Goal: Transaction & Acquisition: Book appointment/travel/reservation

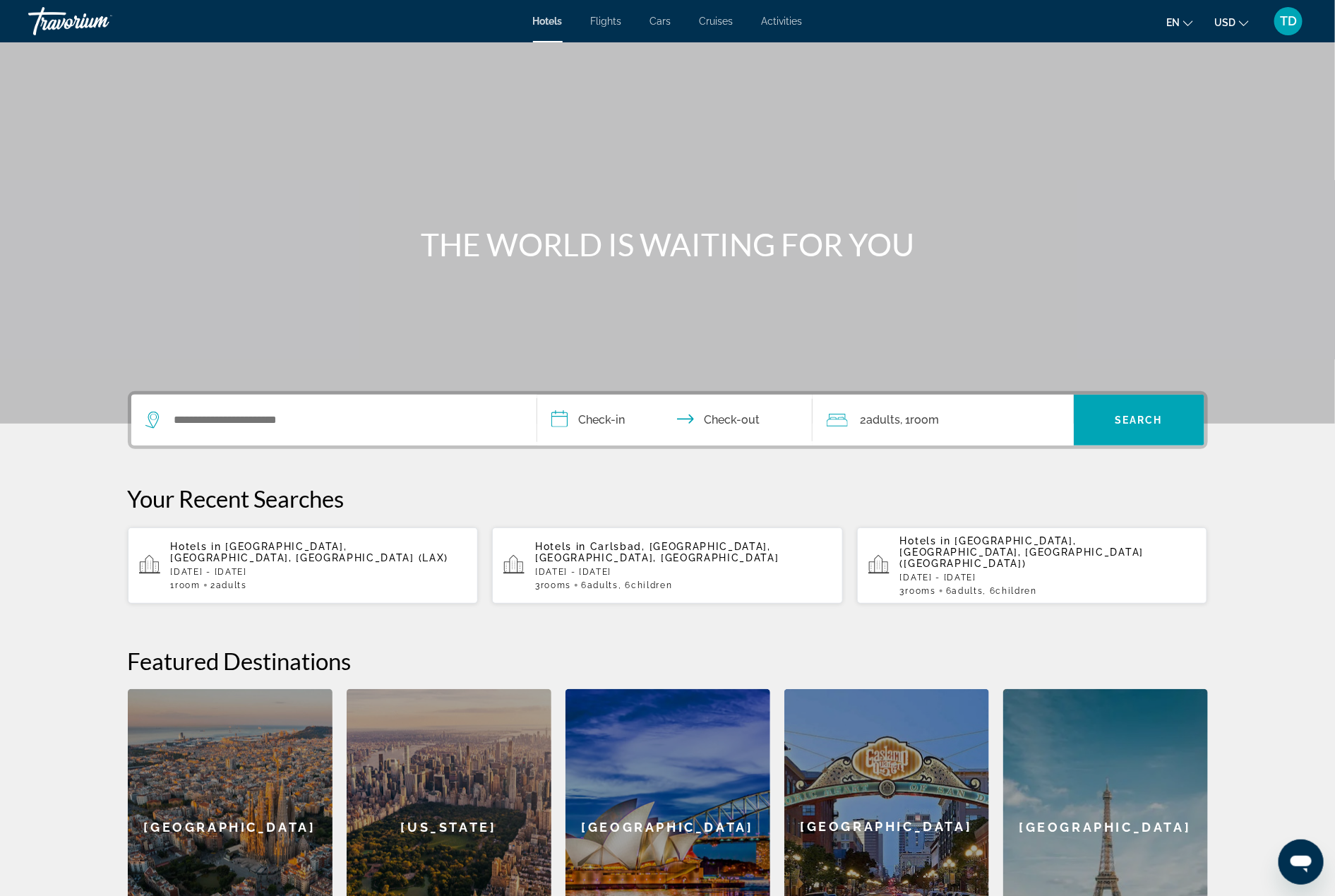
click at [670, 27] on div "Hotels Flights Cars Cruises Activities Hotels Flights Cars Cruises Activities e…" at bounding box center [667, 20] width 1335 height 36
click at [652, 22] on span "Cars" at bounding box center [661, 21] width 21 height 11
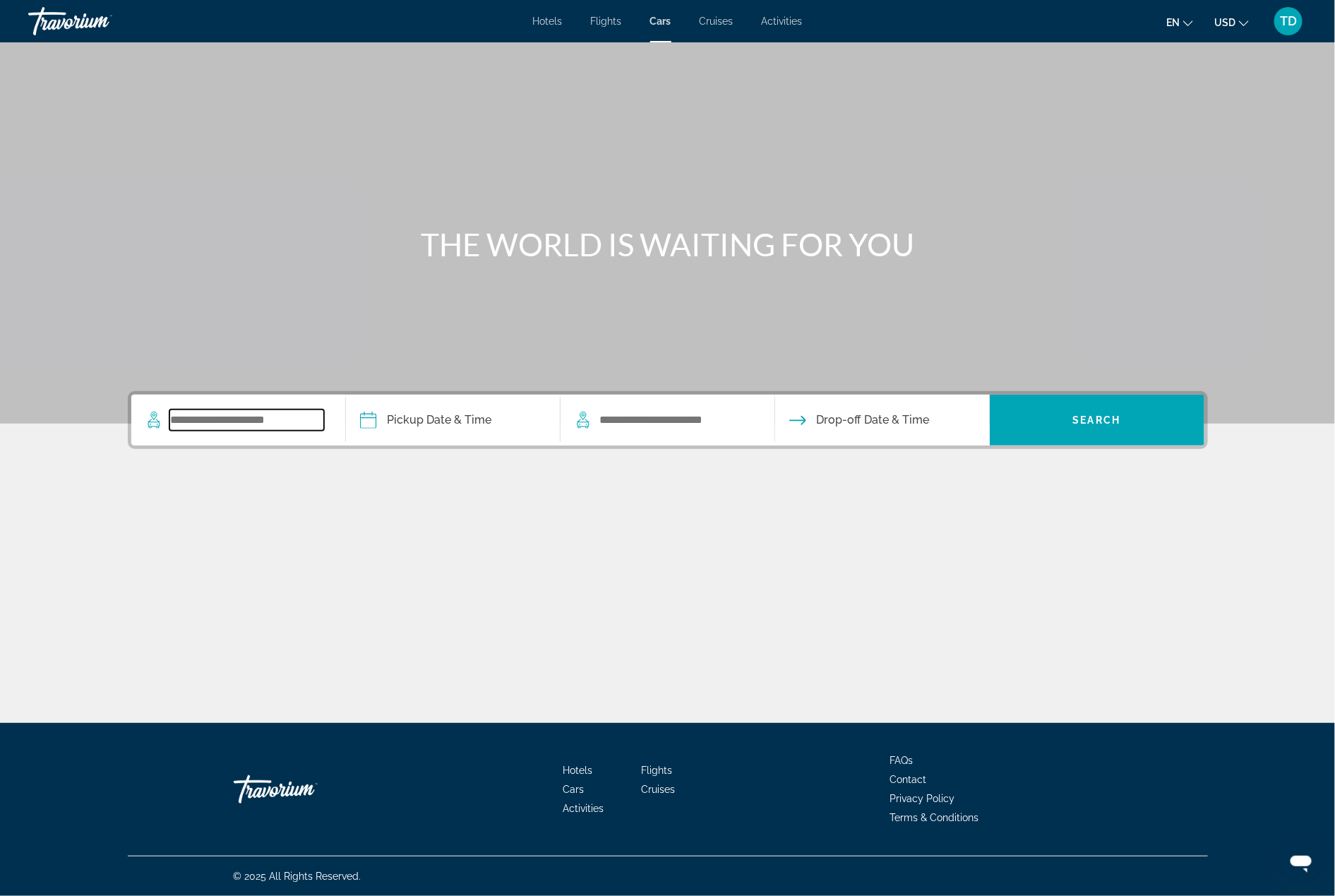
click at [254, 413] on input "Search widget" at bounding box center [246, 420] width 154 height 21
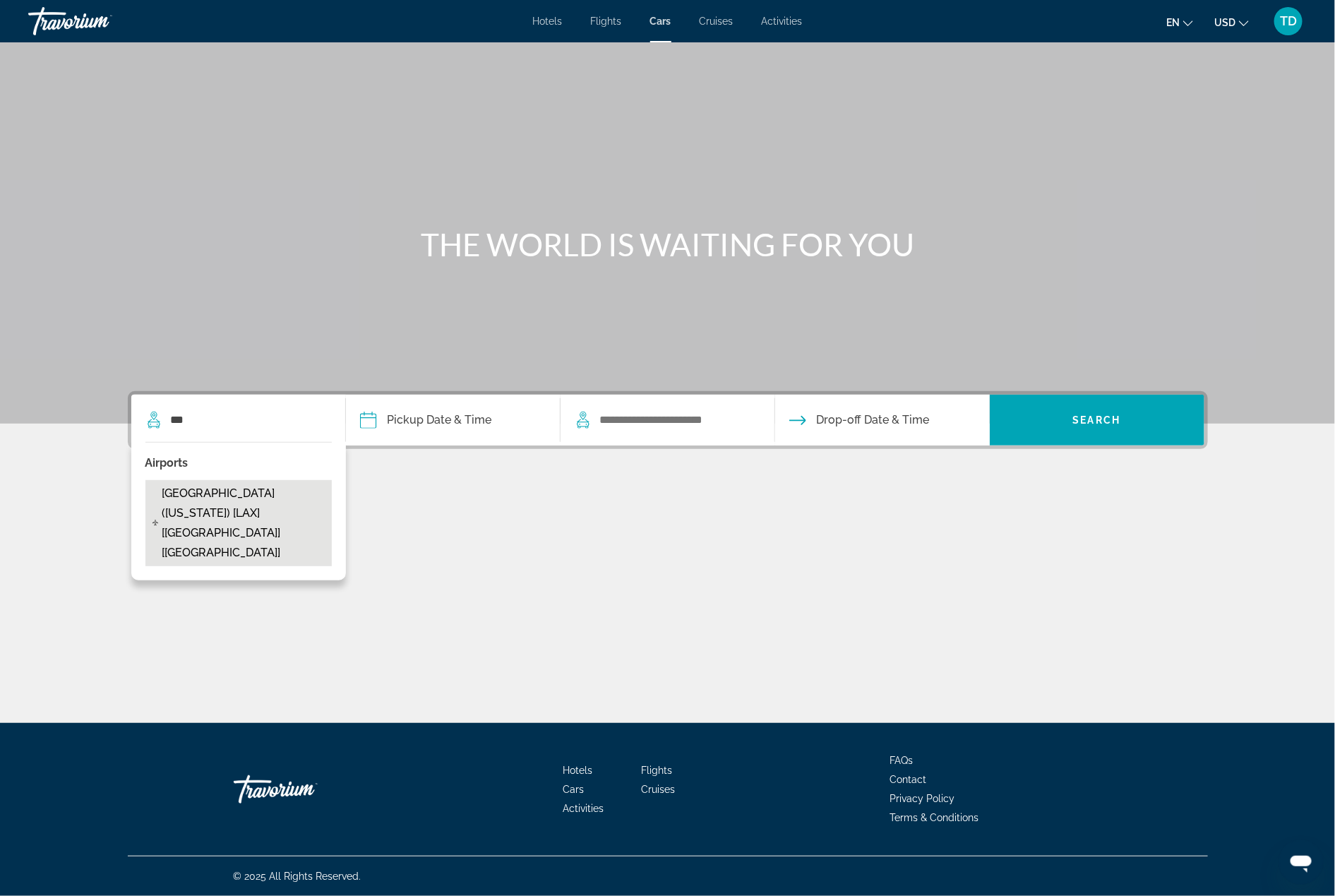
click at [243, 492] on span "Los Angeles - Airport (California) [LAX] [CA] [US]" at bounding box center [242, 523] width 162 height 79
type input "**********"
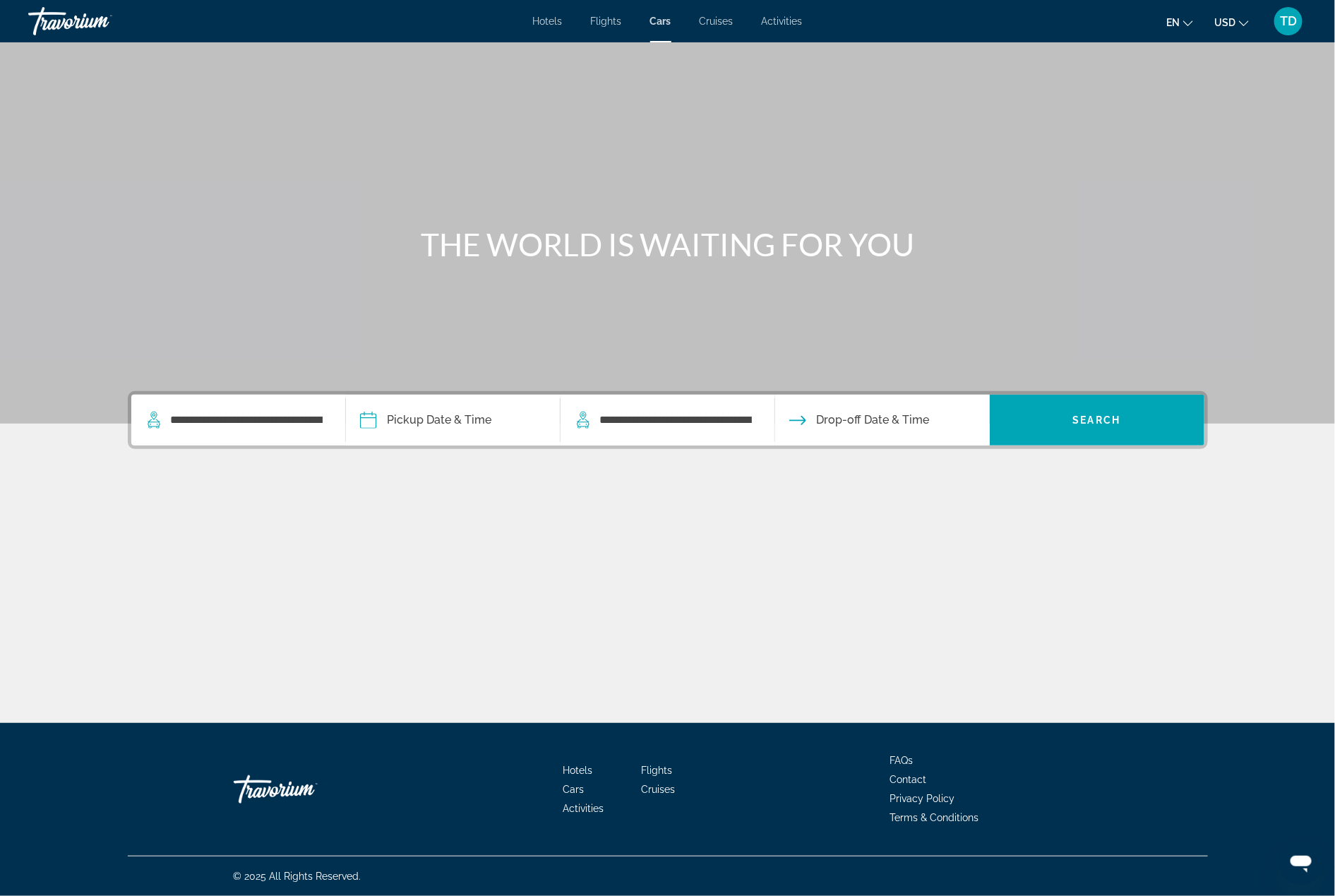
click at [440, 412] on input "Pickup date" at bounding box center [452, 422] width 220 height 55
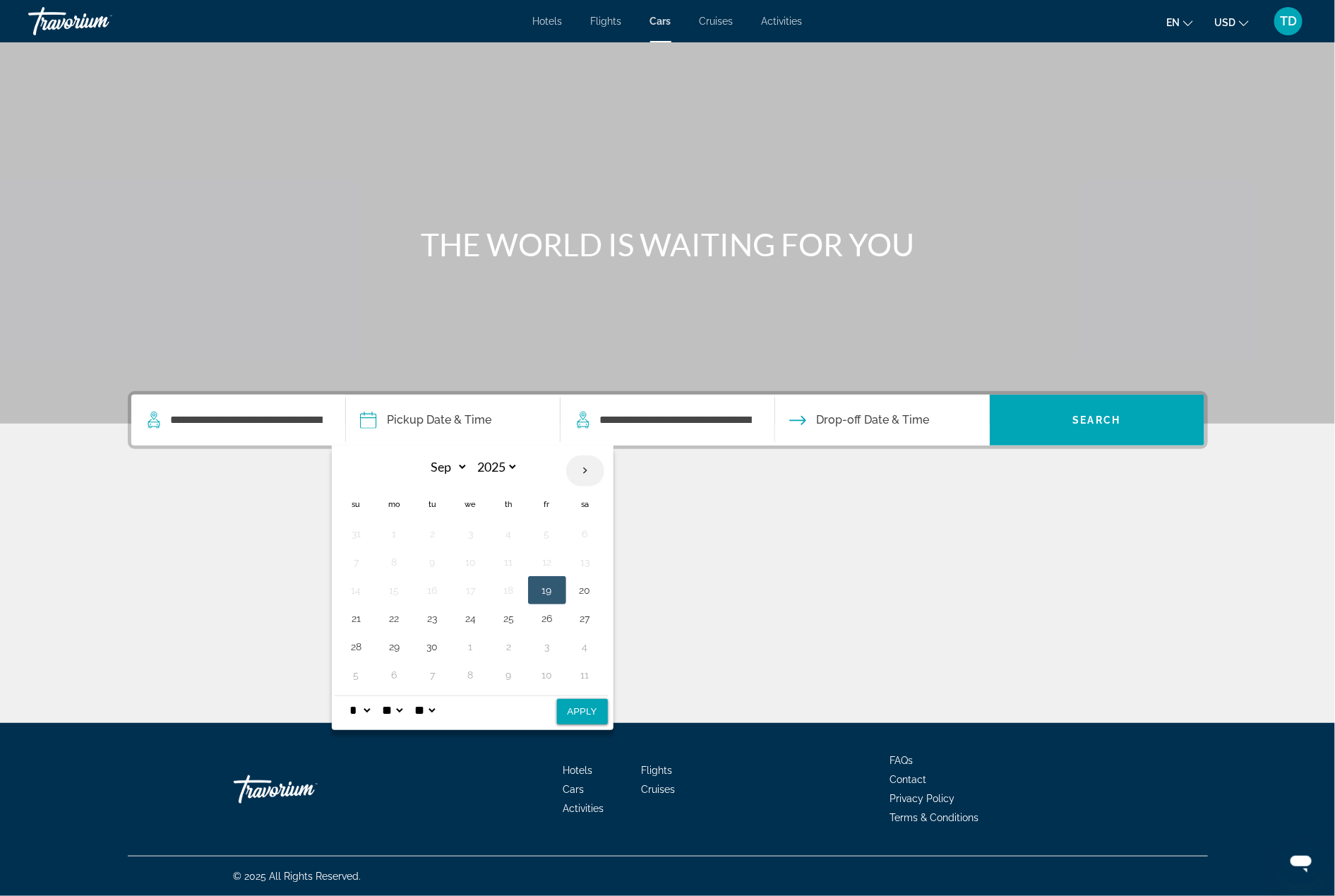
click at [594, 480] on th "Next month" at bounding box center [585, 471] width 38 height 31
select select "*"
click at [509, 642] on button "30" at bounding box center [509, 647] width 23 height 19
click at [370, 704] on select "* * * * * * * * * ** ** **" at bounding box center [359, 710] width 25 height 28
select select "**"
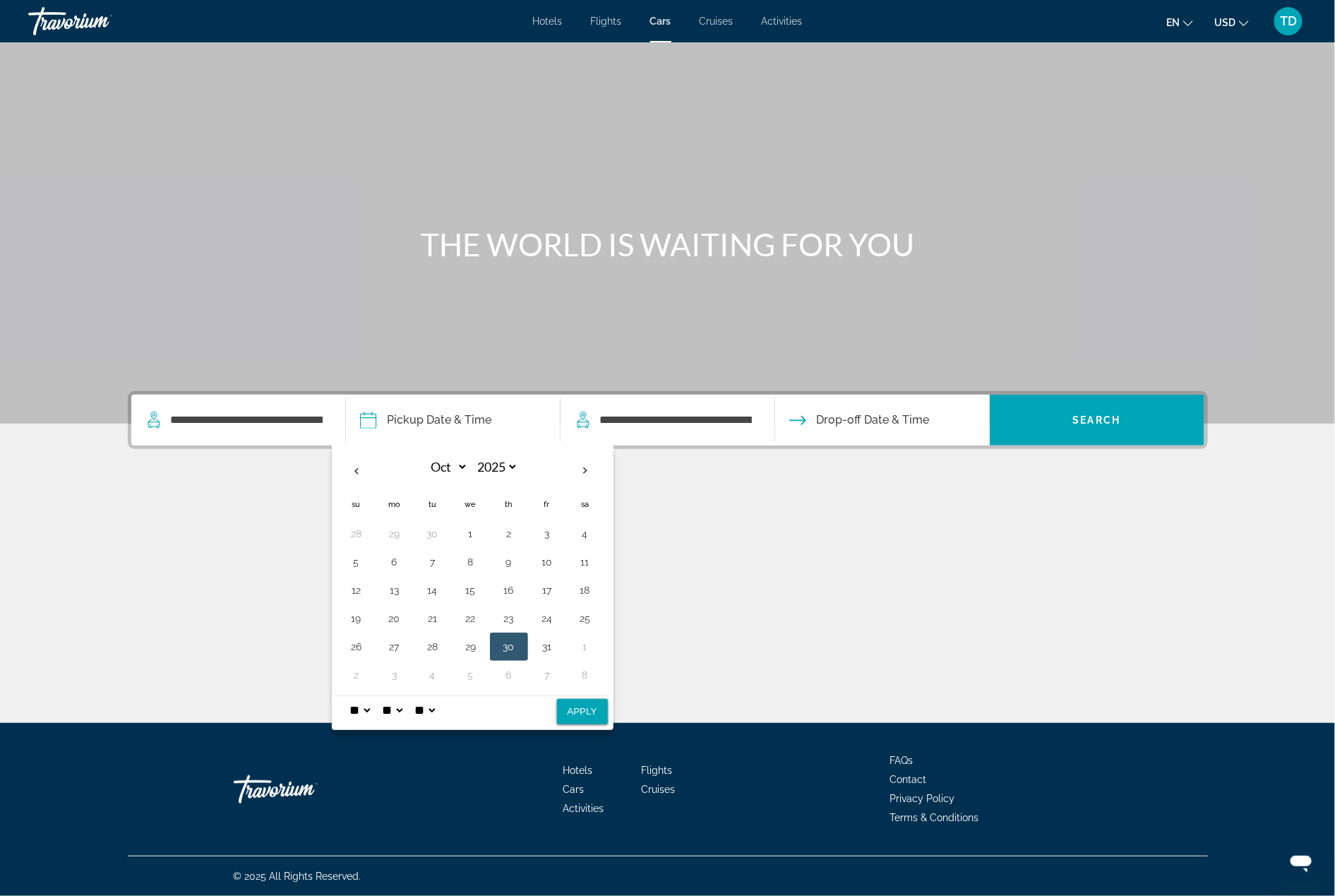
click at [347, 696] on select "* * * * * * * * * ** ** **" at bounding box center [359, 710] width 25 height 28
click at [590, 710] on button "Apply" at bounding box center [582, 711] width 51 height 25
type input "**********"
select select "*"
select select "**"
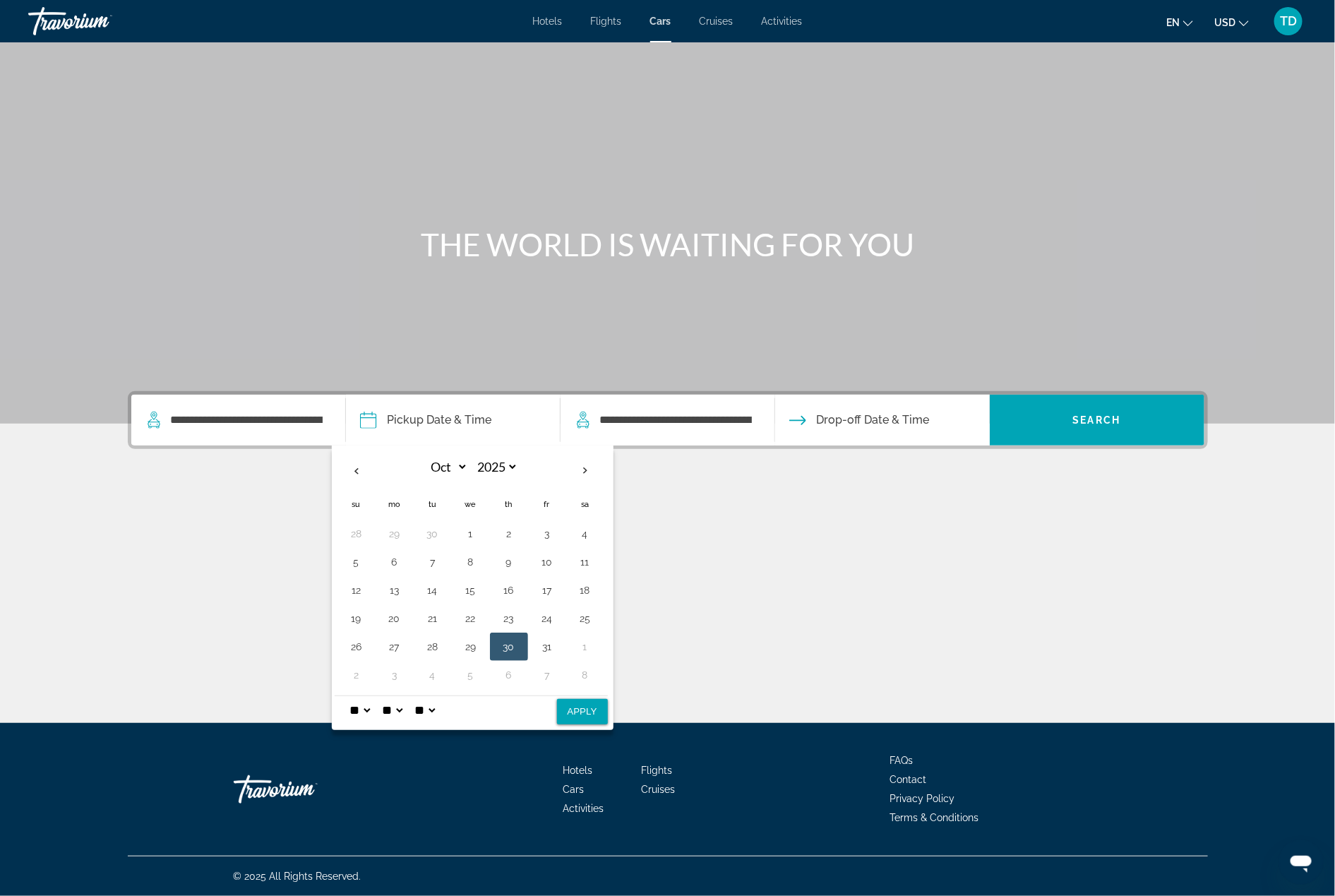
select select "**"
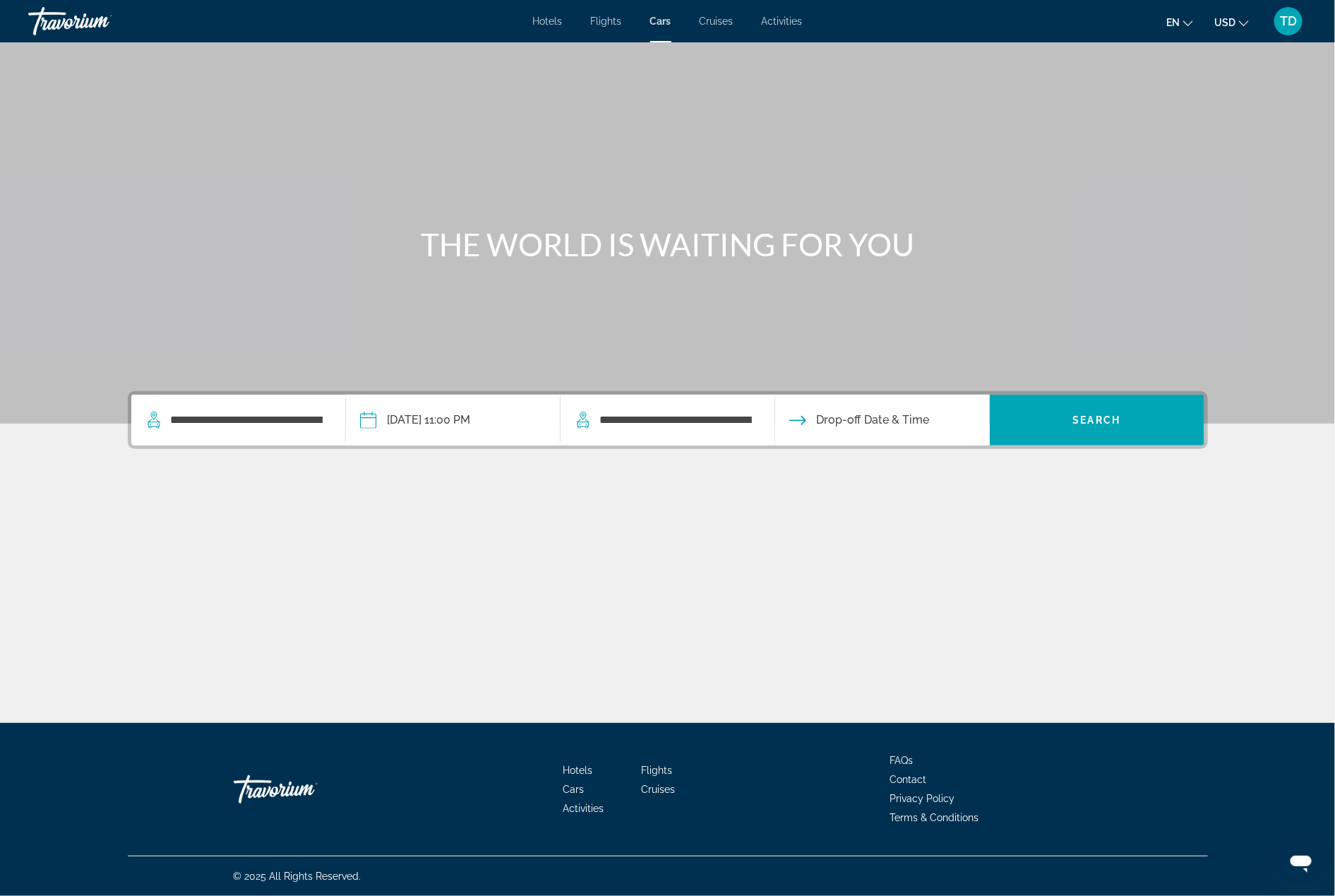
click at [860, 423] on input "Drop-off date" at bounding box center [882, 422] width 220 height 55
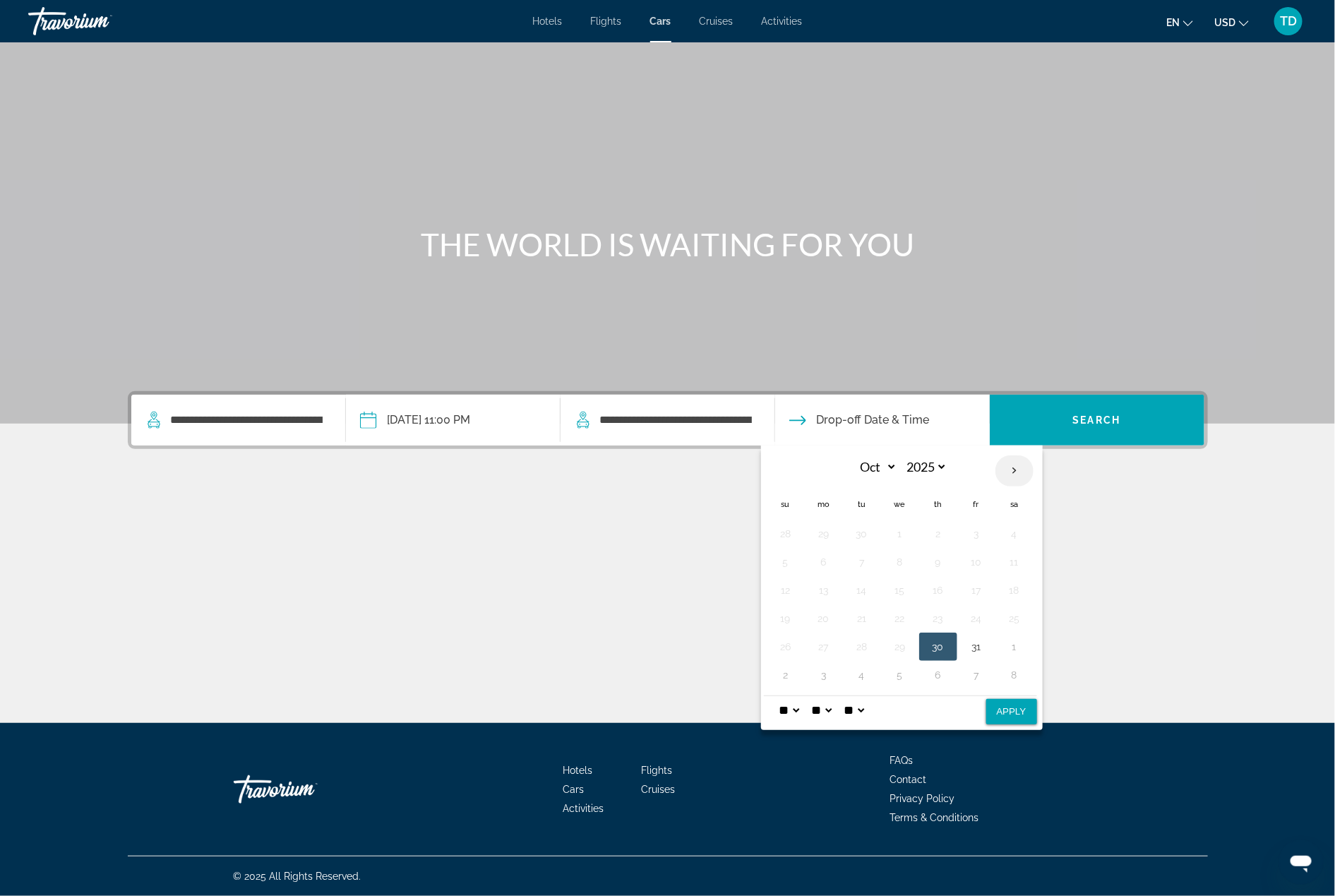
click at [1010, 467] on th "Next month" at bounding box center [1014, 471] width 38 height 31
select select "**"
click at [977, 559] on button "7" at bounding box center [976, 562] width 23 height 19
click at [1017, 707] on button "Apply" at bounding box center [1011, 711] width 51 height 25
type input "**********"
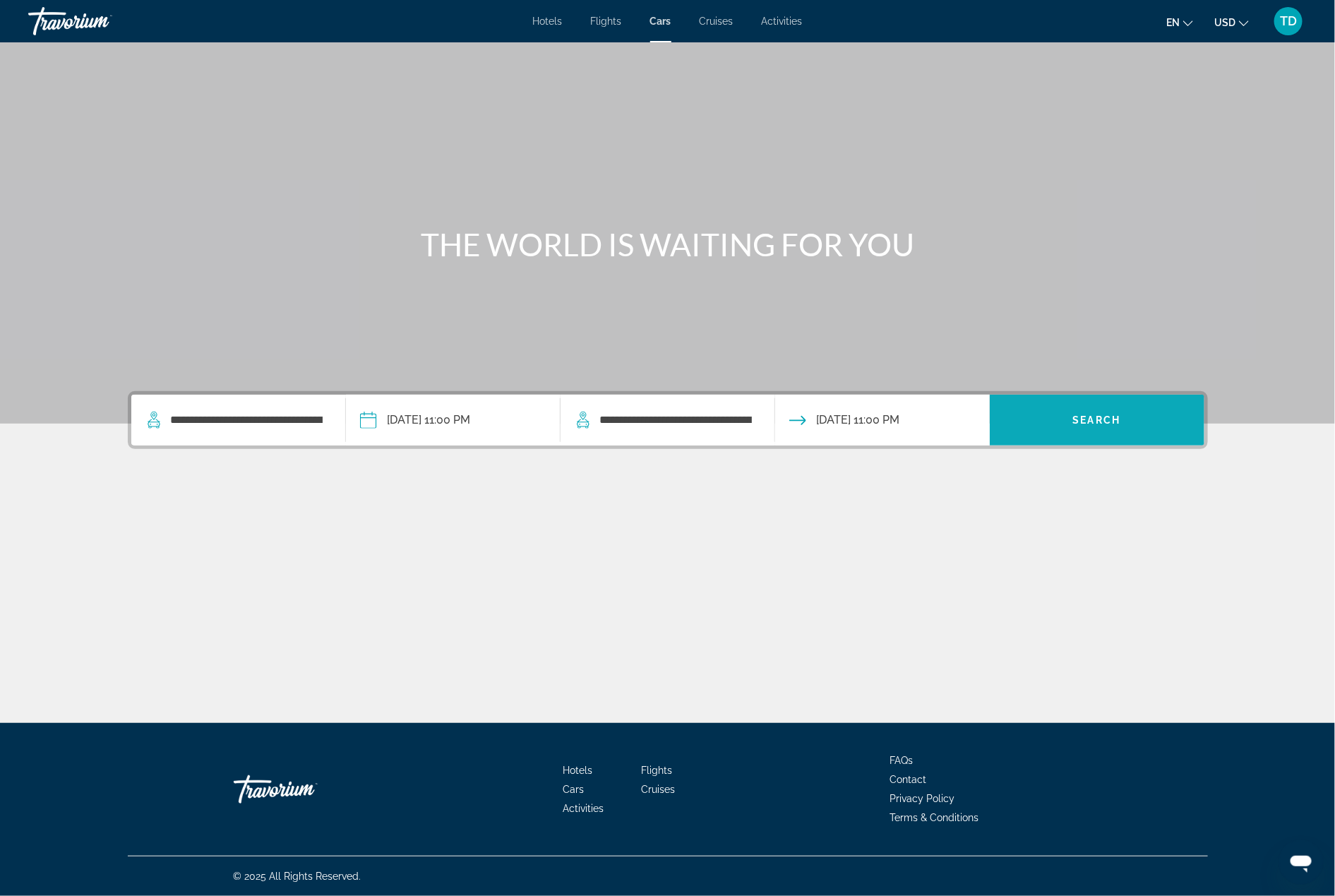
click at [1106, 407] on span "Search widget" at bounding box center [1098, 420] width 215 height 34
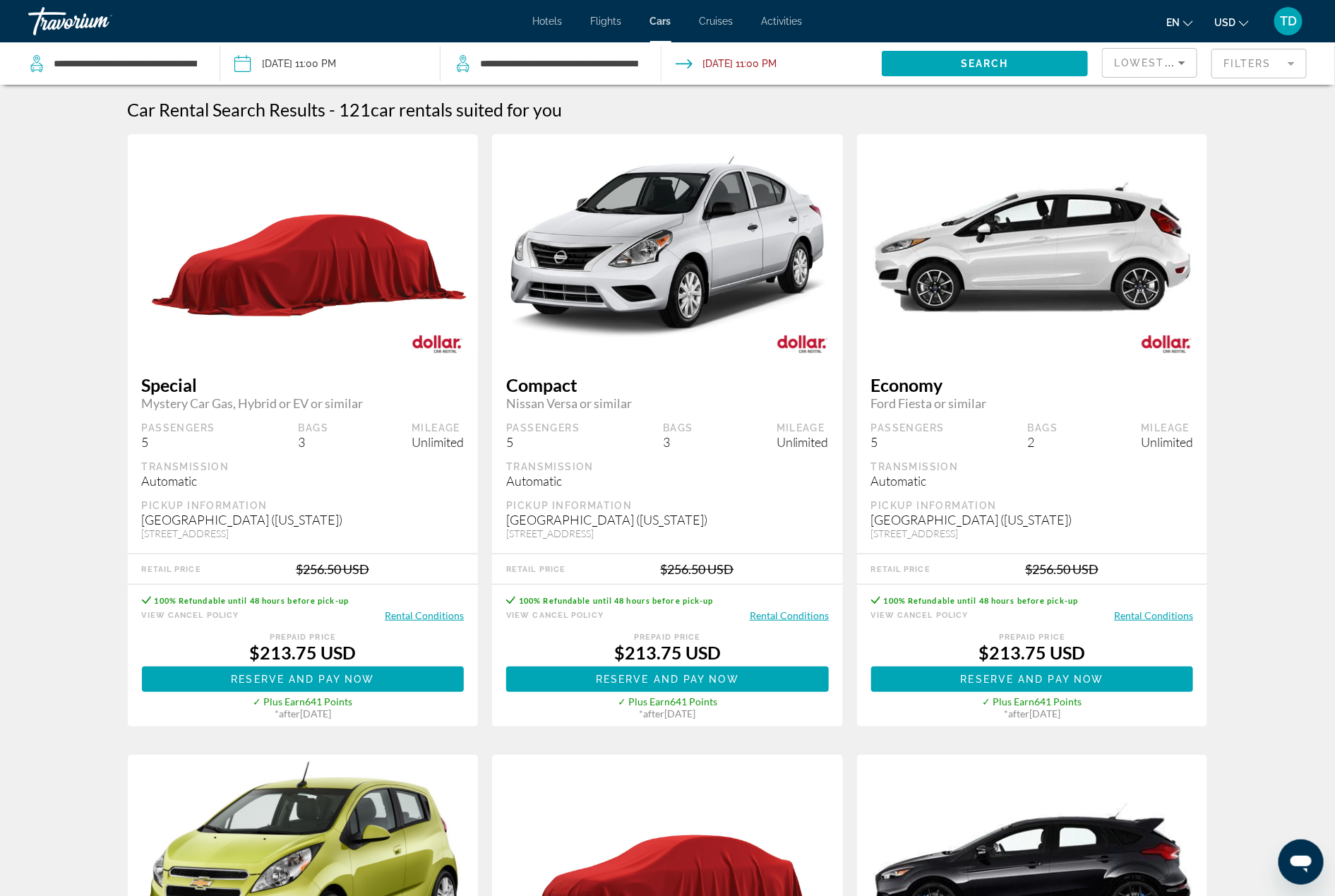
click at [1274, 52] on mat-form-field "Filters" at bounding box center [1259, 63] width 95 height 30
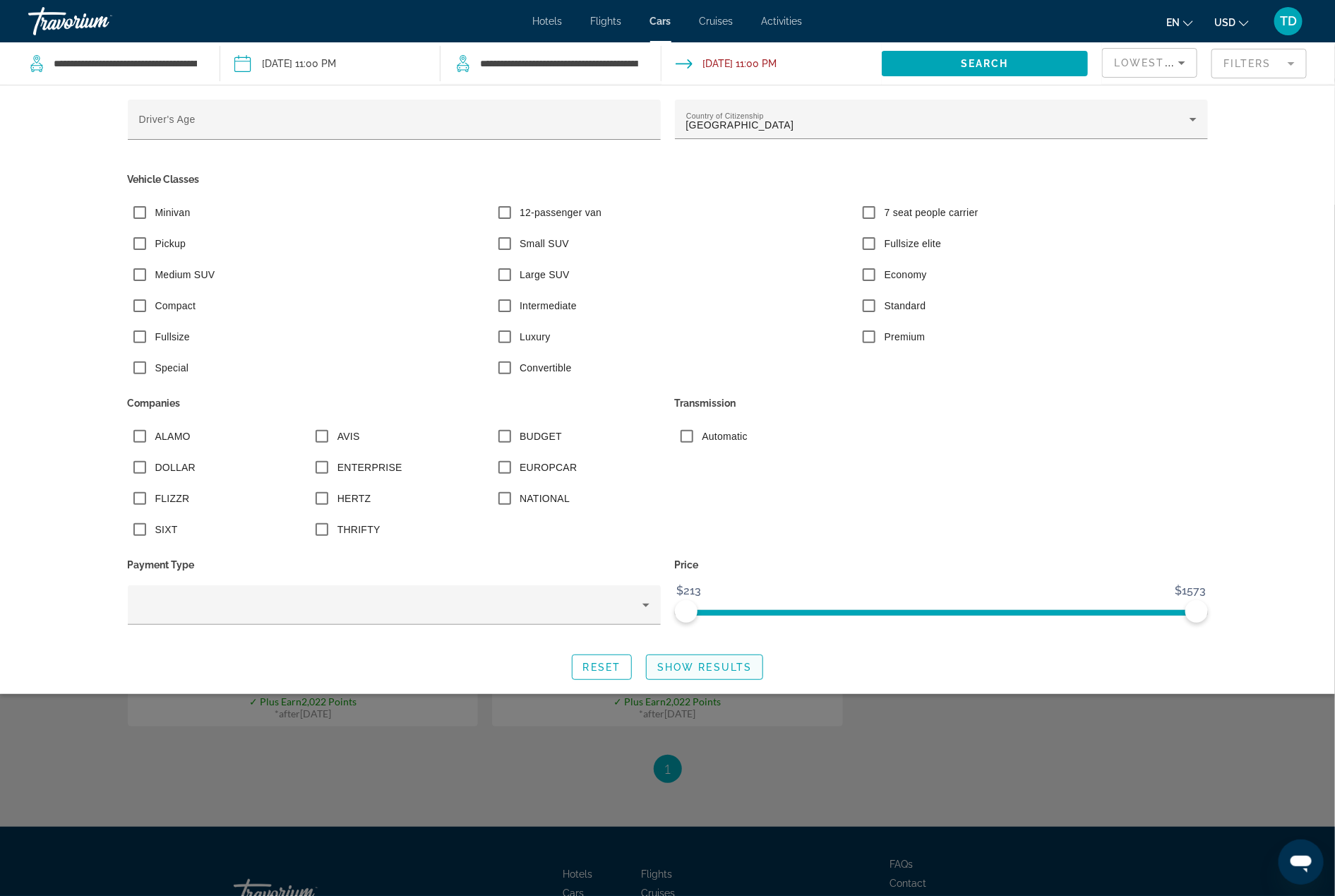
click at [707, 667] on span "Show Results" at bounding box center [704, 667] width 94 height 11
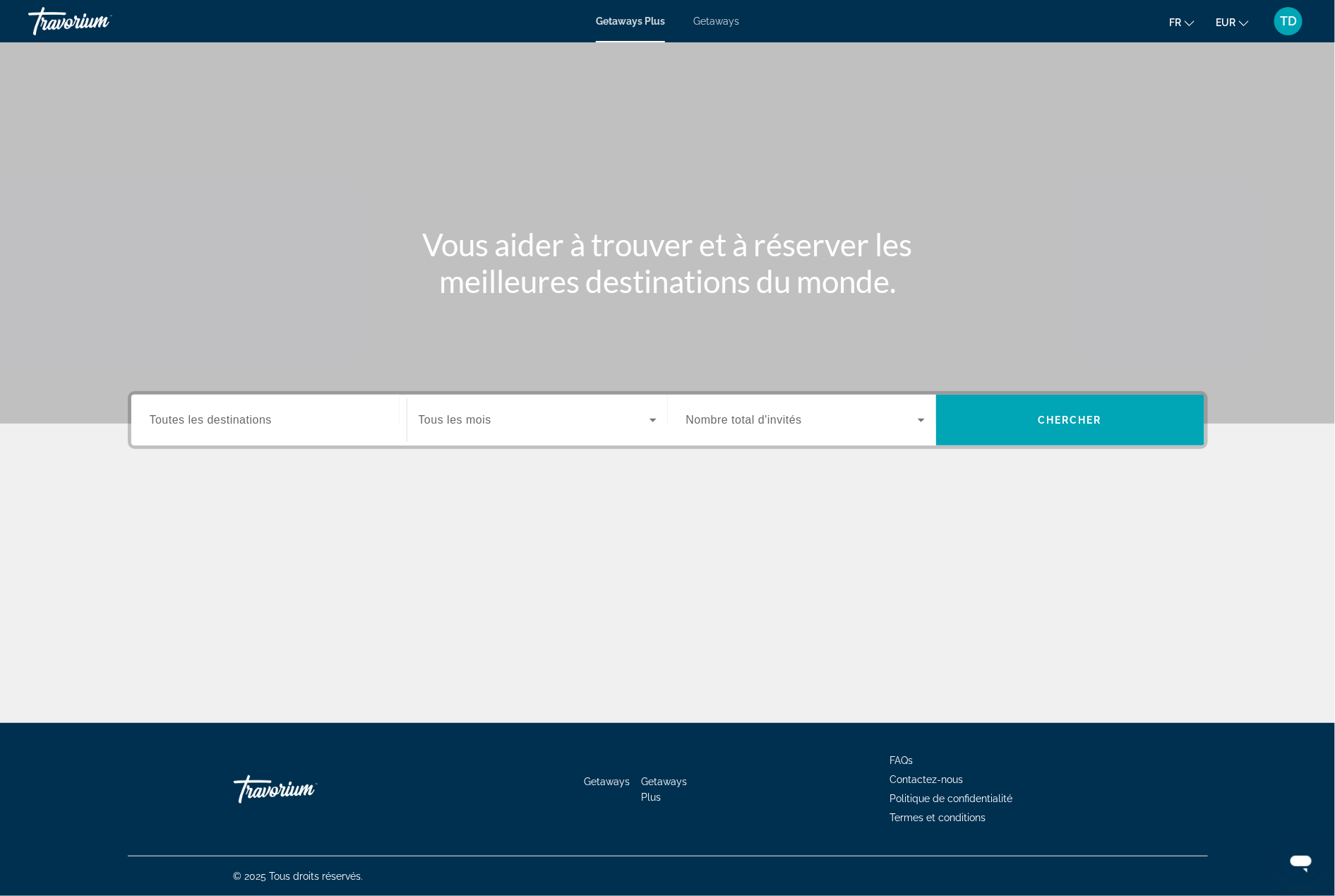
click at [373, 401] on div "Search widget" at bounding box center [269, 421] width 239 height 40
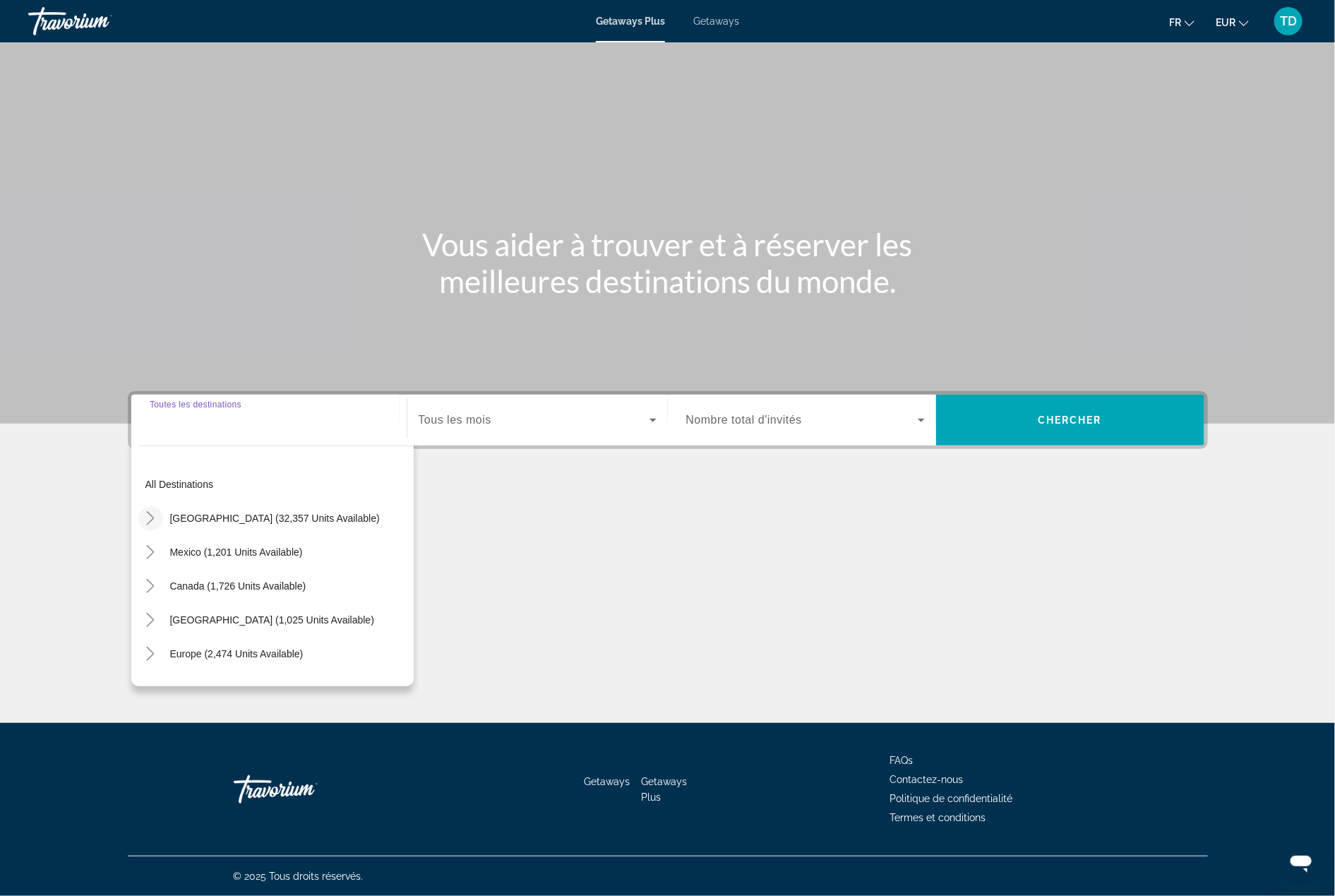
click at [148, 519] on icon "Toggle United States (32,357 units available)" at bounding box center [149, 517] width 14 height 14
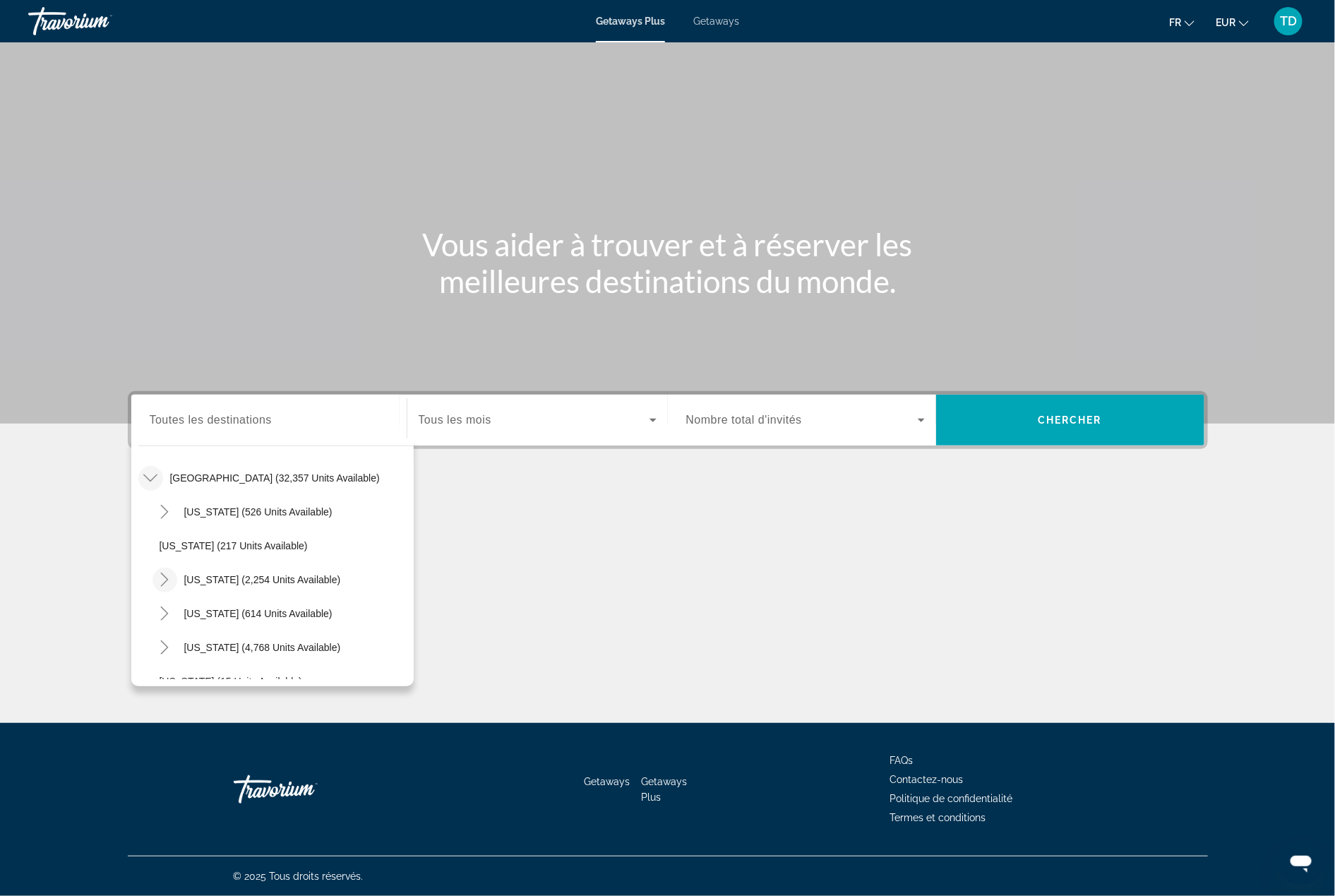
click at [169, 572] on icon "Toggle California (2,254 units available)" at bounding box center [164, 579] width 14 height 14
click at [244, 607] on span "Los Angeles & [GEOGRAPHIC_DATA] (13 units available)" at bounding box center [290, 613] width 233 height 23
type input "**********"
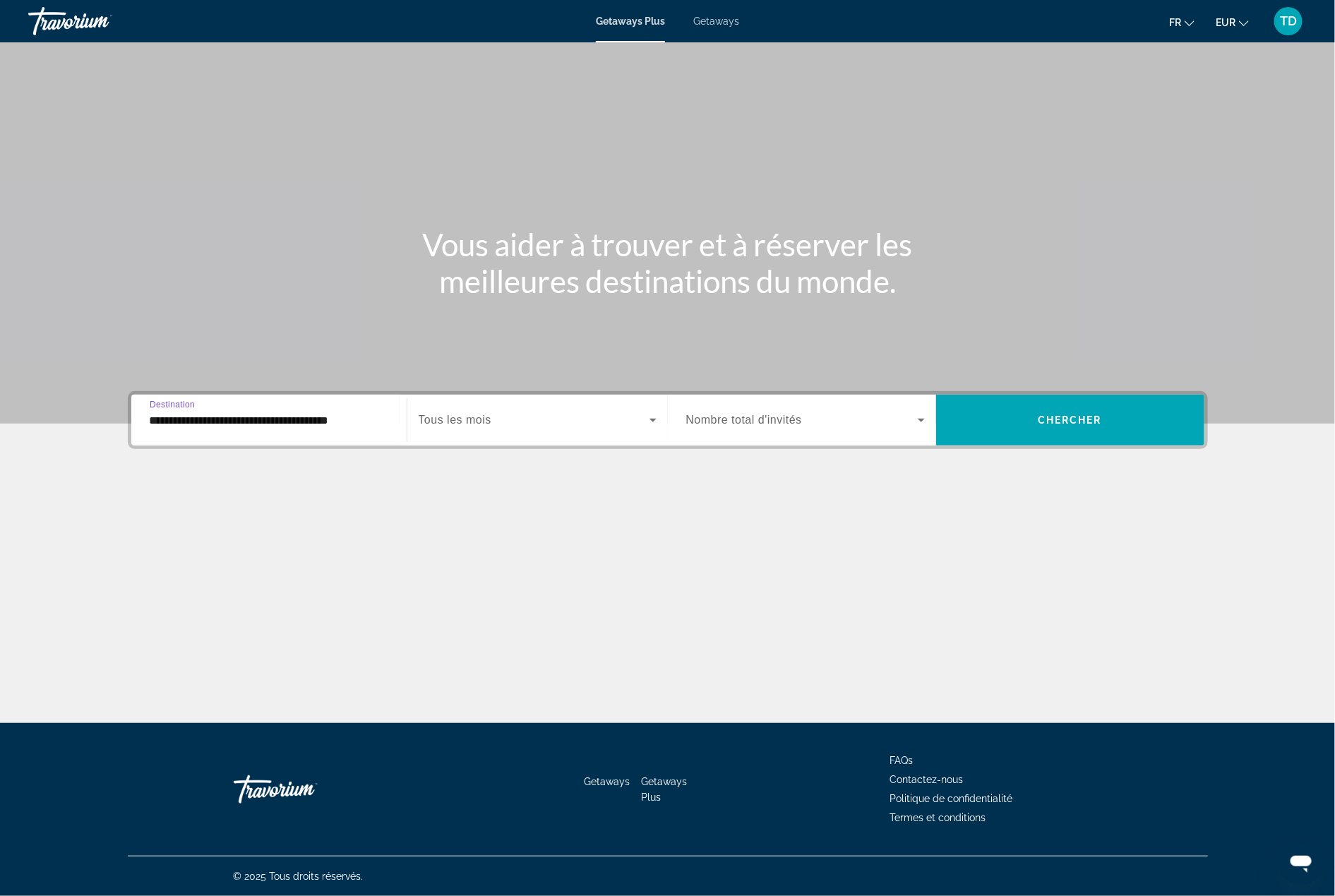
click at [537, 418] on span "Search widget" at bounding box center [534, 420] width 231 height 17
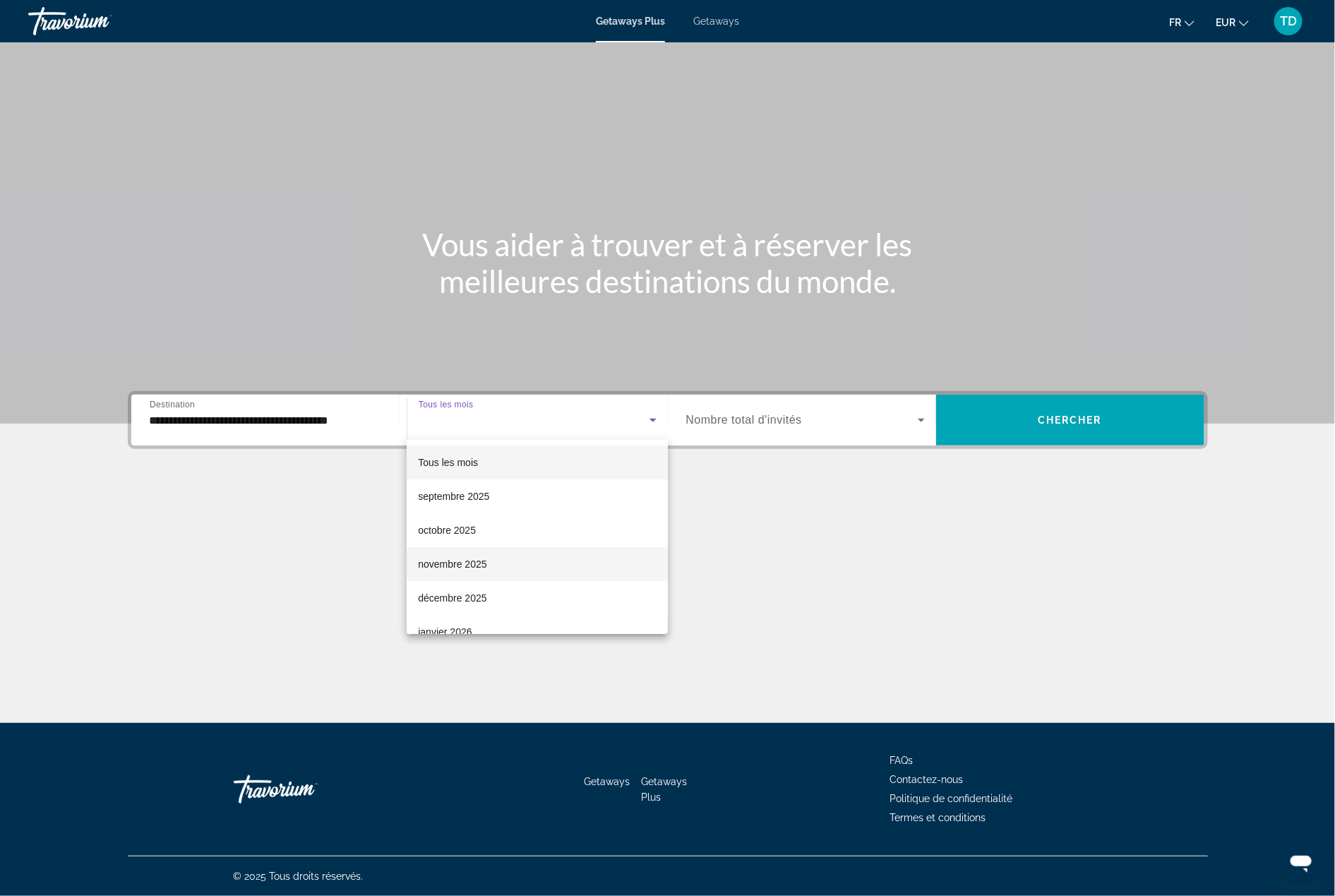
click at [523, 557] on mat-option "novembre 2025" at bounding box center [538, 564] width 262 height 34
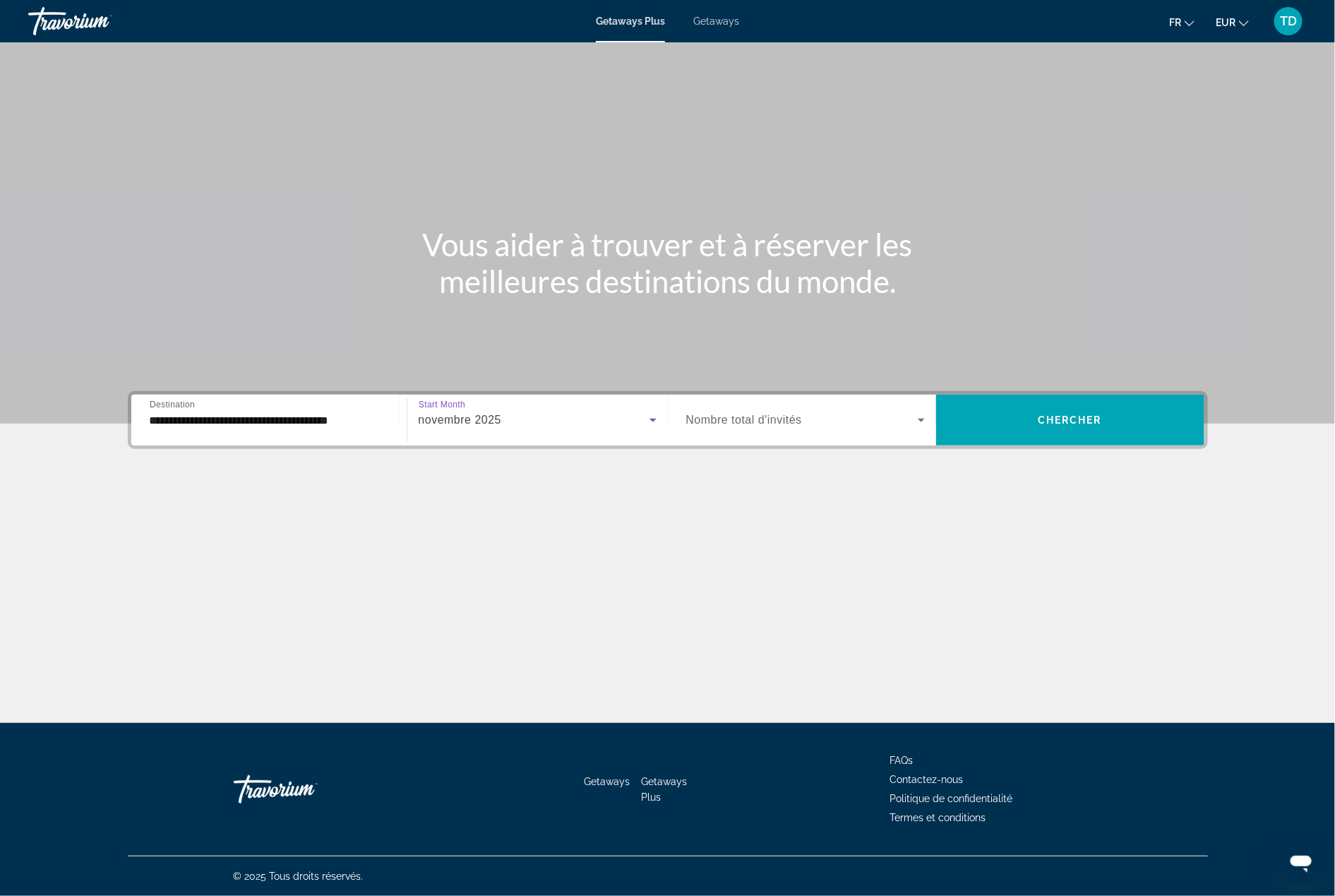
click at [833, 414] on span "Search widget" at bounding box center [802, 420] width 232 height 17
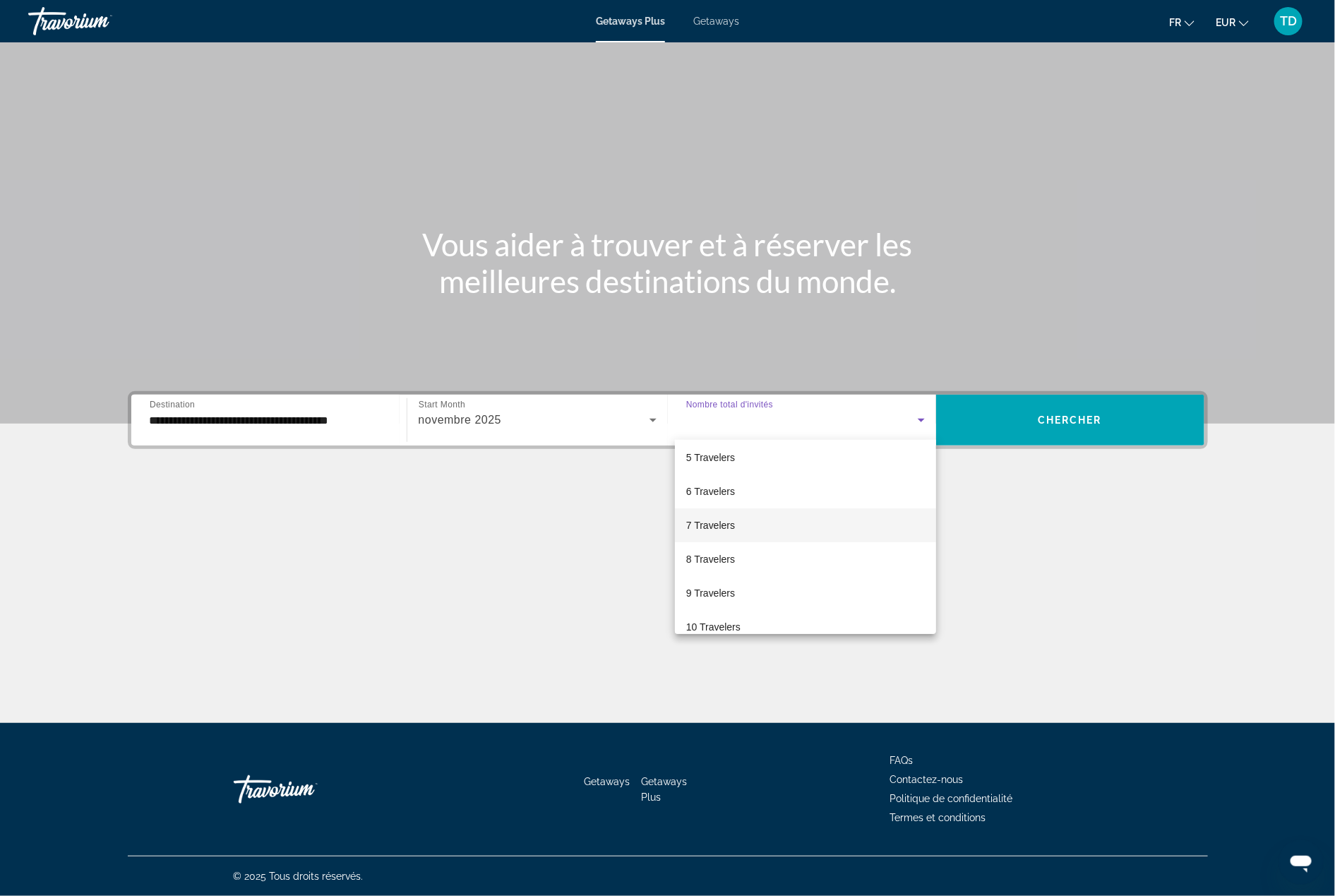
scroll to position [142, 0]
click at [739, 581] on mat-option "9 Travelers" at bounding box center [806, 592] width 262 height 34
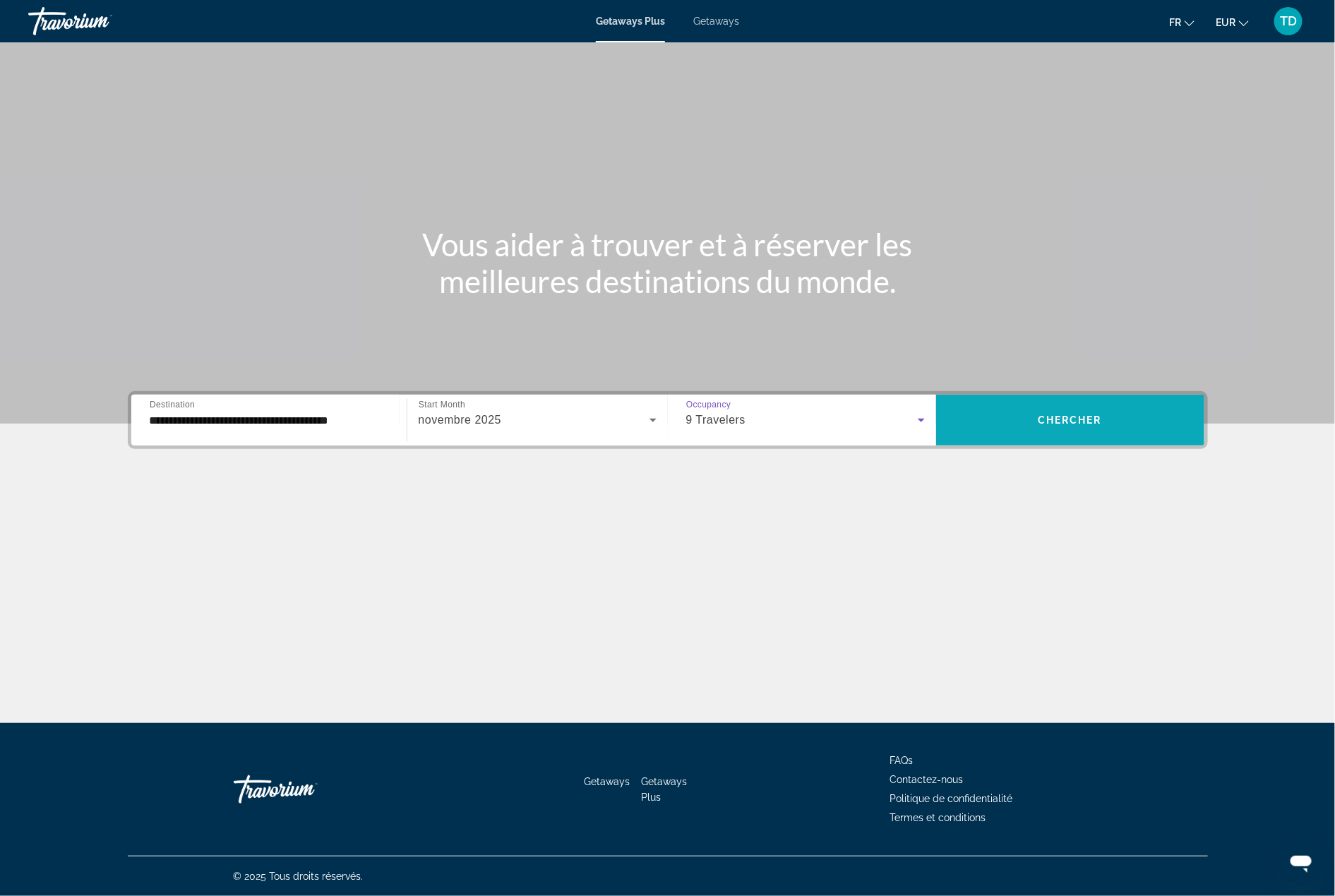
click at [1060, 420] on span "Chercher" at bounding box center [1070, 420] width 65 height 11
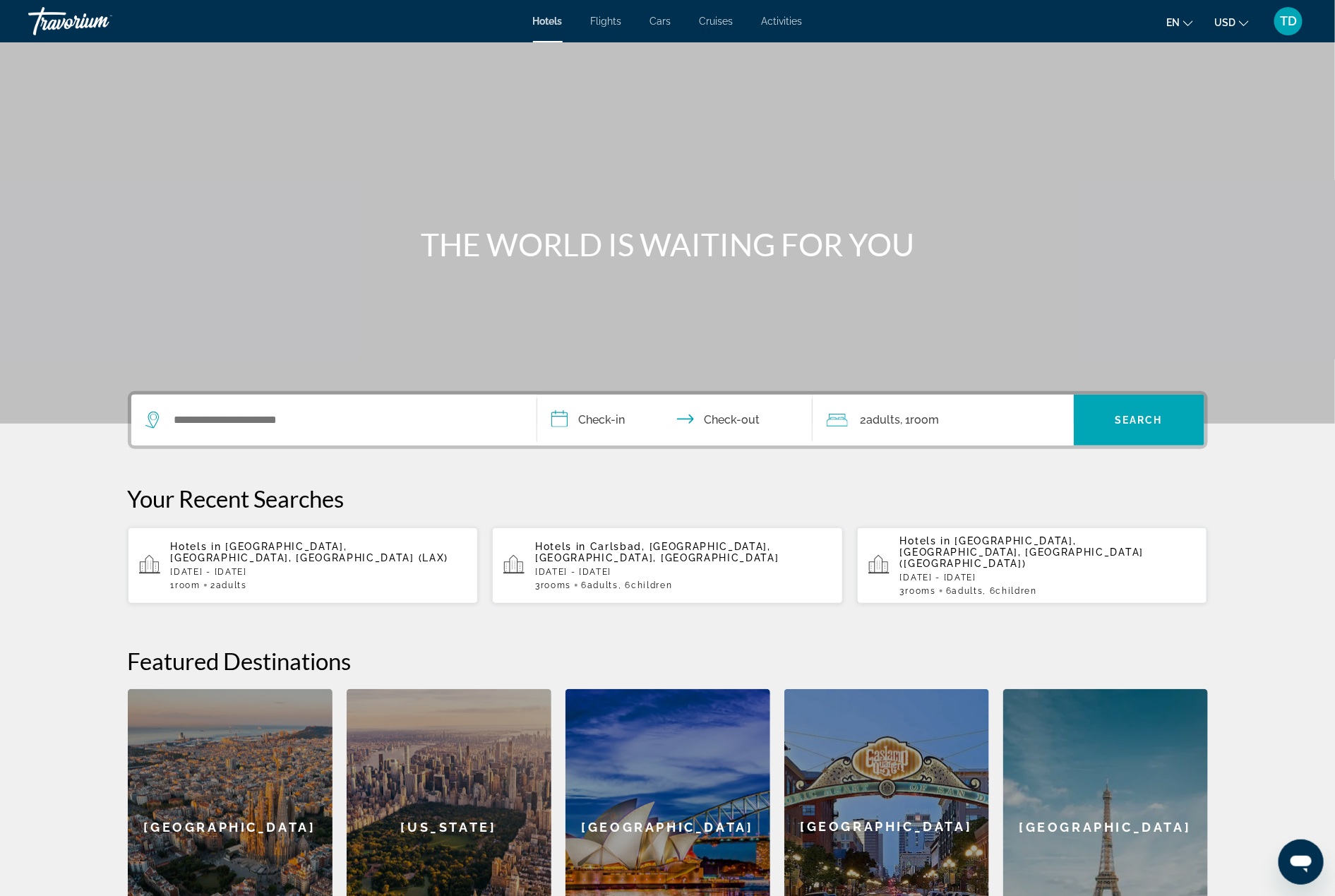
click at [275, 436] on div "Search widget" at bounding box center [334, 420] width 377 height 51
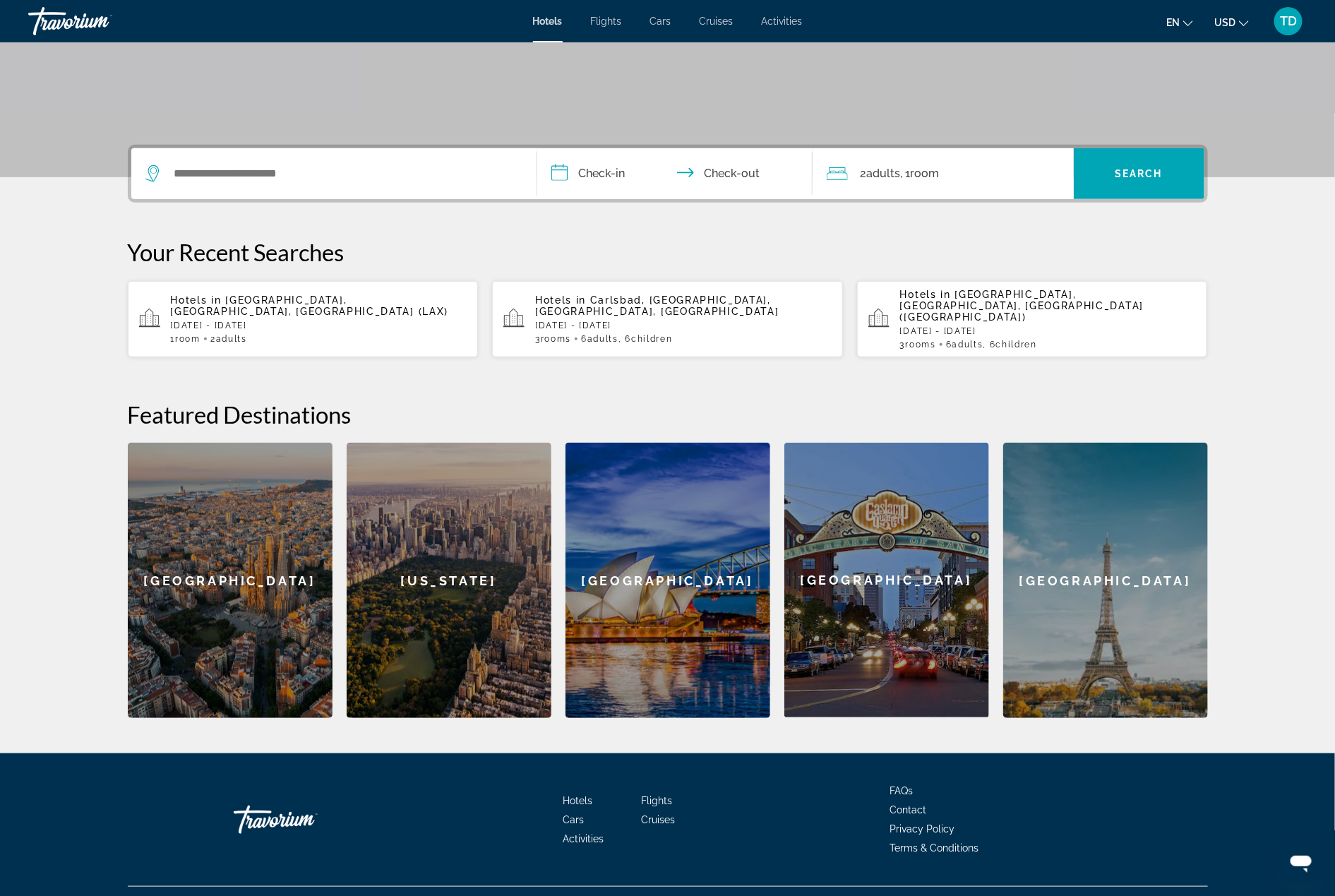
scroll to position [252, 0]
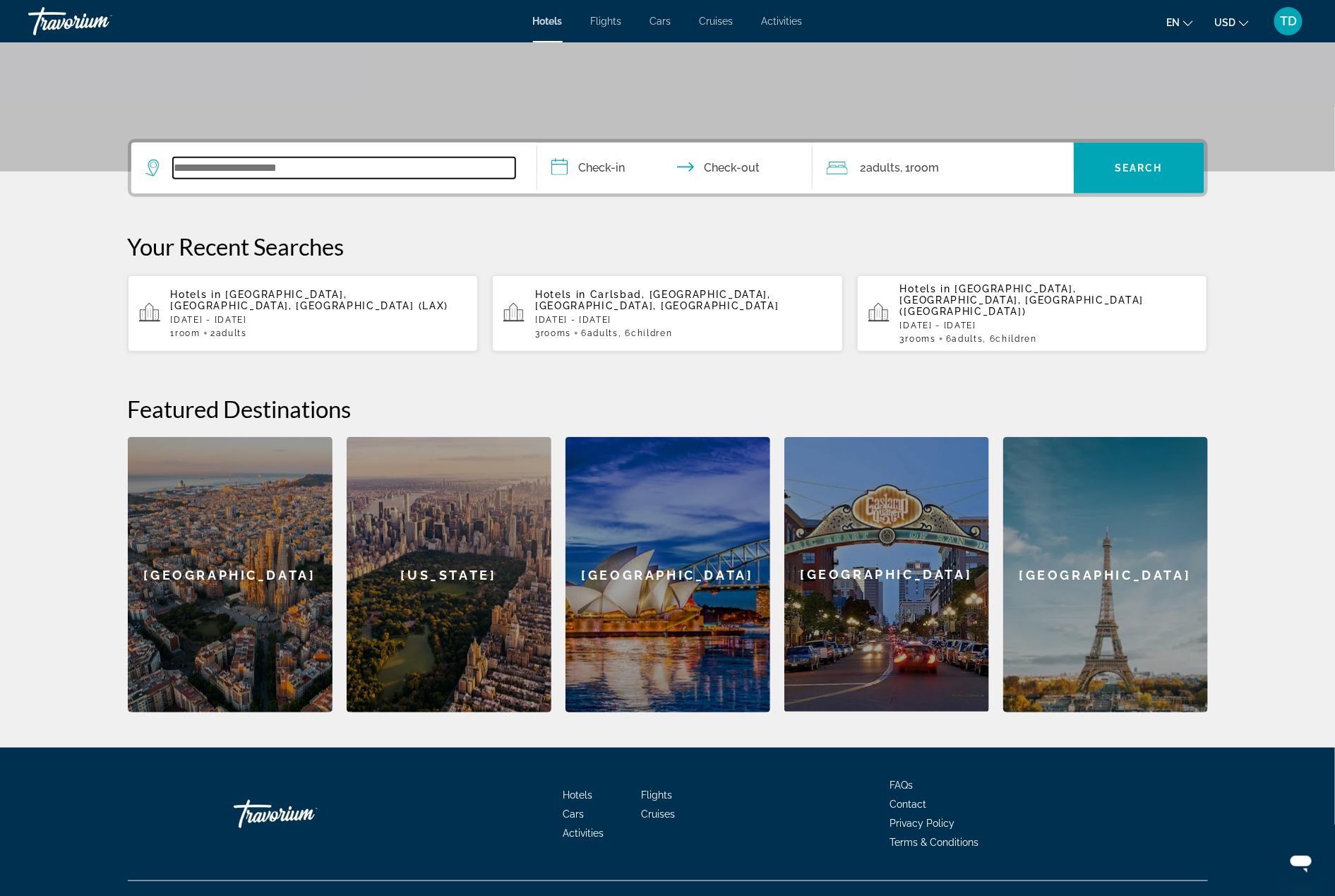
click at [267, 161] on input "Search widget" at bounding box center [344, 168] width 342 height 21
type input "*"
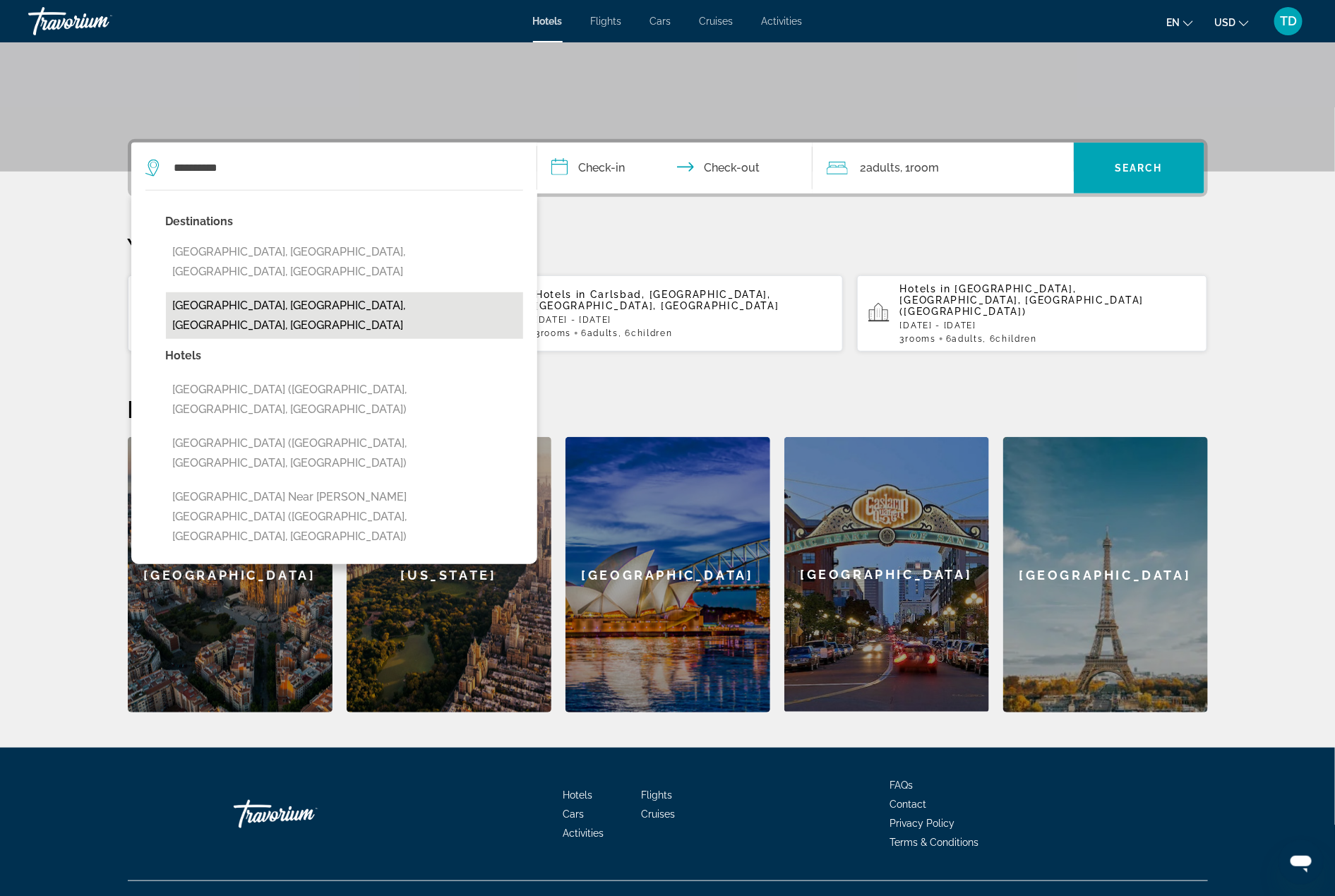
click at [309, 292] on button "Buena Park, Orange County, CA, United States" at bounding box center [344, 316] width 357 height 47
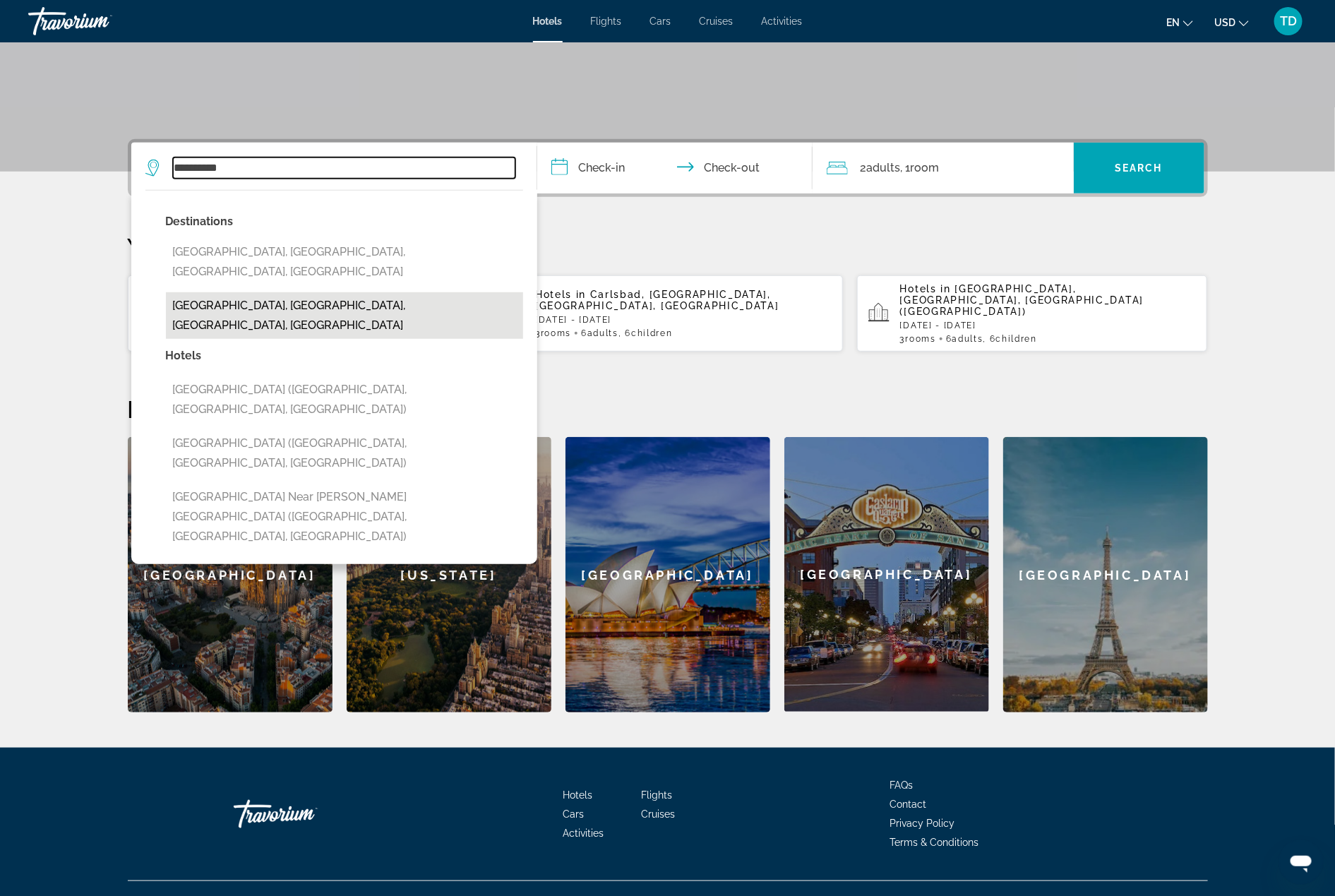
type input "**********"
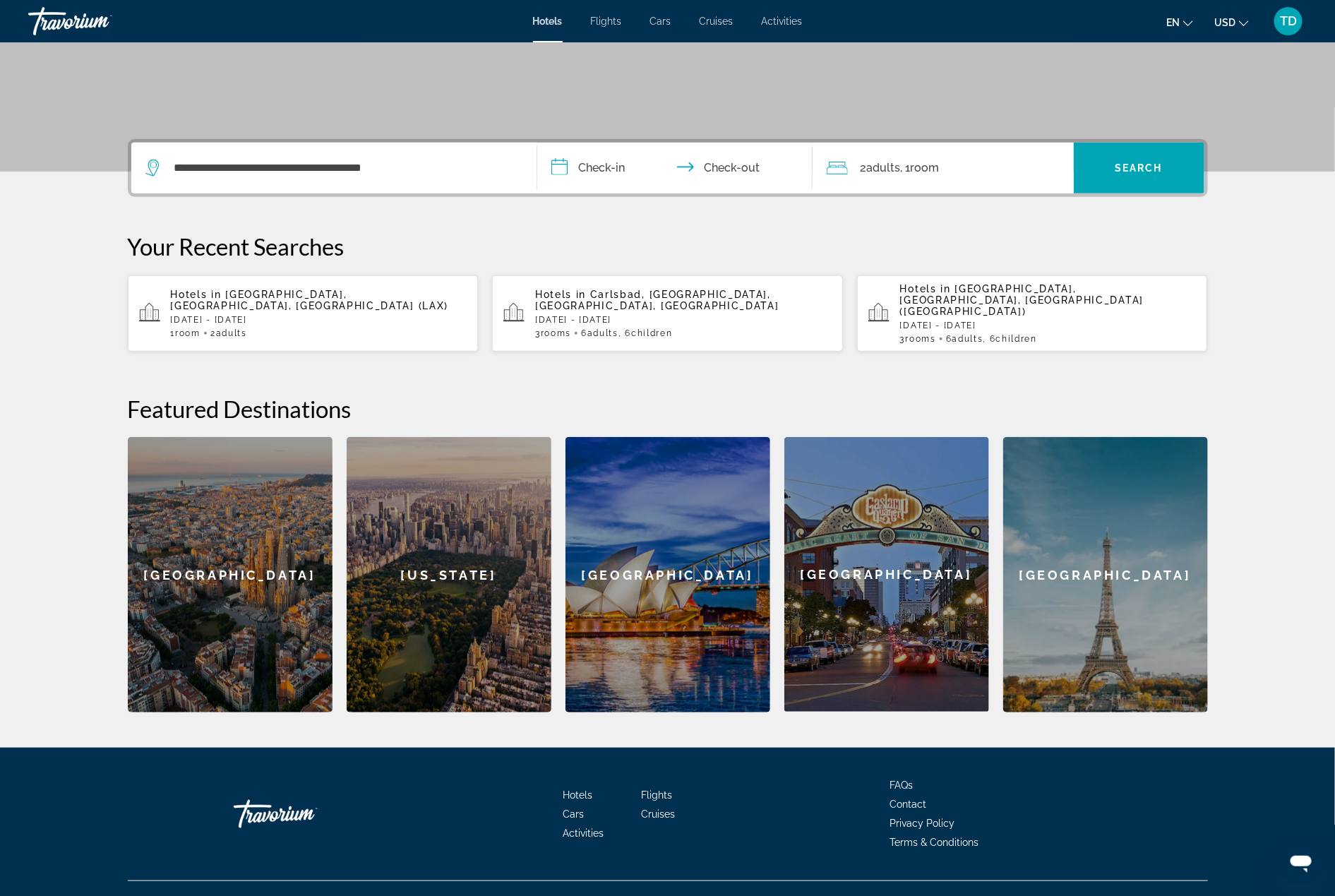
click at [632, 153] on input "**********" at bounding box center [678, 170] width 281 height 55
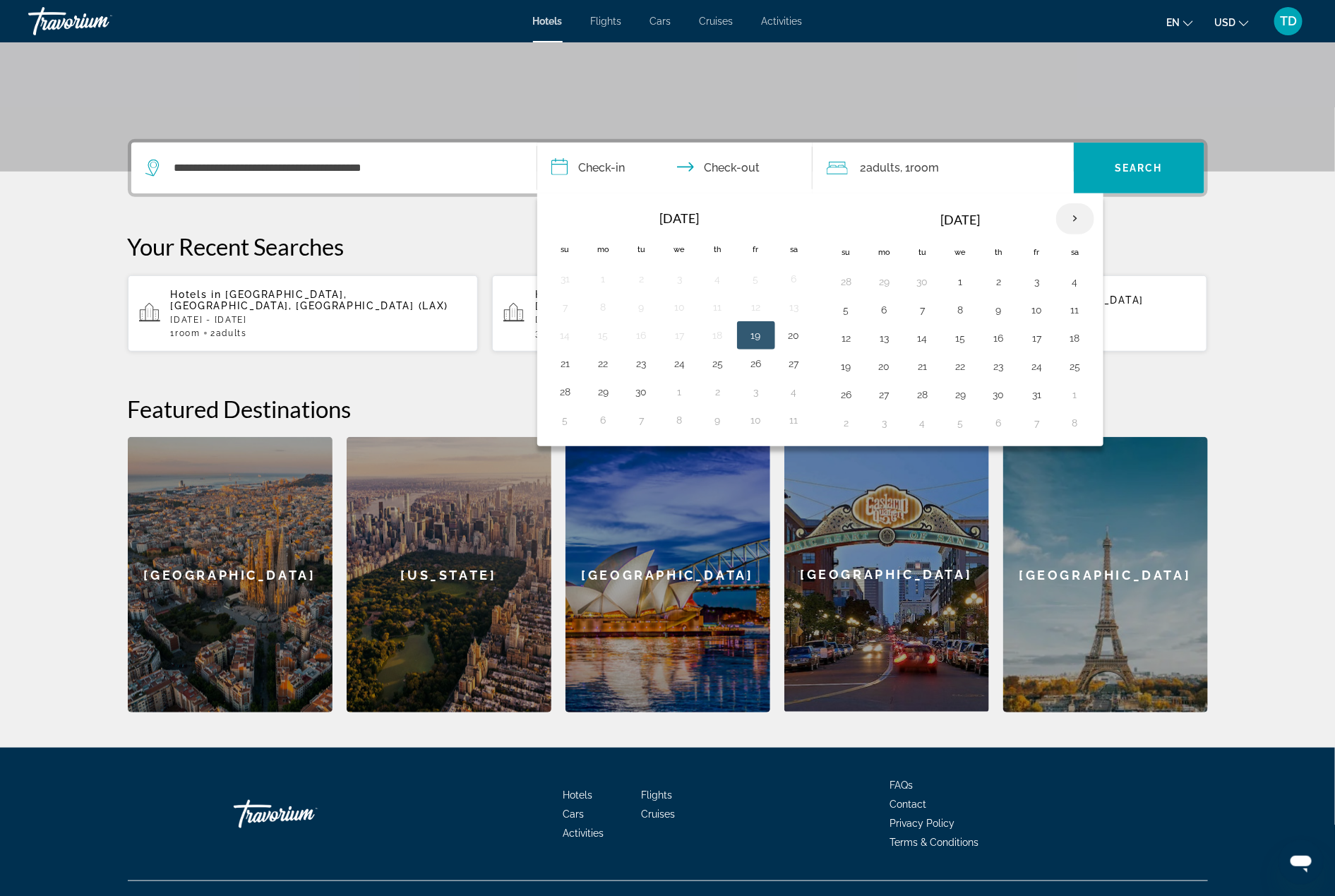
click at [1071, 212] on th "Next month" at bounding box center [1075, 219] width 38 height 31
click at [716, 394] on button "30" at bounding box center [718, 395] width 23 height 19
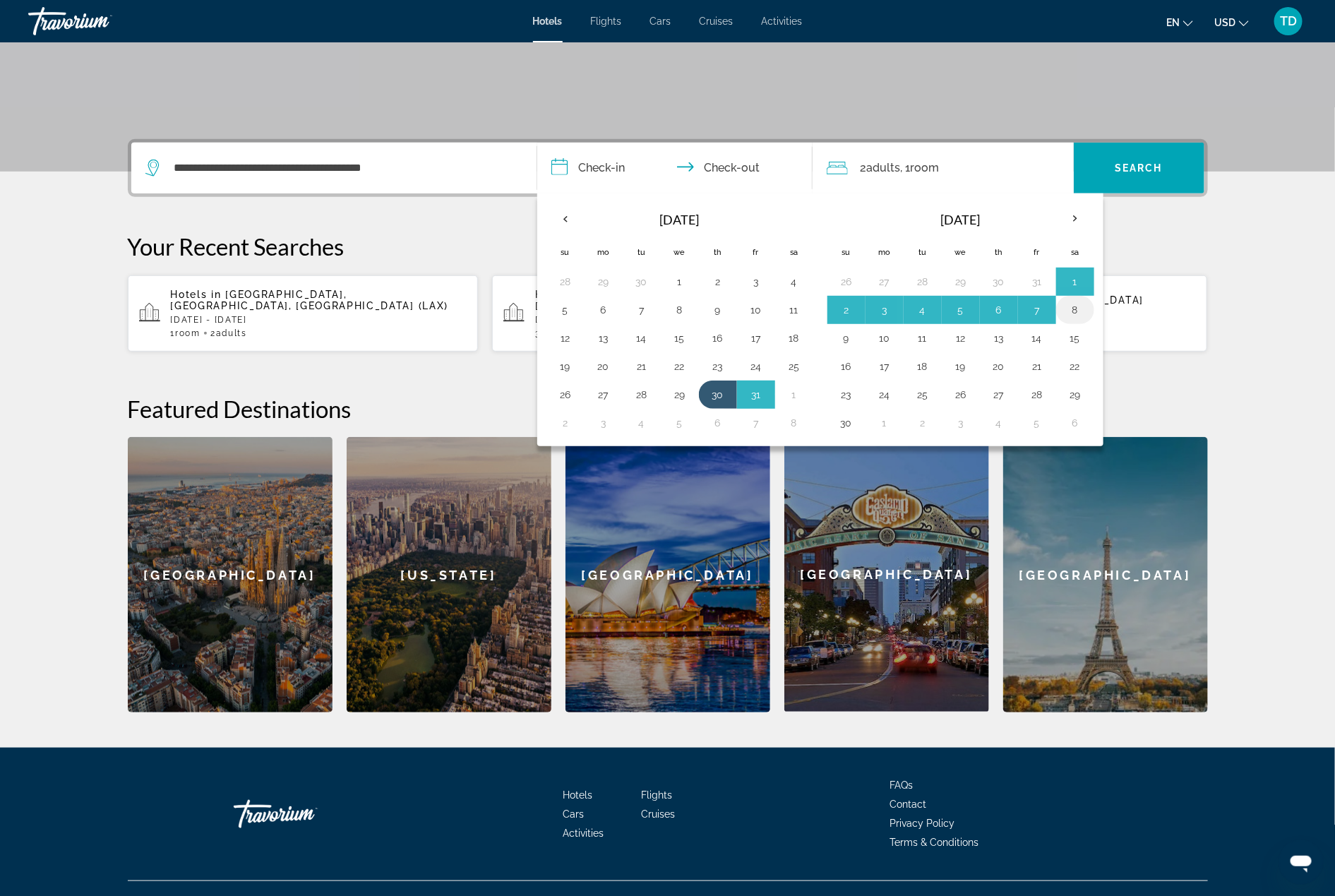
click at [1065, 305] on button "8" at bounding box center [1076, 310] width 23 height 19
type input "**********"
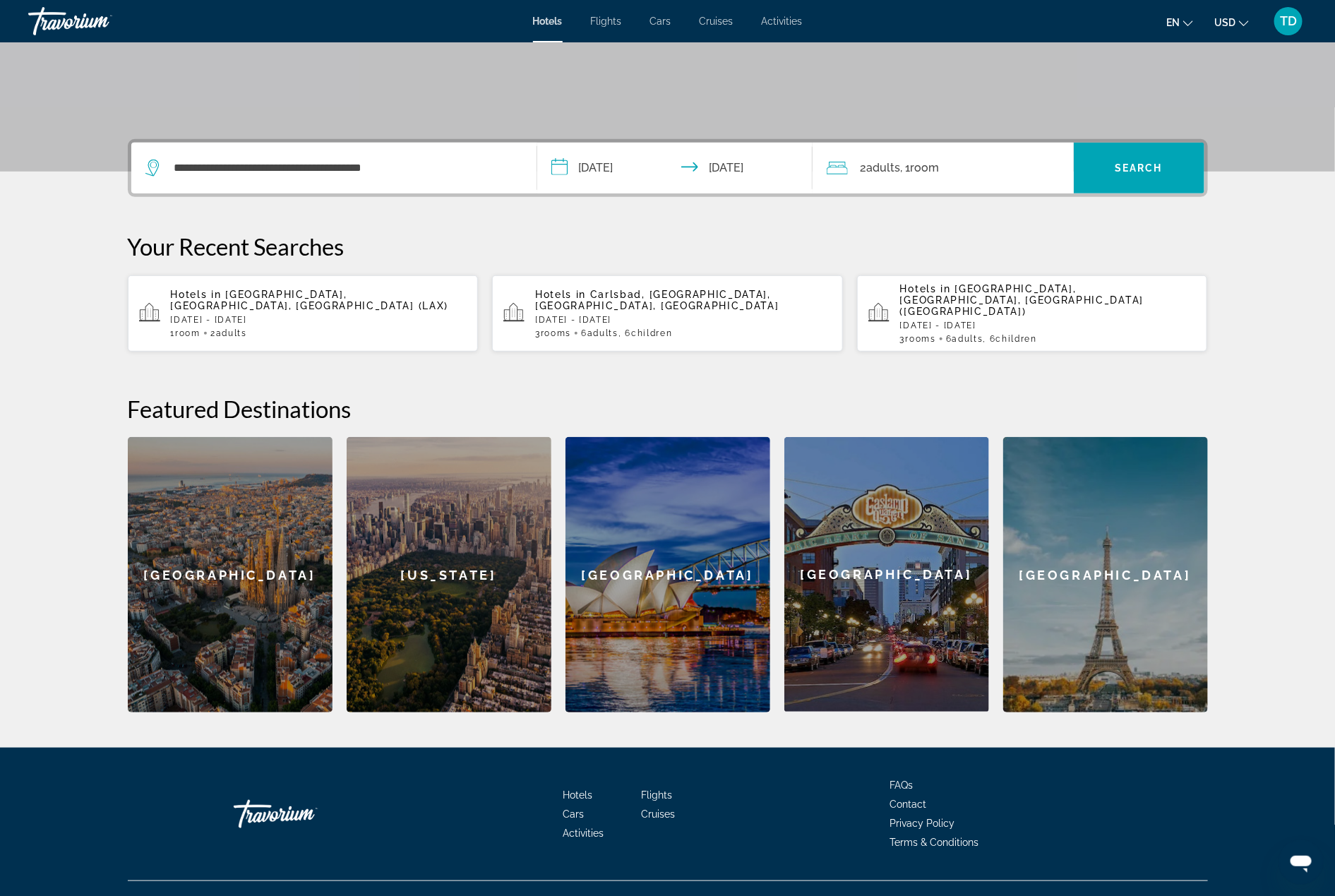
click at [989, 166] on div "2 Adult Adults , 1 Room rooms" at bounding box center [951, 168] width 247 height 19
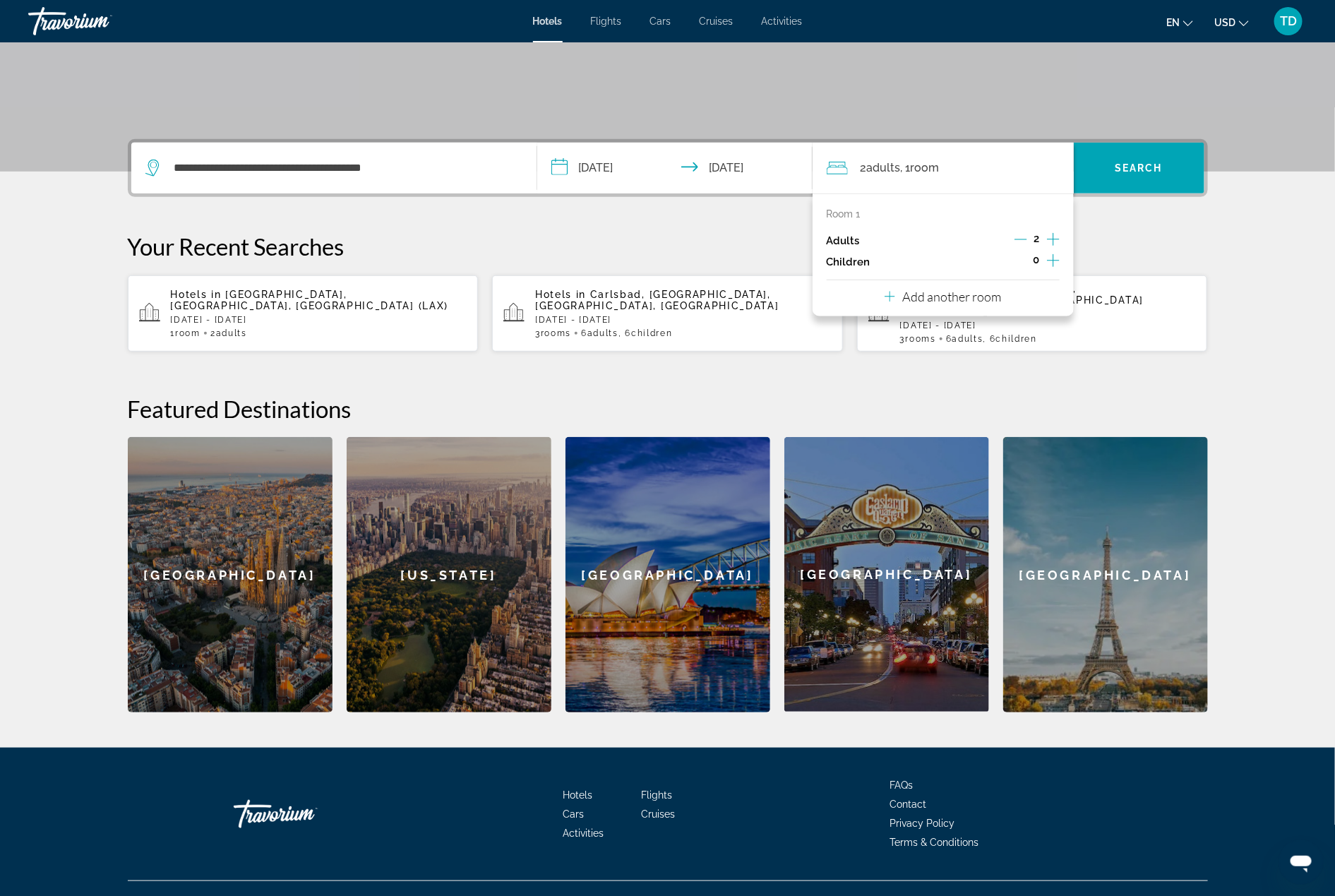
click at [1056, 261] on icon "Increment children" at bounding box center [1054, 260] width 13 height 17
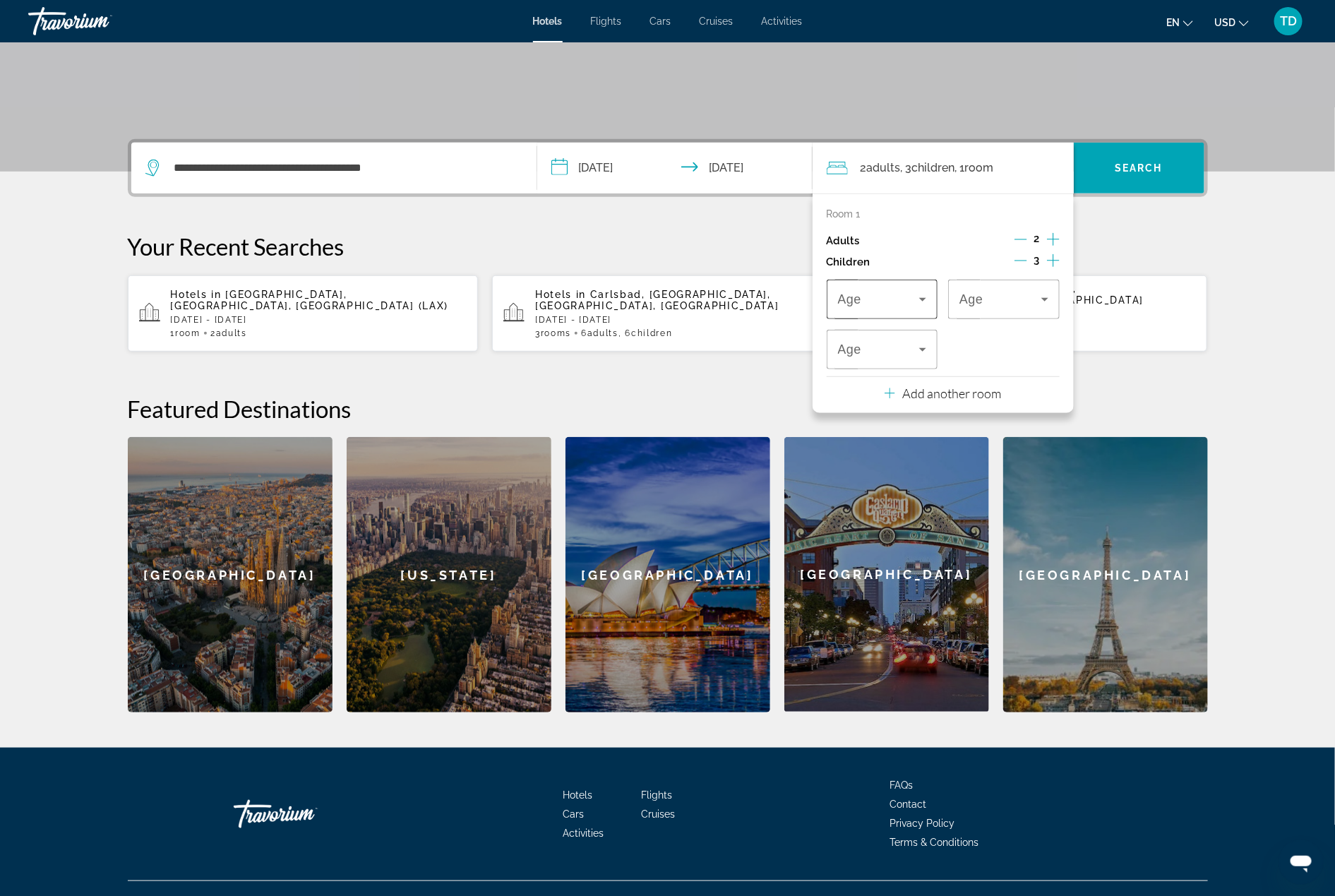
click at [921, 293] on icon "Travelers: 2 adults, 3 children" at bounding box center [922, 299] width 17 height 17
click at [884, 474] on mat-option "8" at bounding box center [883, 469] width 111 height 34
click at [892, 354] on span "Travelers: 2 adults, 3 children" at bounding box center [879, 349] width 82 height 17
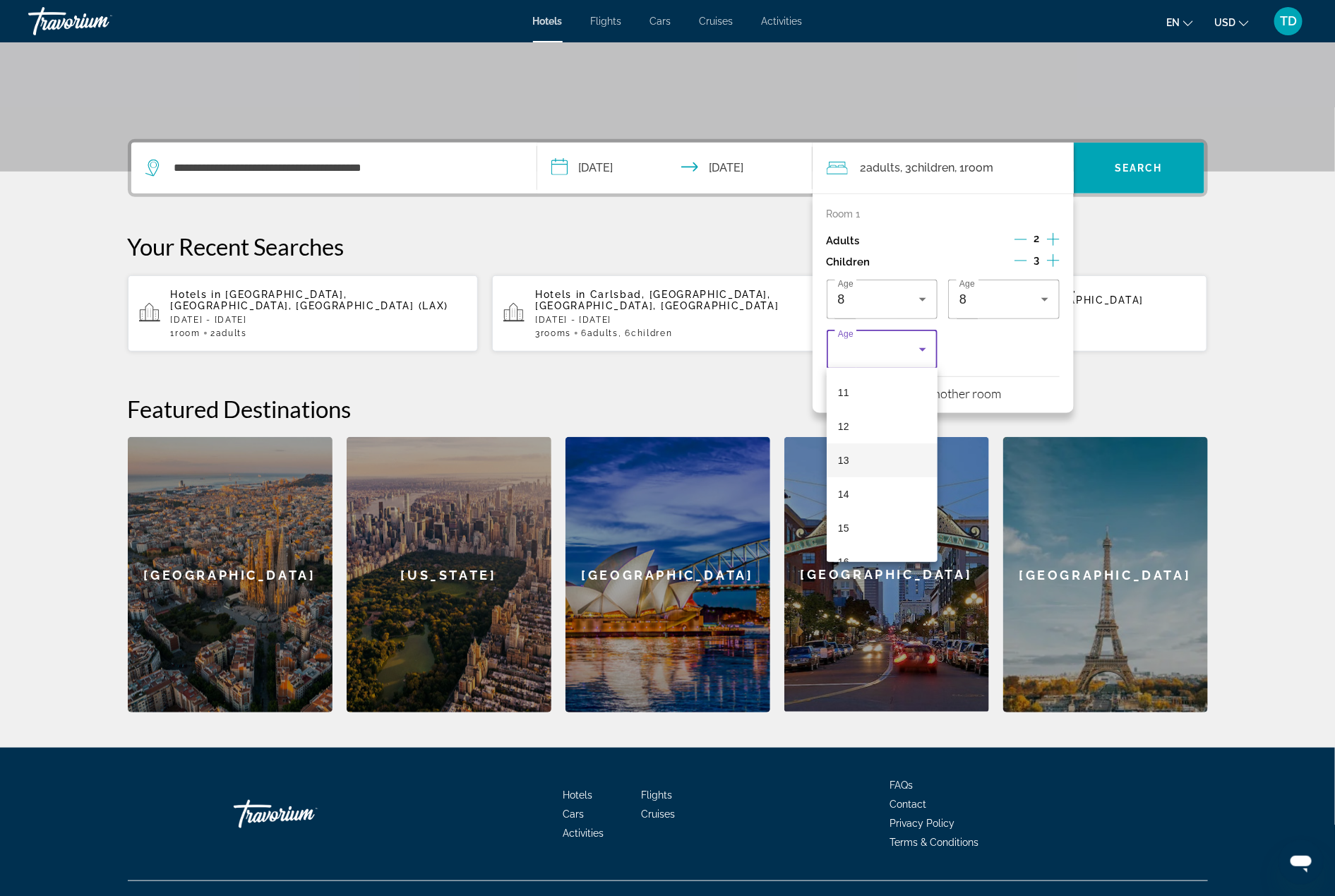
scroll to position [378, 0]
click at [864, 547] on mat-option "16" at bounding box center [883, 555] width 111 height 34
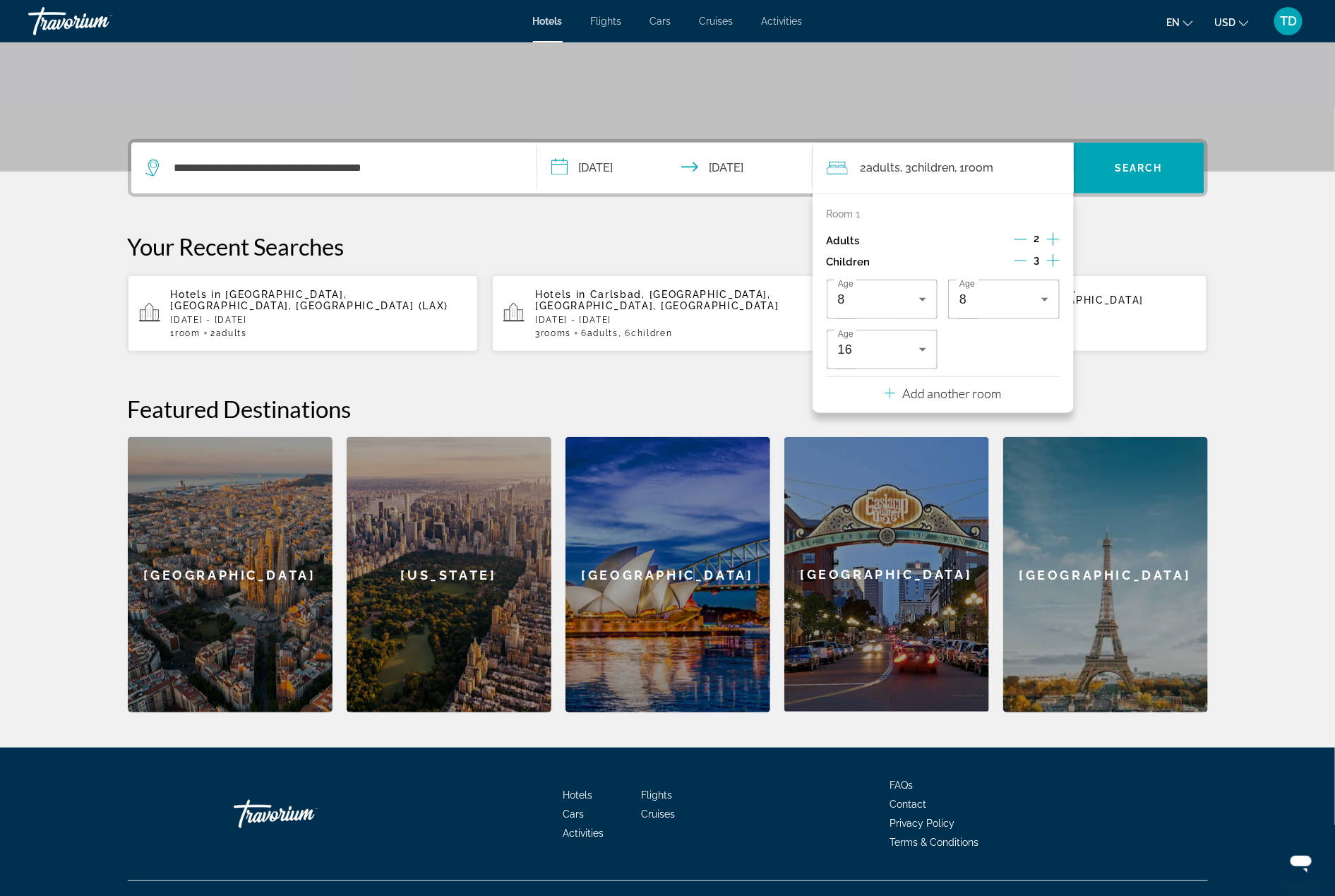
click at [979, 397] on p "Add another room" at bounding box center [951, 392] width 99 height 15
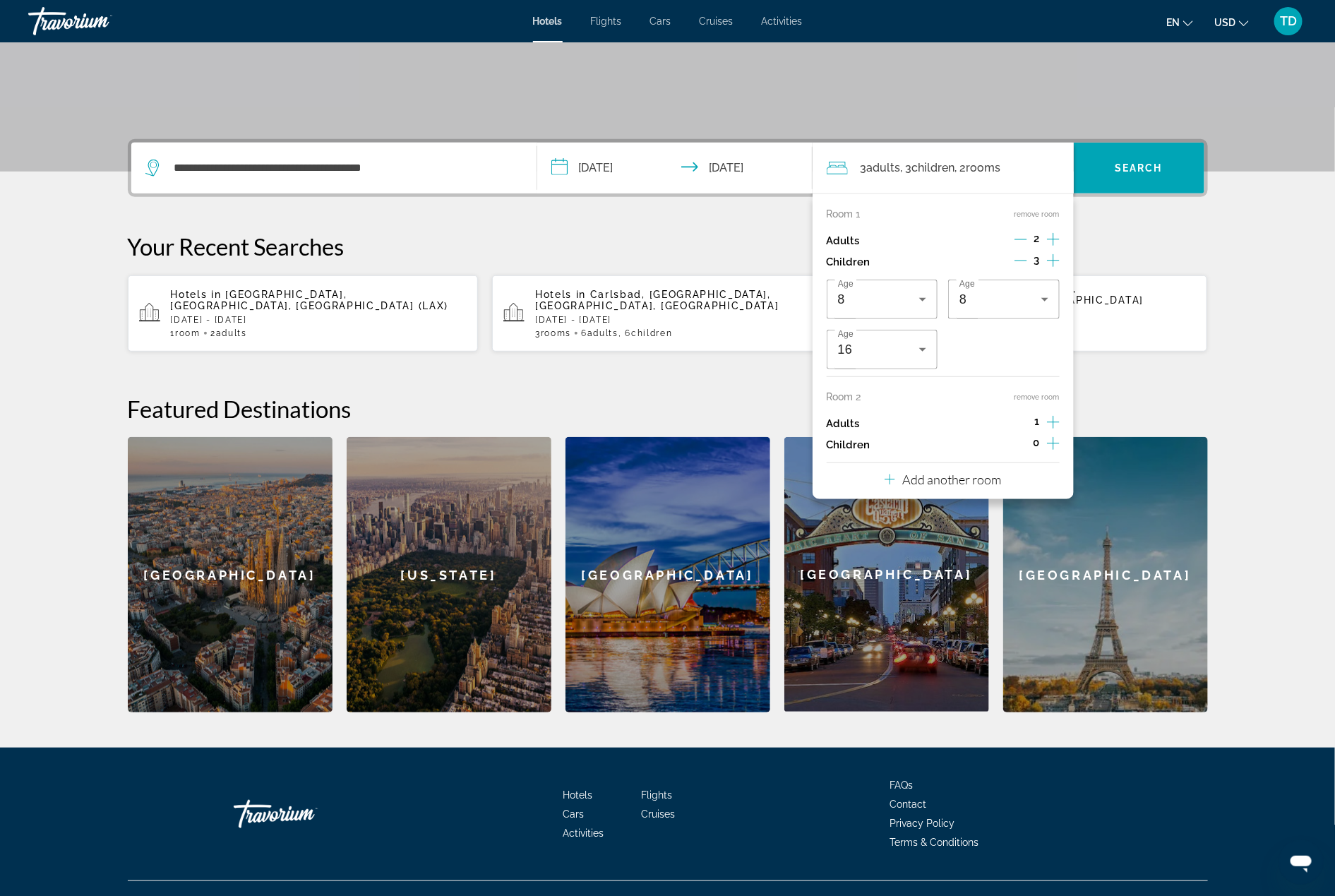
click at [1055, 418] on icon "Increment adults" at bounding box center [1054, 421] width 13 height 17
click at [1055, 445] on icon "Increment children" at bounding box center [1054, 443] width 13 height 17
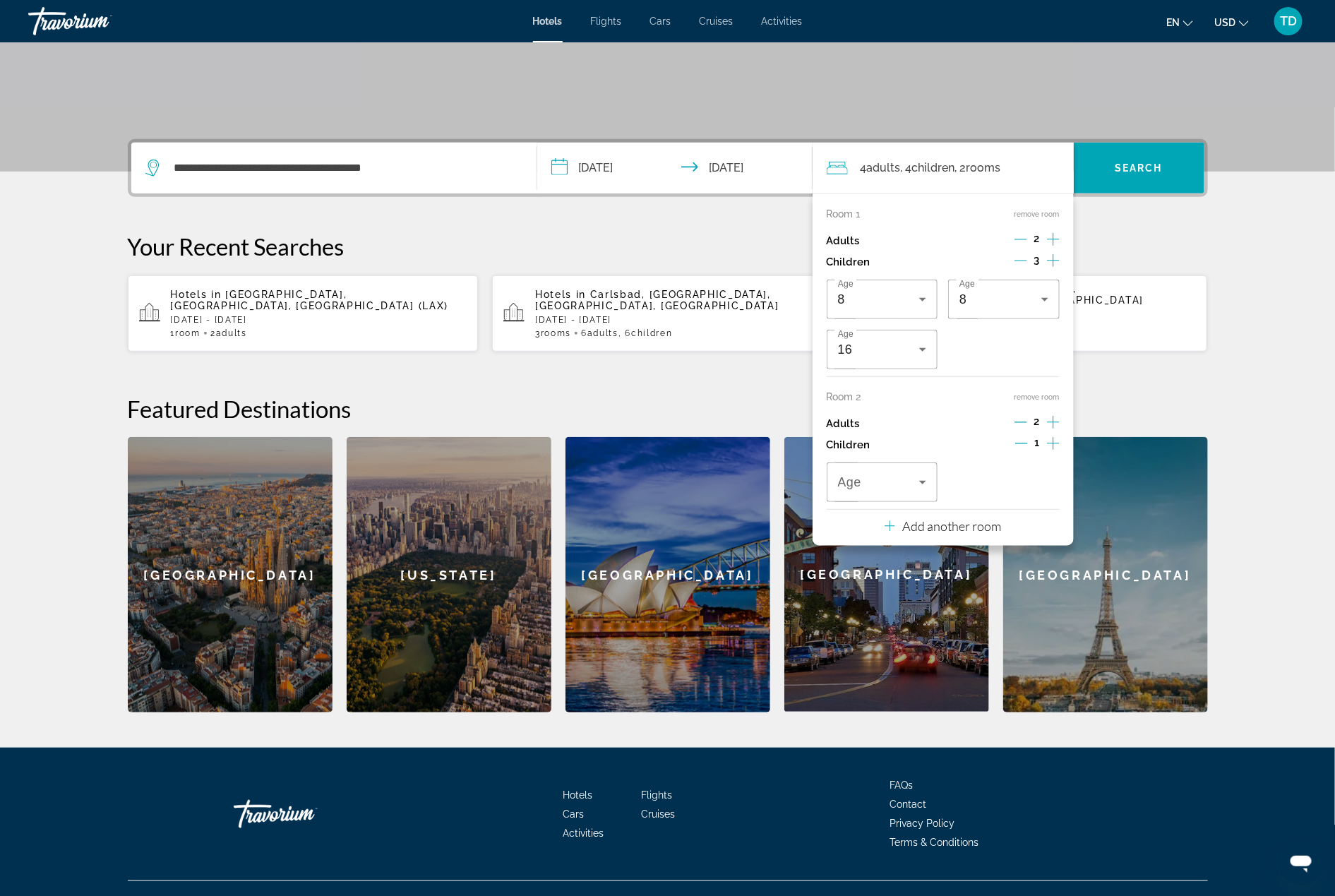
click at [1052, 442] on icon "Increment children" at bounding box center [1054, 443] width 13 height 17
click at [920, 481] on icon "Travelers: 4 adults, 5 children" at bounding box center [922, 482] width 17 height 17
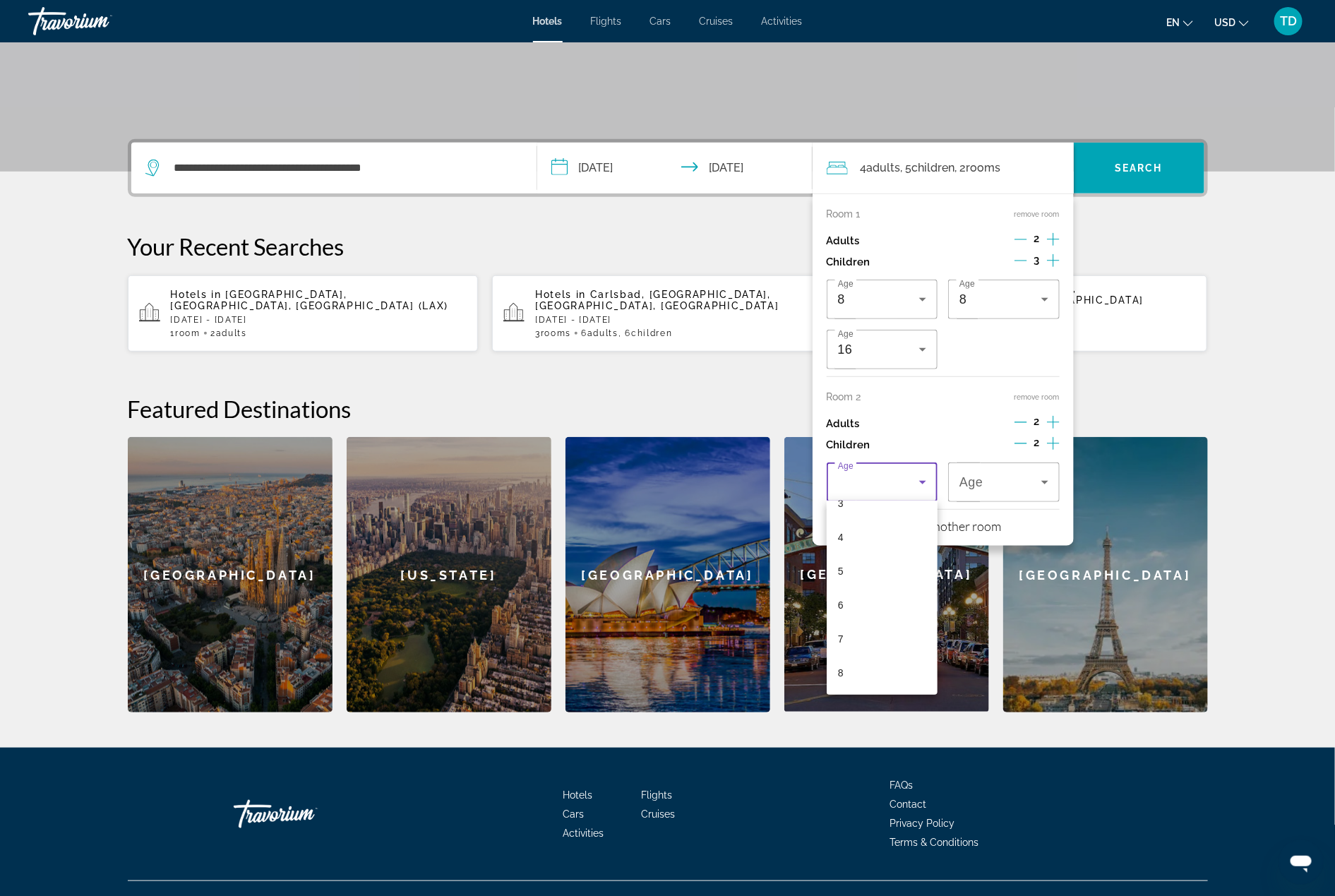
scroll to position [128, 0]
click at [864, 624] on mat-option "7" at bounding box center [883, 632] width 111 height 34
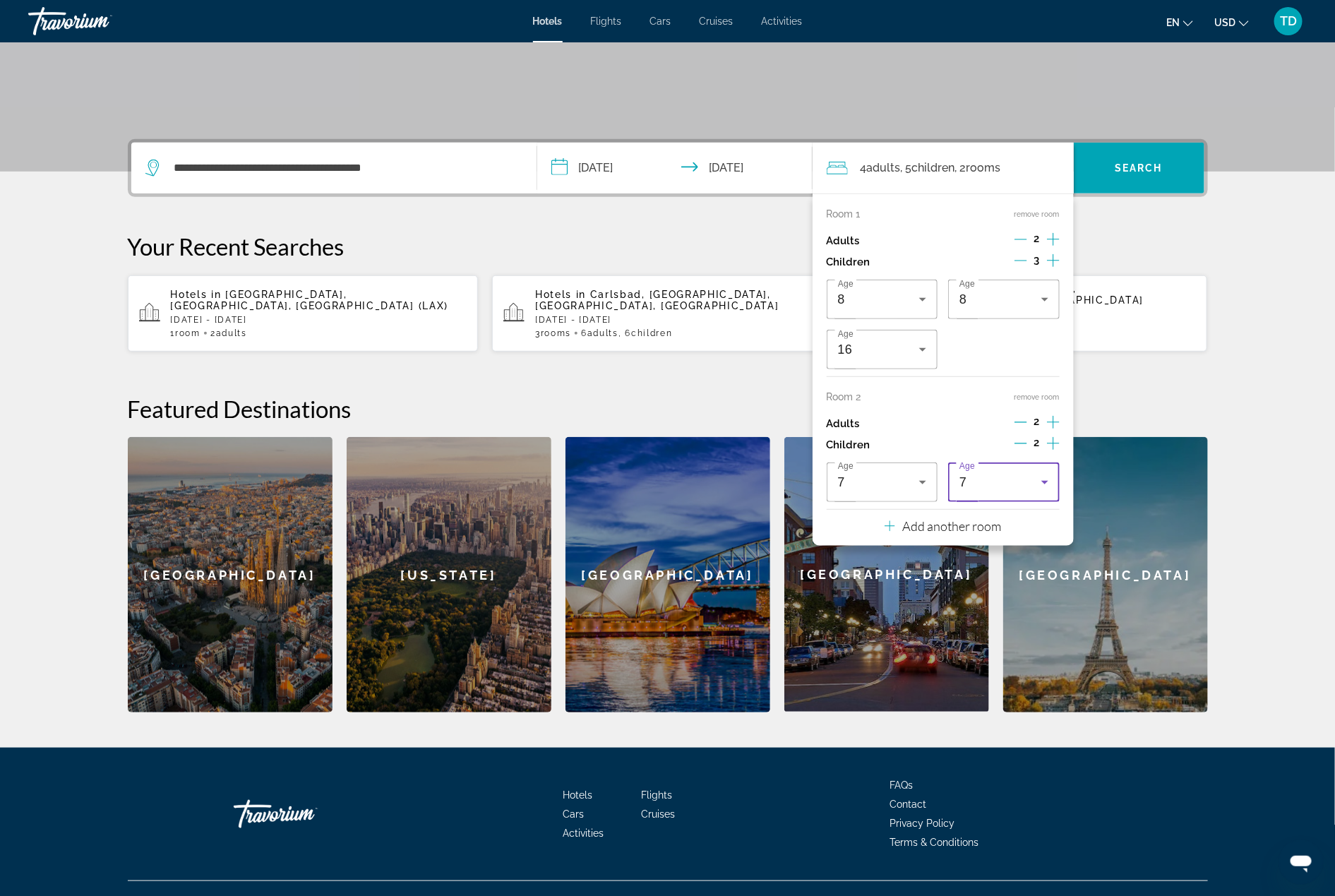
click at [1044, 479] on icon "Travelers: 4 adults, 5 children" at bounding box center [1045, 482] width 17 height 17
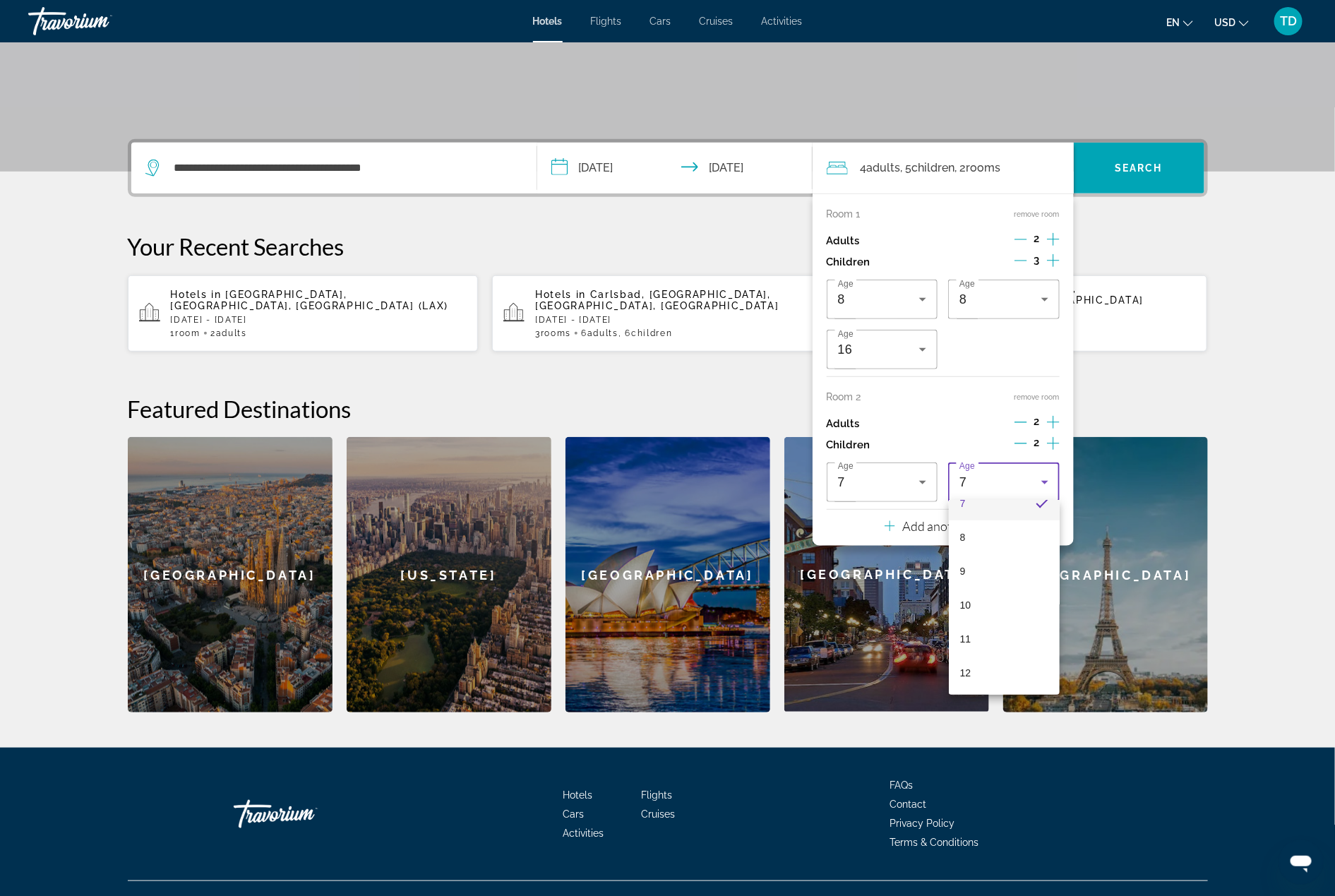
scroll to position [265, 0]
click at [995, 642] on mat-option "11" at bounding box center [1005, 631] width 111 height 34
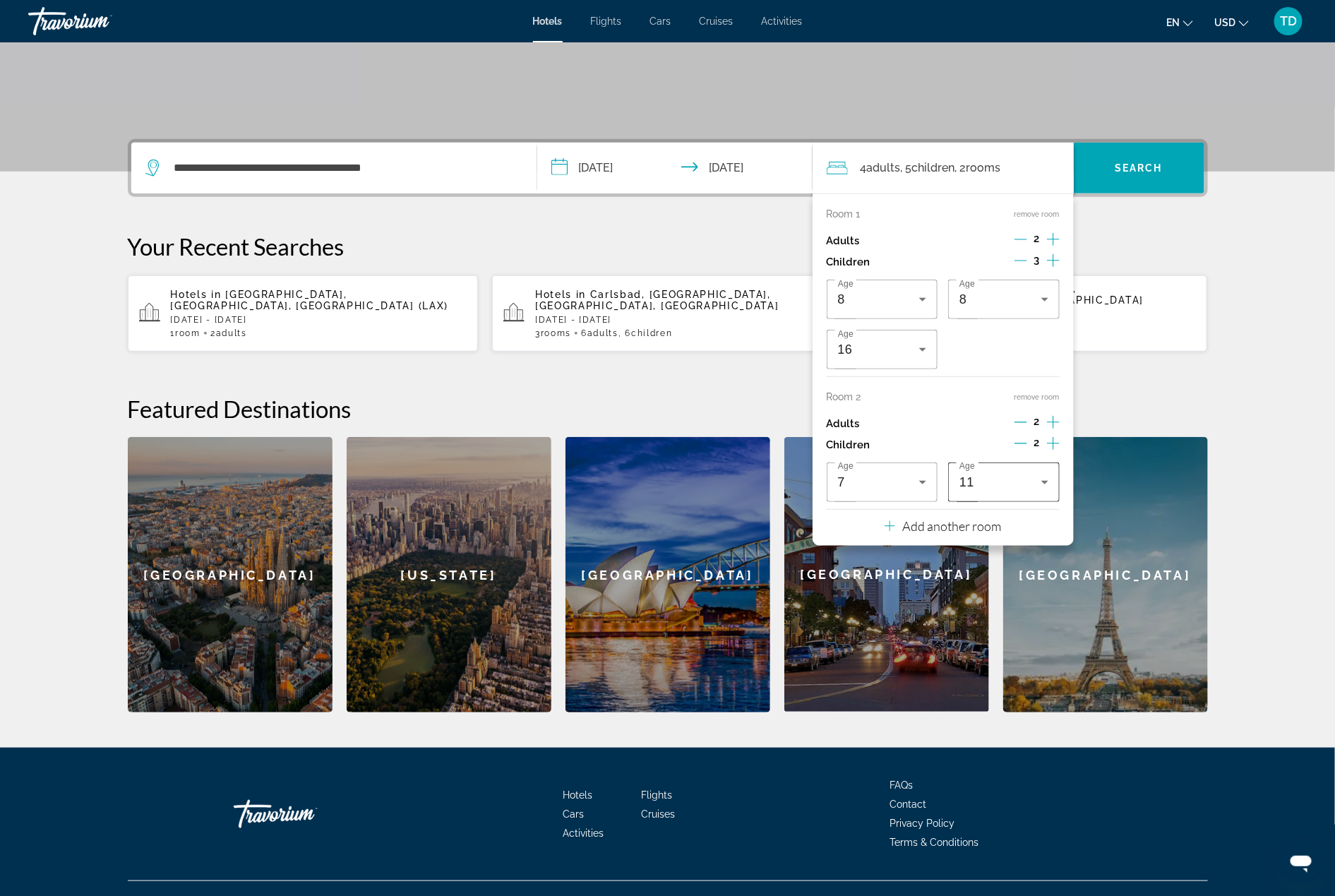
click at [1035, 488] on div "11" at bounding box center [1000, 482] width 82 height 17
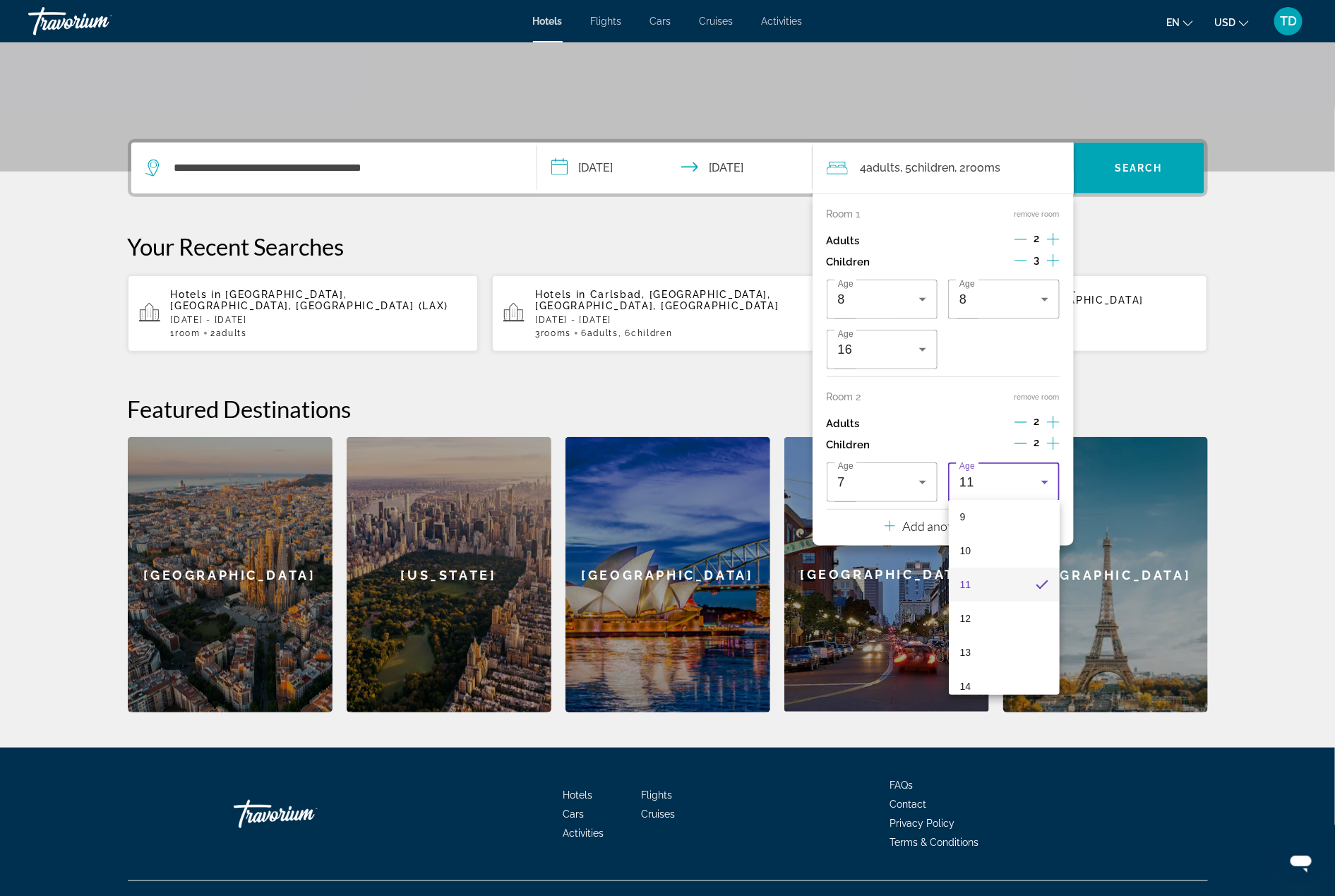
scroll to position [313, 0]
click at [997, 651] on mat-option "13" at bounding box center [1005, 650] width 111 height 34
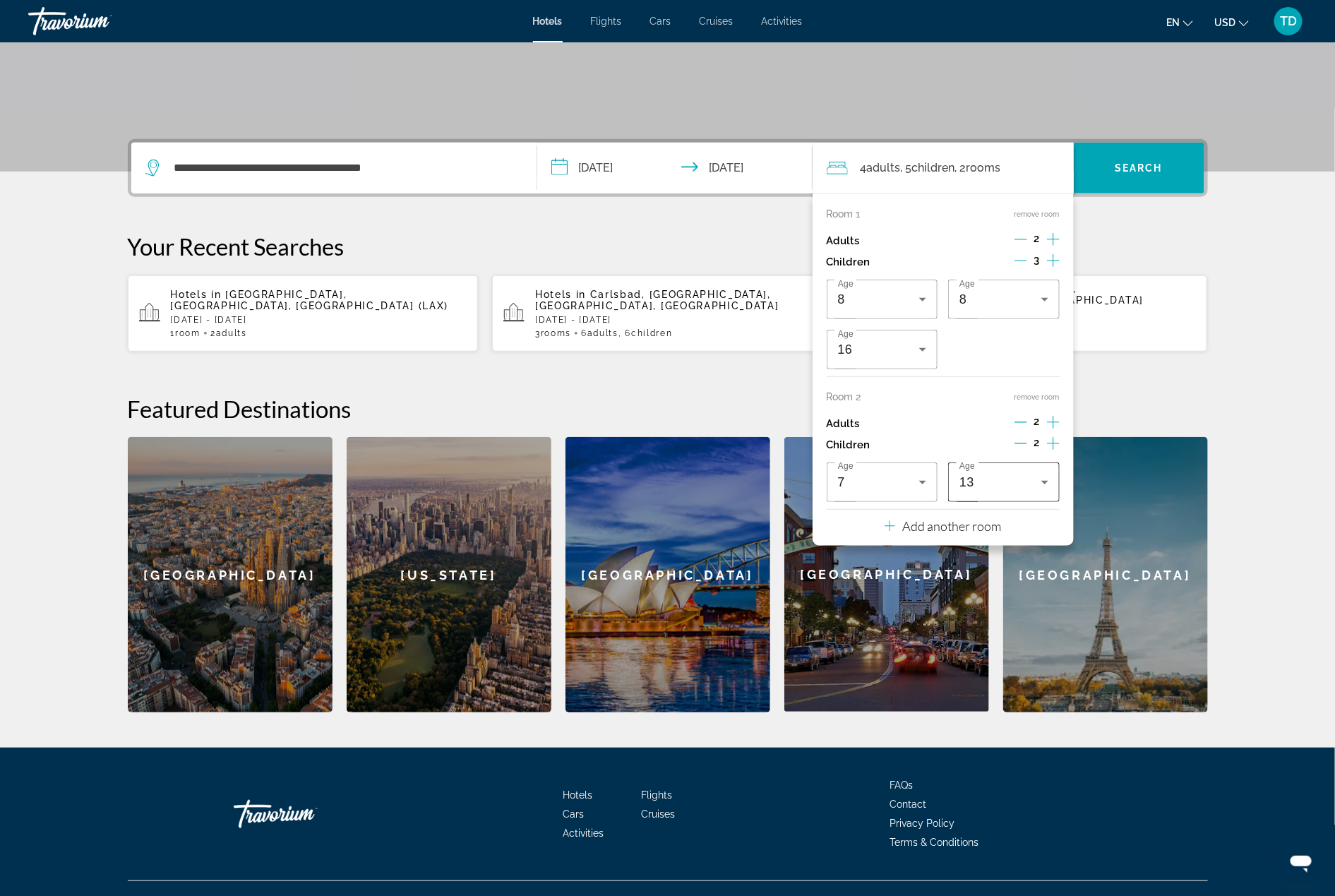
click at [1047, 484] on icon "Travelers: 4 adults, 5 children" at bounding box center [1045, 482] width 17 height 17
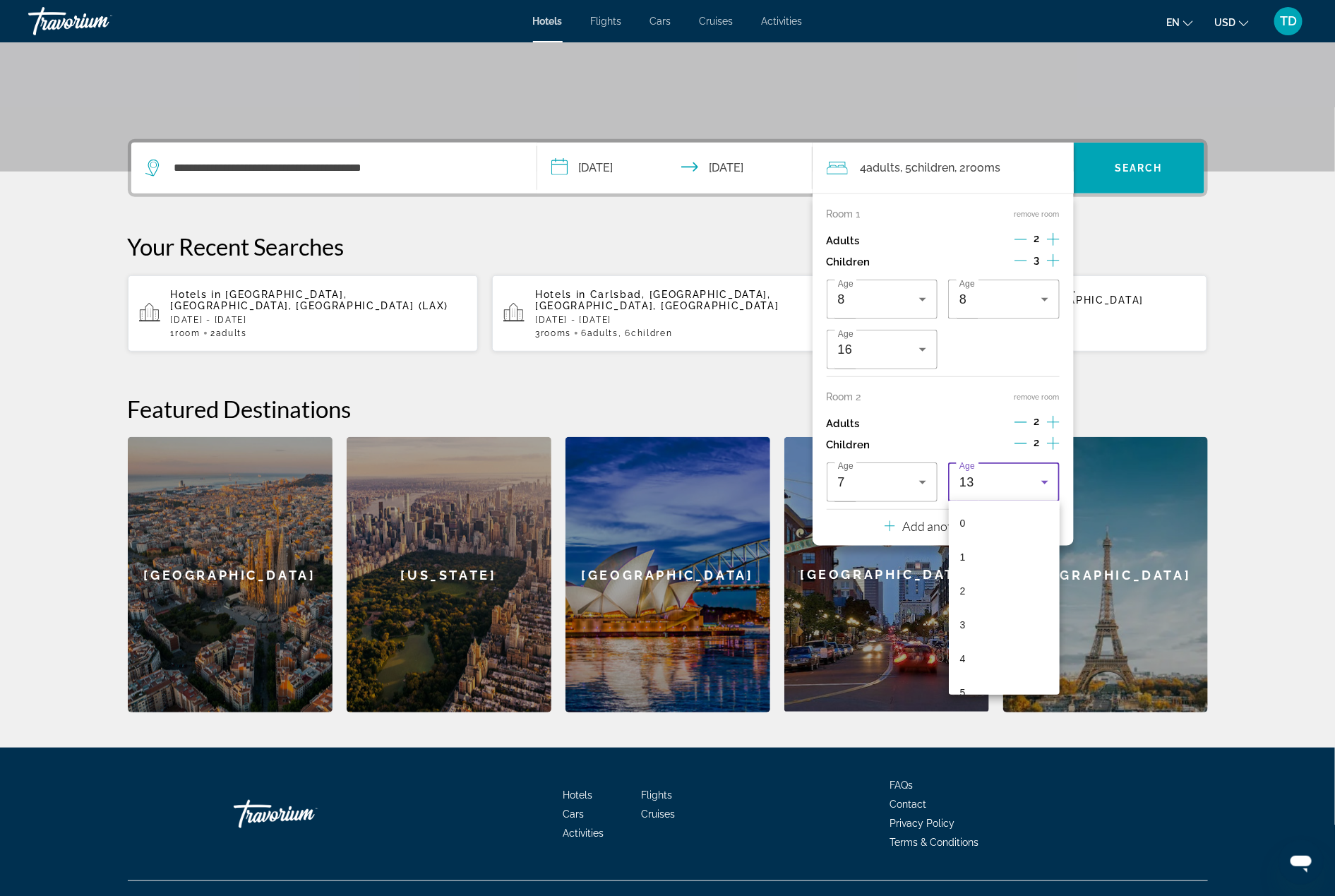
scroll to position [286, 0]
click at [1004, 643] on mat-option "12" at bounding box center [1005, 643] width 111 height 34
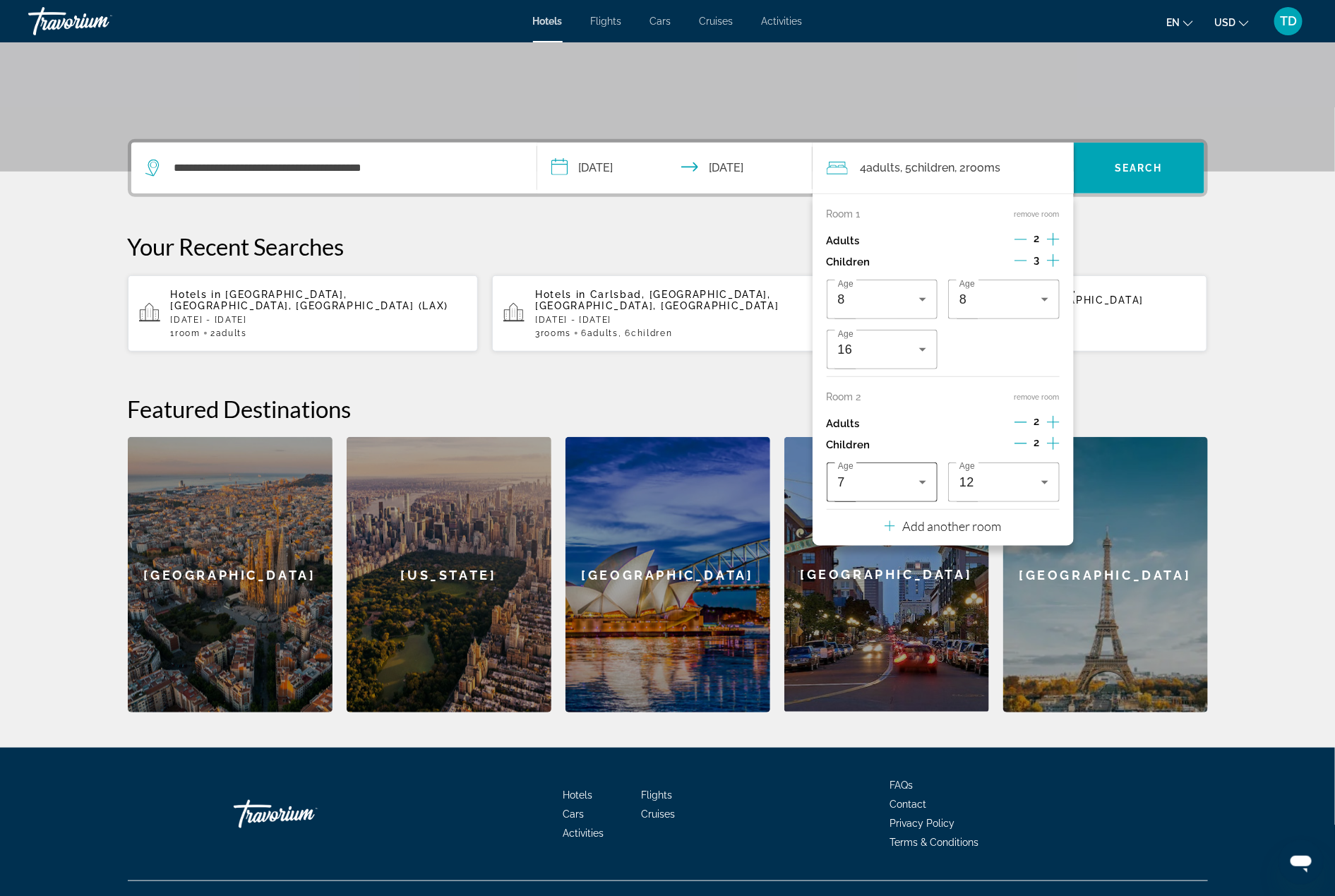
click at [917, 479] on icon "Travelers: 4 adults, 5 children" at bounding box center [922, 482] width 17 height 17
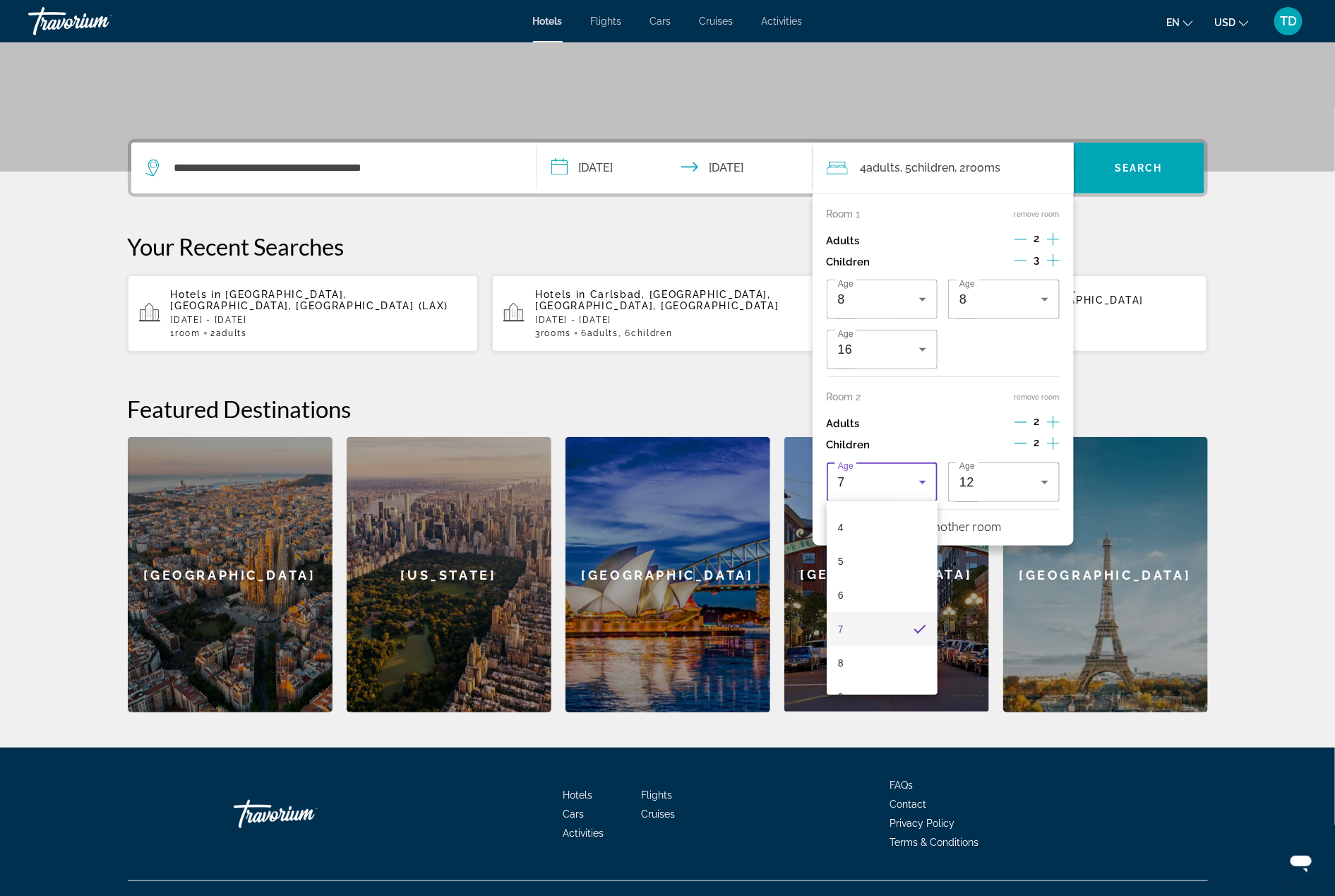
scroll to position [140, 0]
click at [874, 649] on mat-option "8" at bounding box center [883, 655] width 111 height 34
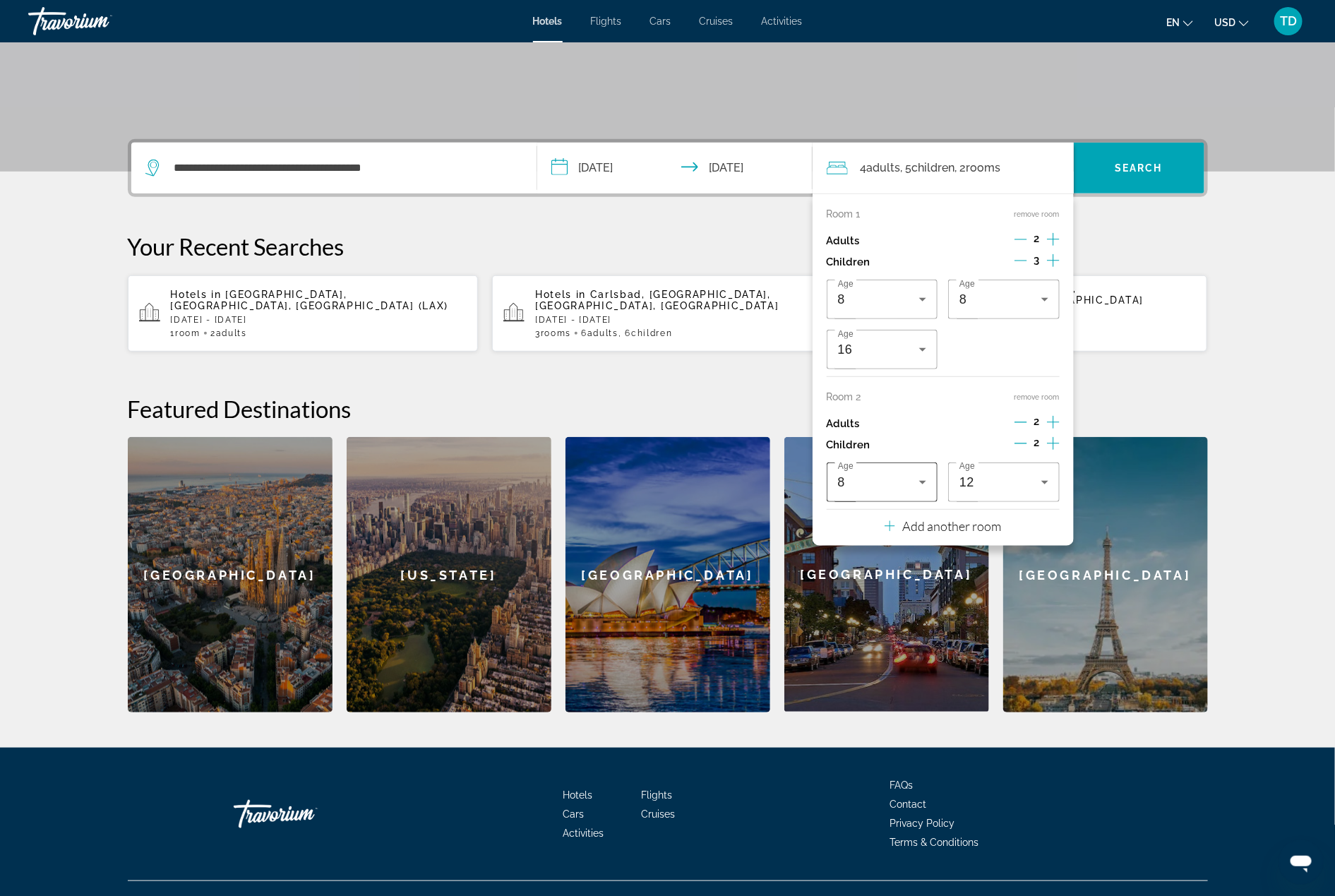
click at [925, 481] on icon "Travelers: 4 adults, 5 children" at bounding box center [922, 482] width 17 height 17
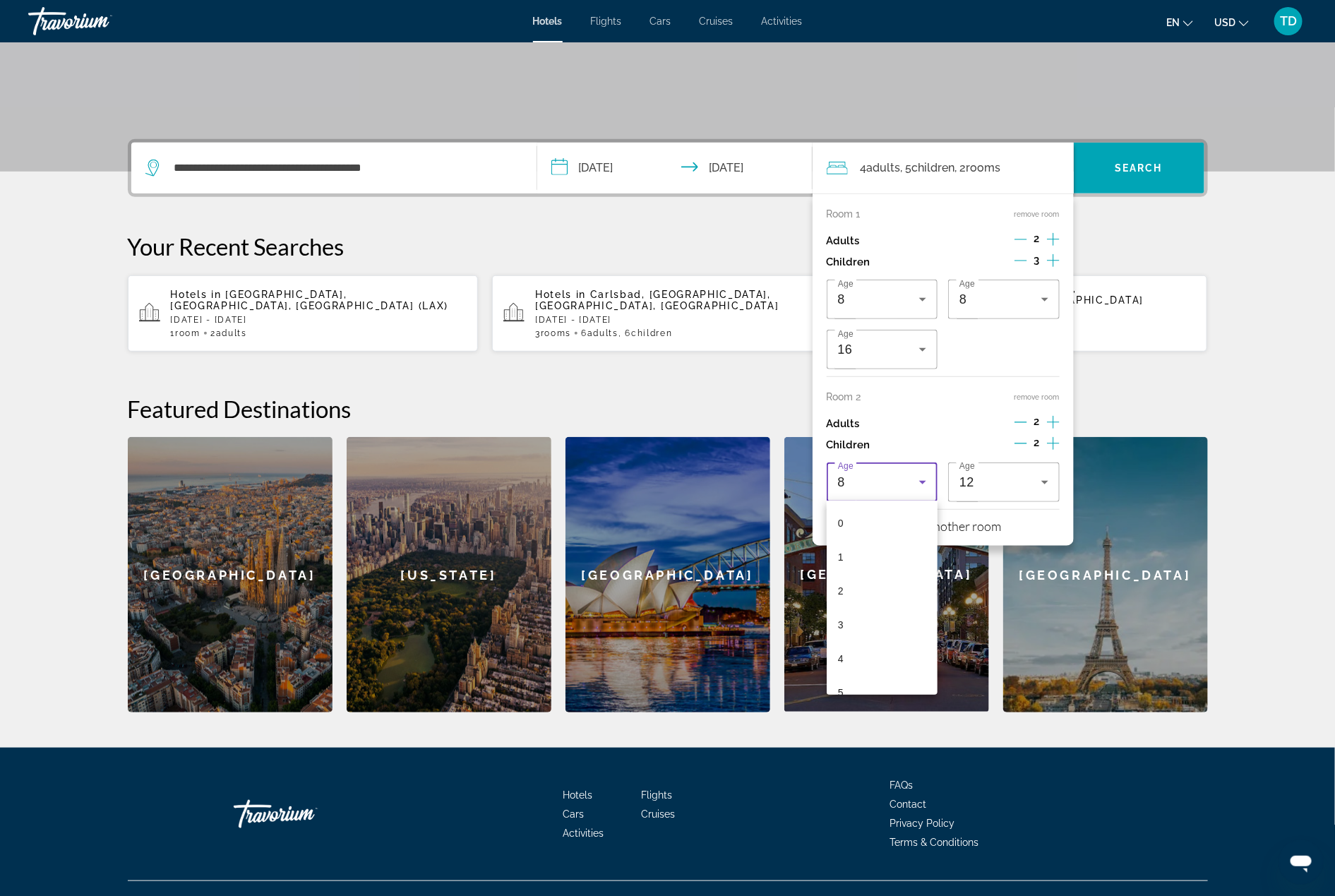
scroll to position [116, 0]
click at [880, 642] on mat-option "7" at bounding box center [883, 643] width 111 height 34
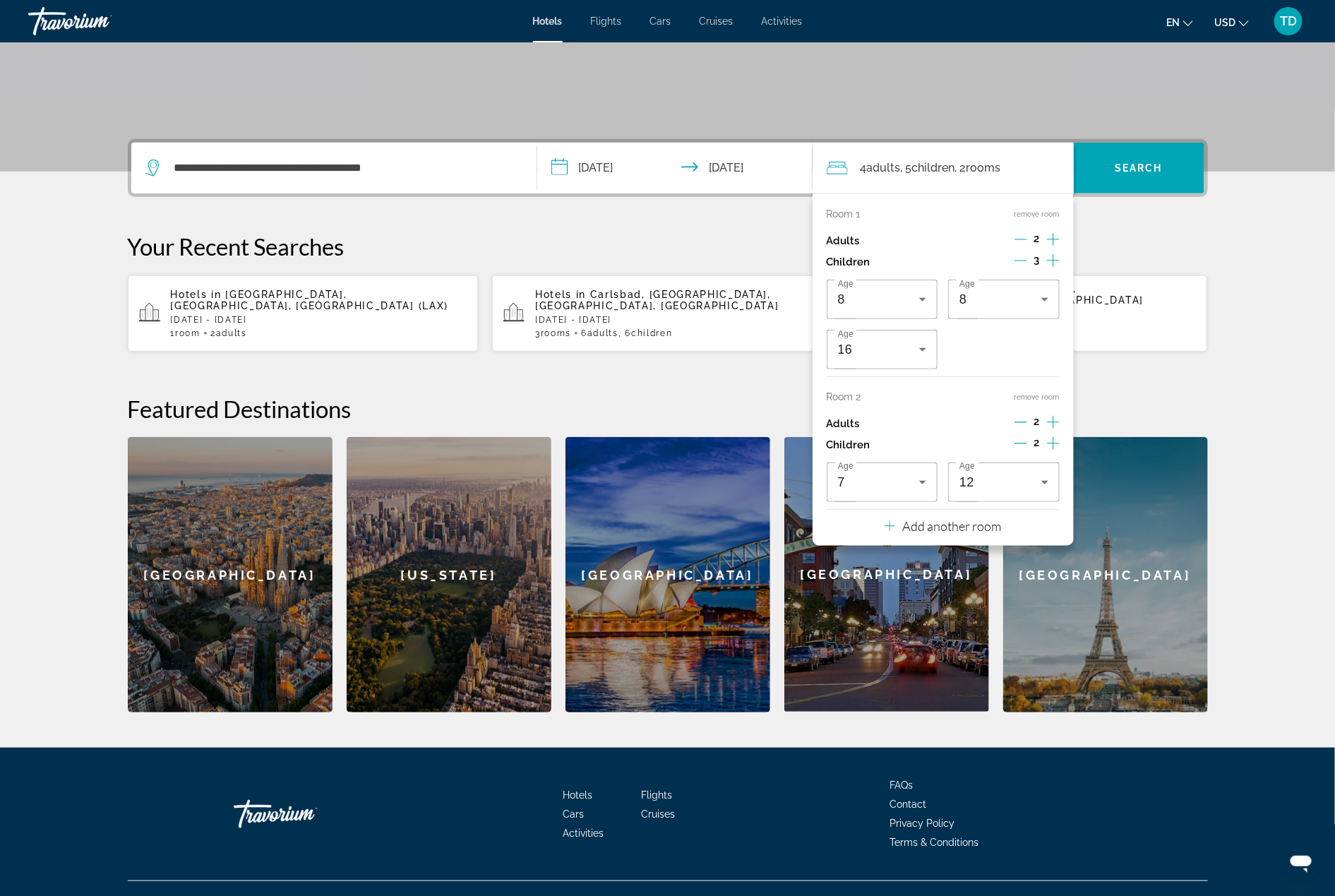
click at [1115, 214] on div "**********" at bounding box center [668, 425] width 1137 height 573
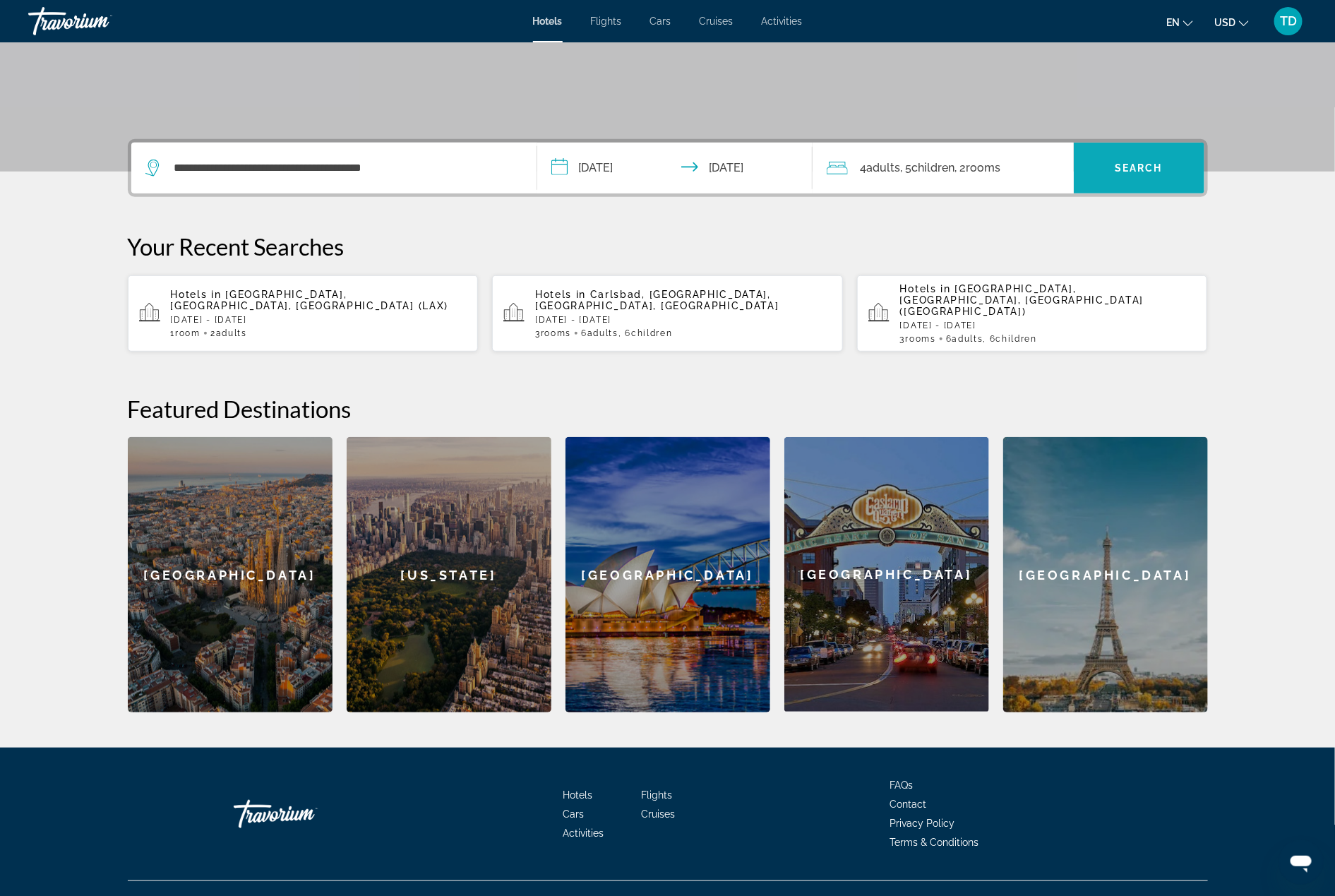
click at [1144, 159] on span "Search widget" at bounding box center [1140, 168] width 131 height 34
click at [955, 161] on span "Children" at bounding box center [934, 167] width 43 height 14
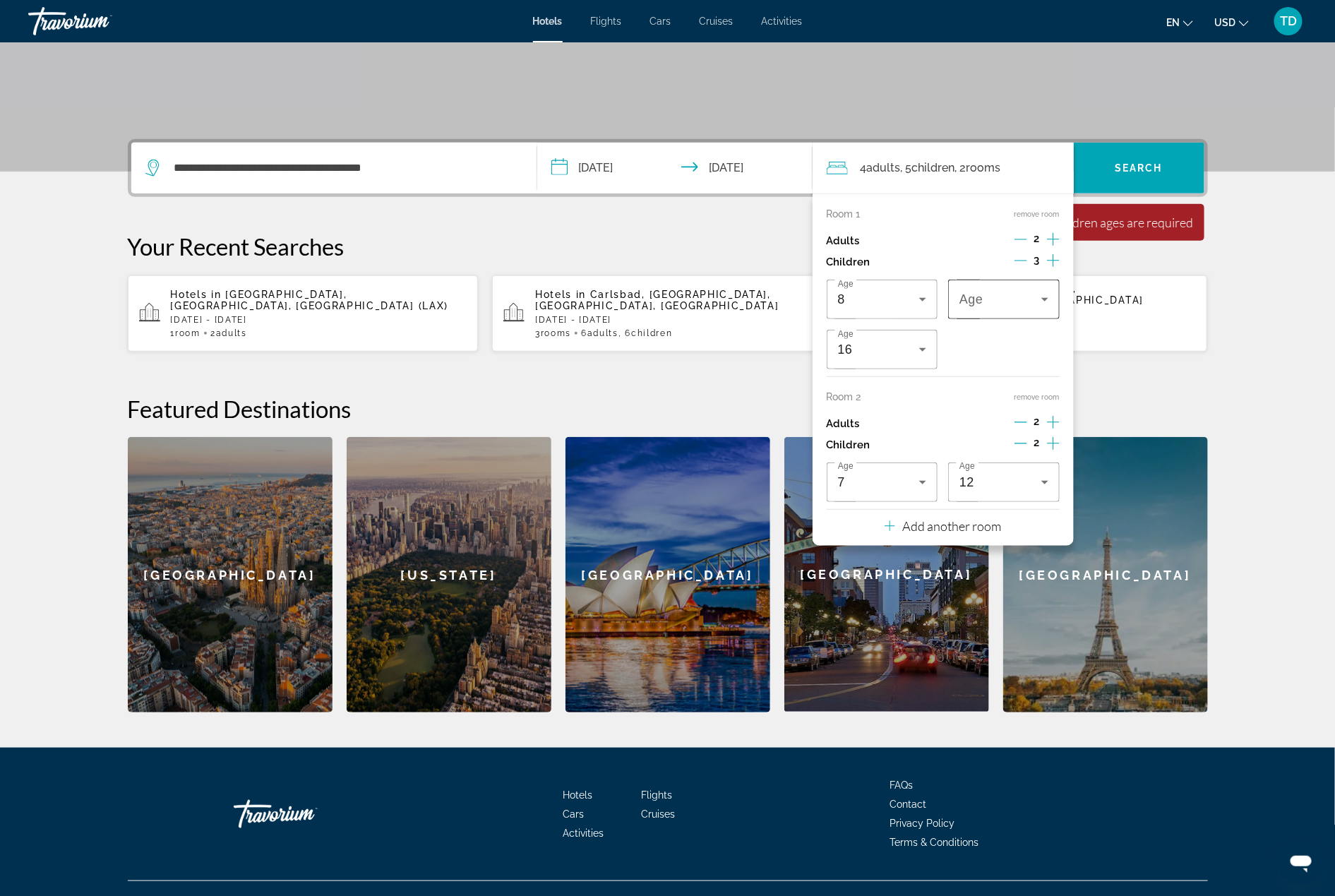
click at [1050, 300] on icon "Travelers: 4 adults, 5 children" at bounding box center [1045, 299] width 17 height 17
click at [984, 467] on mat-option "8" at bounding box center [1005, 471] width 111 height 34
click at [1148, 172] on span "Search" at bounding box center [1139, 168] width 48 height 11
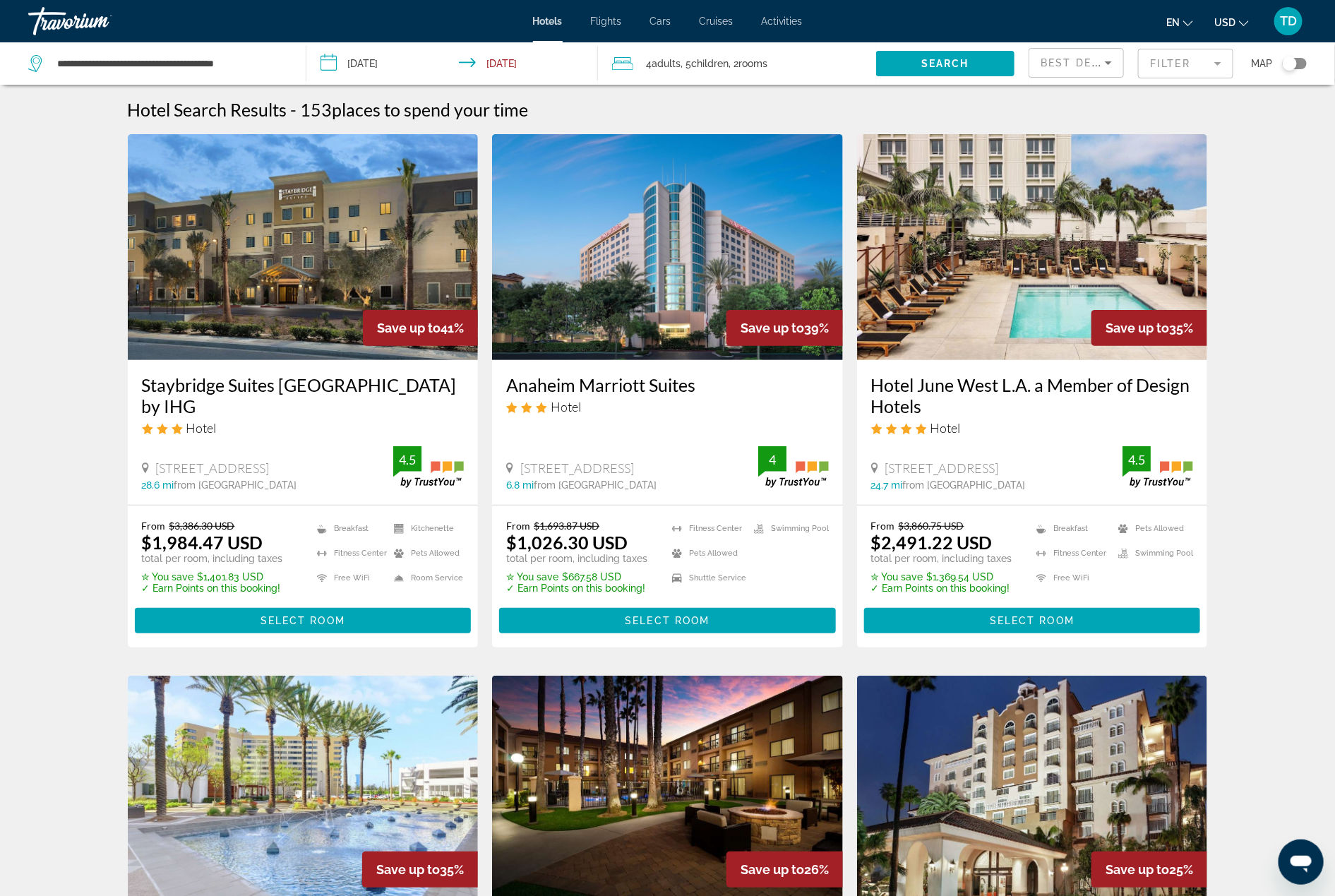
click at [1202, 61] on mat-form-field "Filter" at bounding box center [1186, 63] width 95 height 30
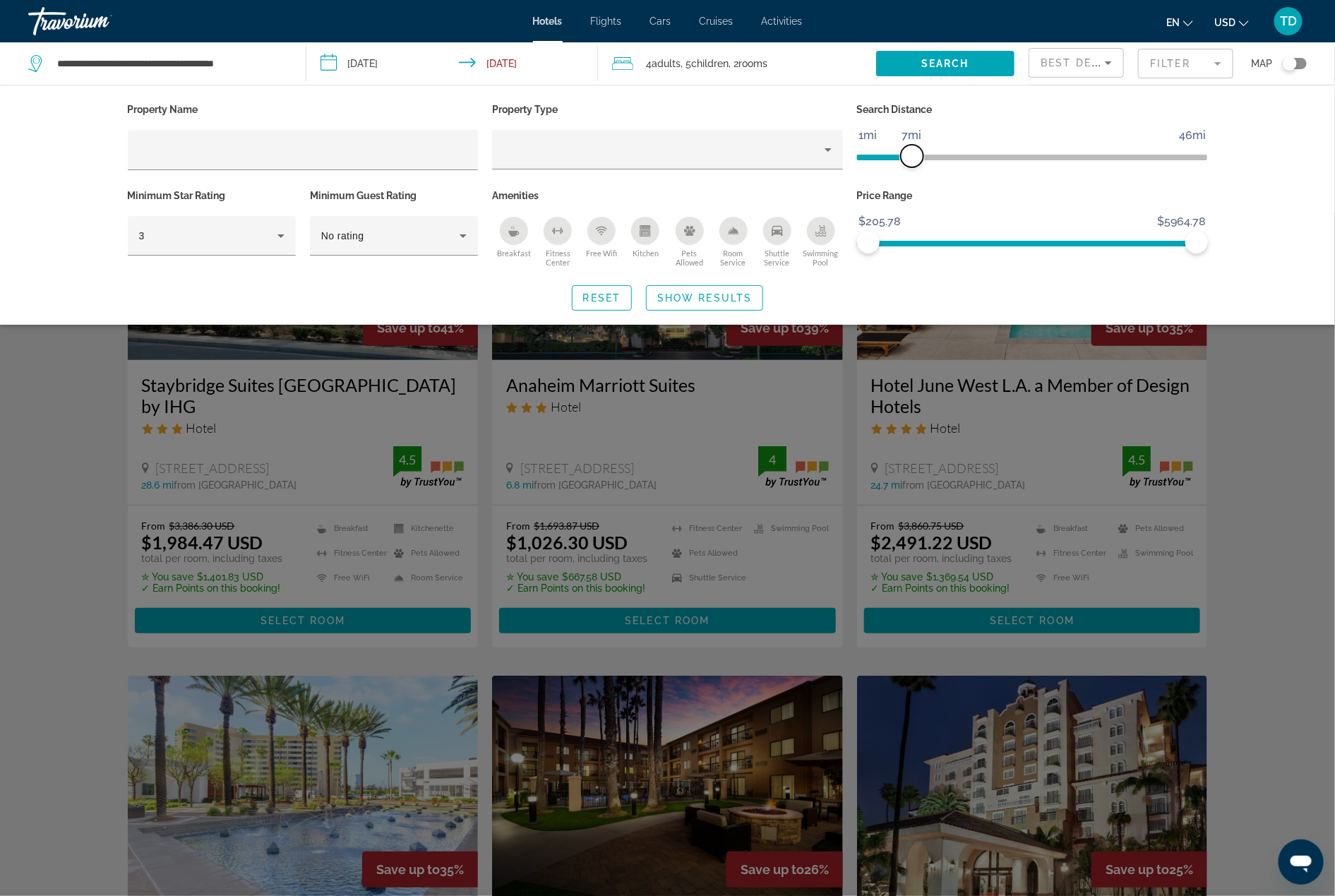
drag, startPoint x: 1081, startPoint y: 153, endPoint x: 909, endPoint y: 157, distance: 172.0
click at [909, 157] on span "ngx-slider" at bounding box center [913, 156] width 23 height 23
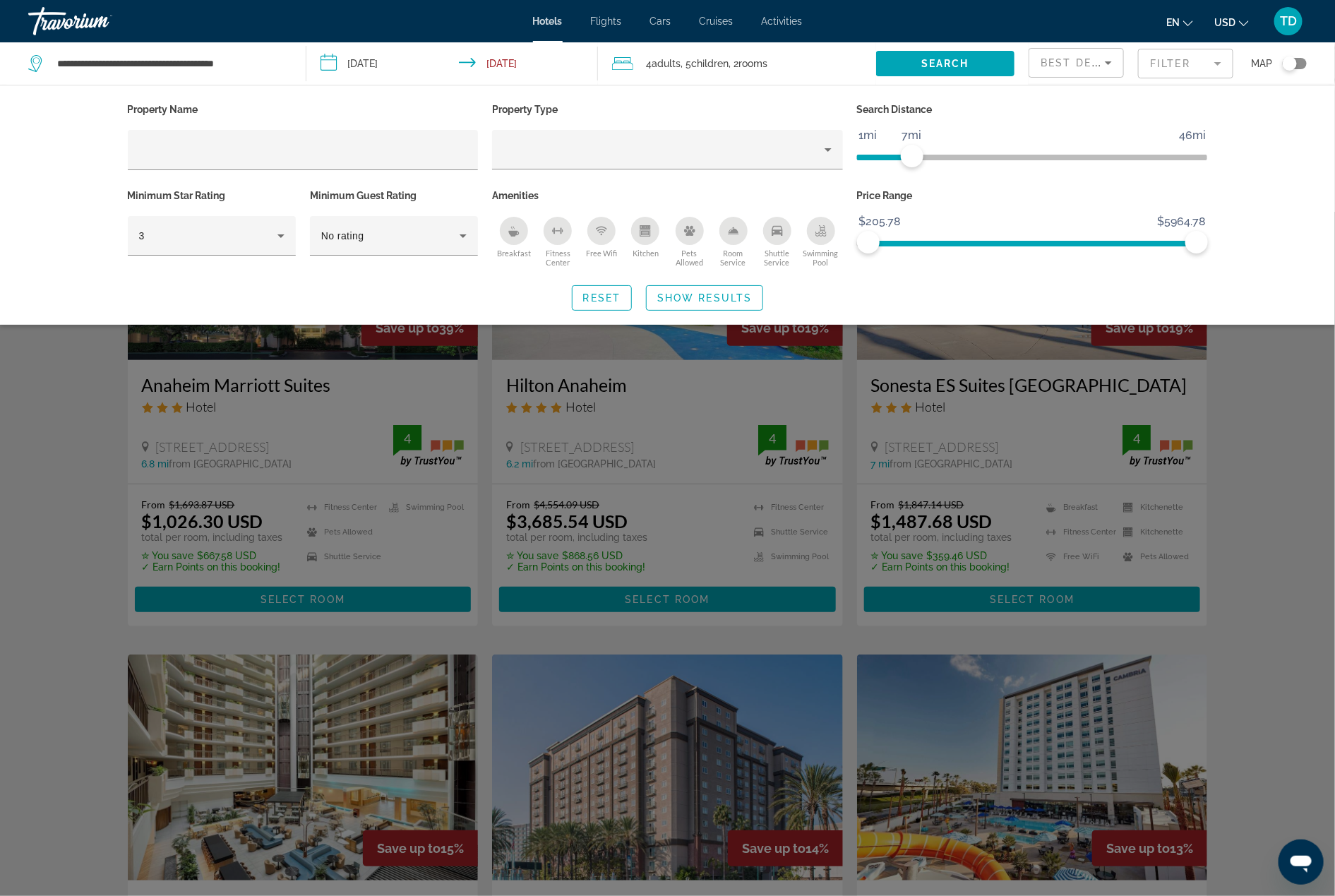
click at [514, 233] on icon "Breakfast" at bounding box center [514, 233] width 10 height 6
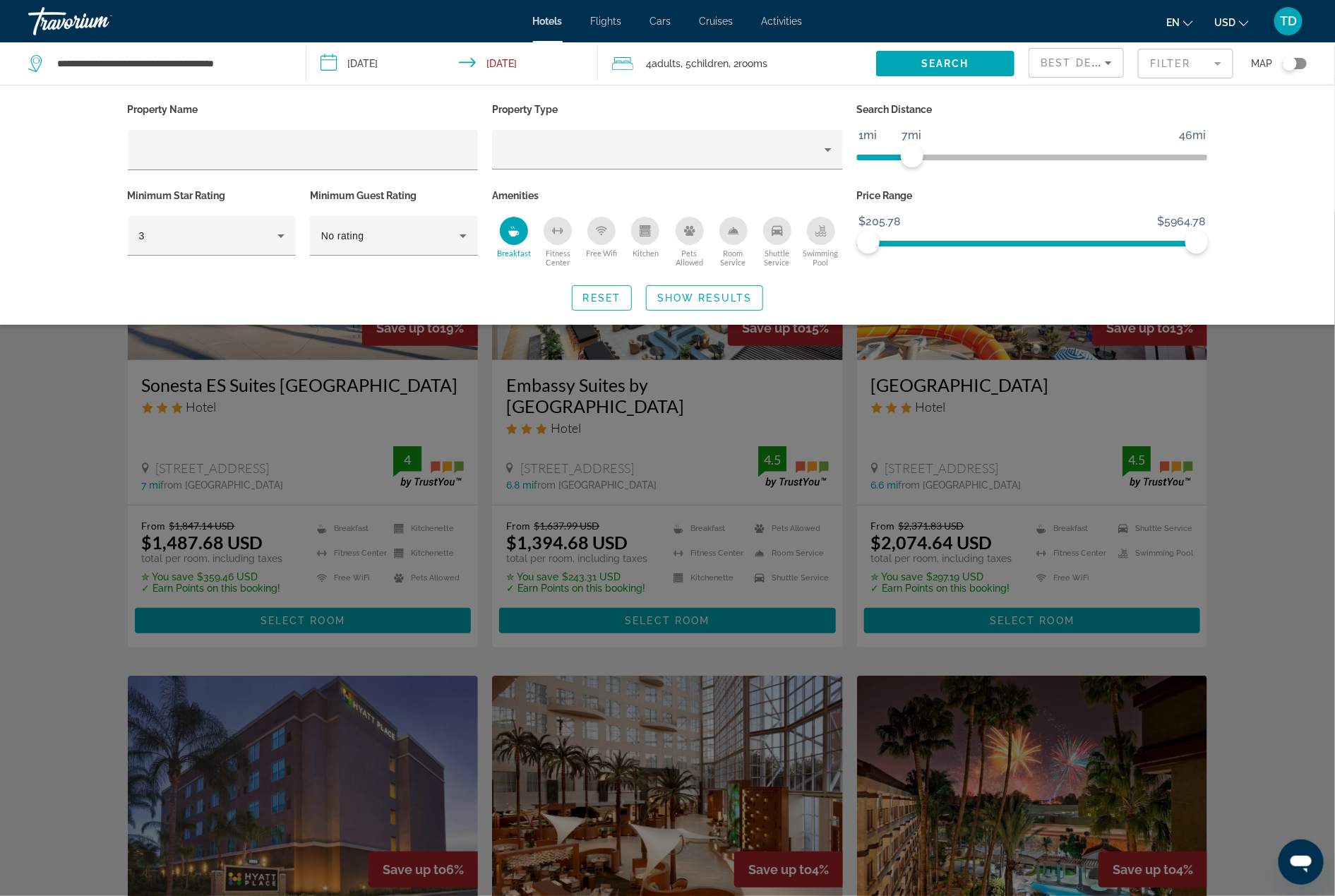
click at [552, 230] on icon "Fitness Center" at bounding box center [553, 230] width 2 height 2
click at [605, 234] on icon "Free Wifi" at bounding box center [602, 231] width 11 height 11
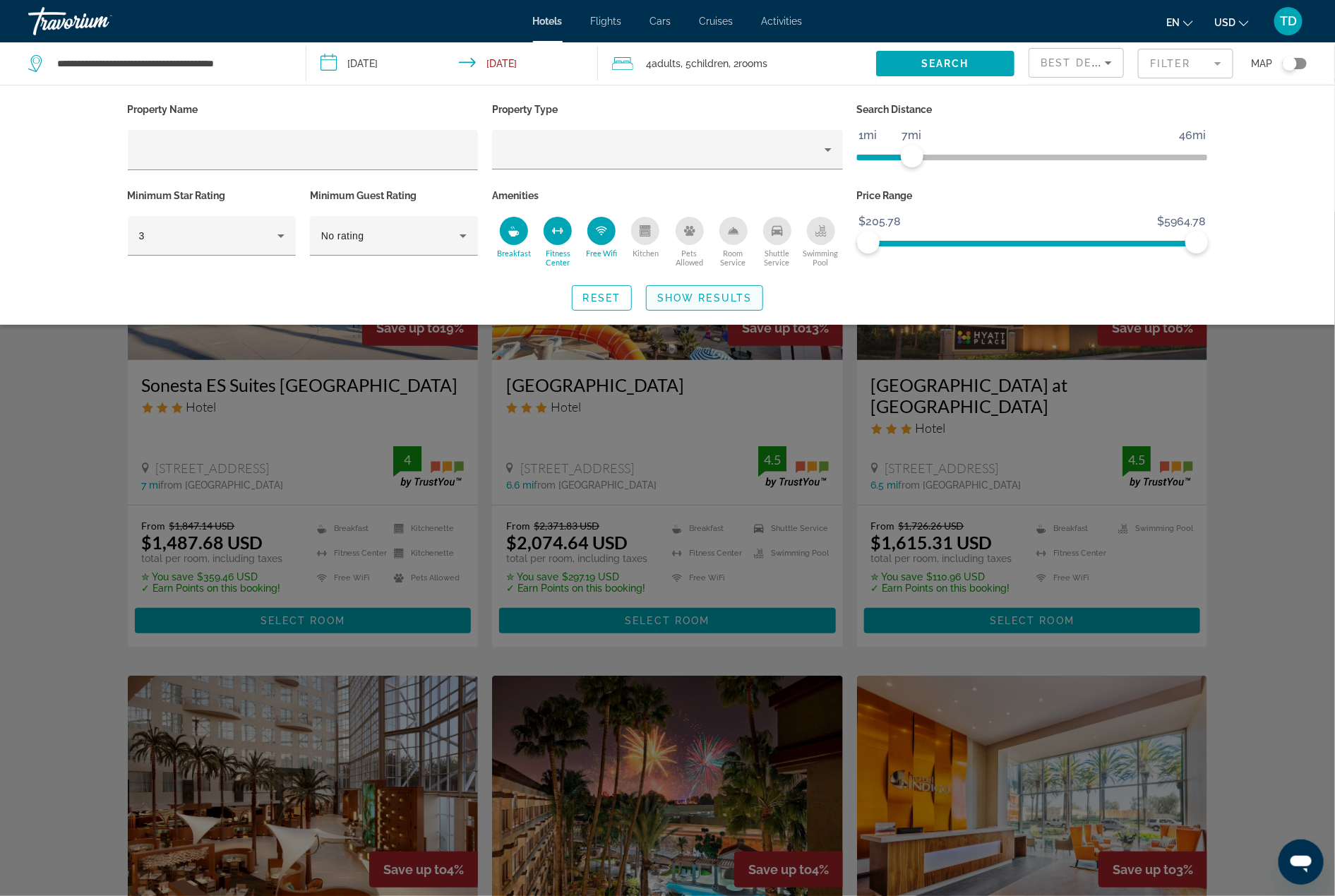
click at [704, 292] on span "Show Results" at bounding box center [704, 298] width 94 height 11
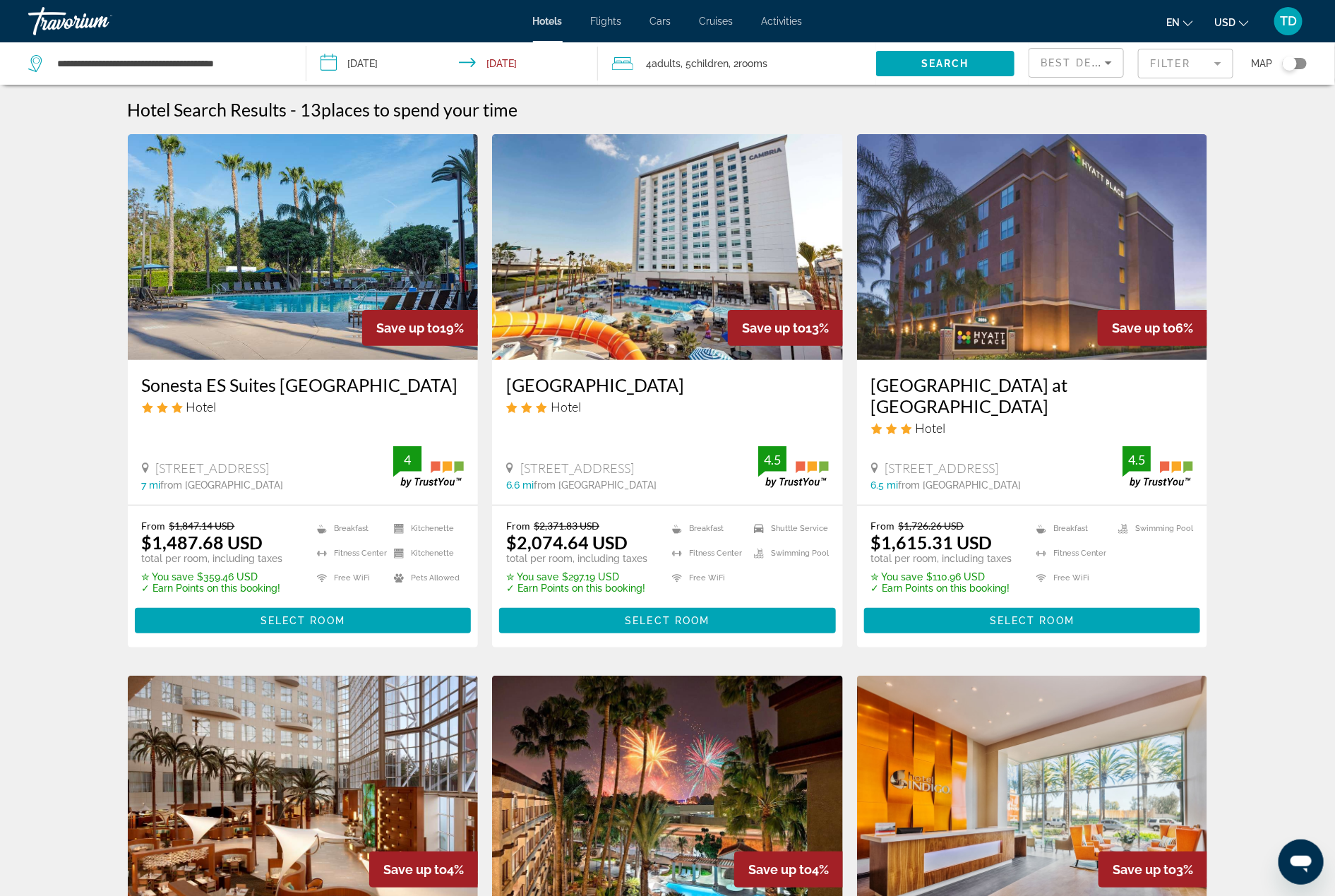
click at [1203, 65] on mat-form-field "Filter" at bounding box center [1186, 63] width 95 height 30
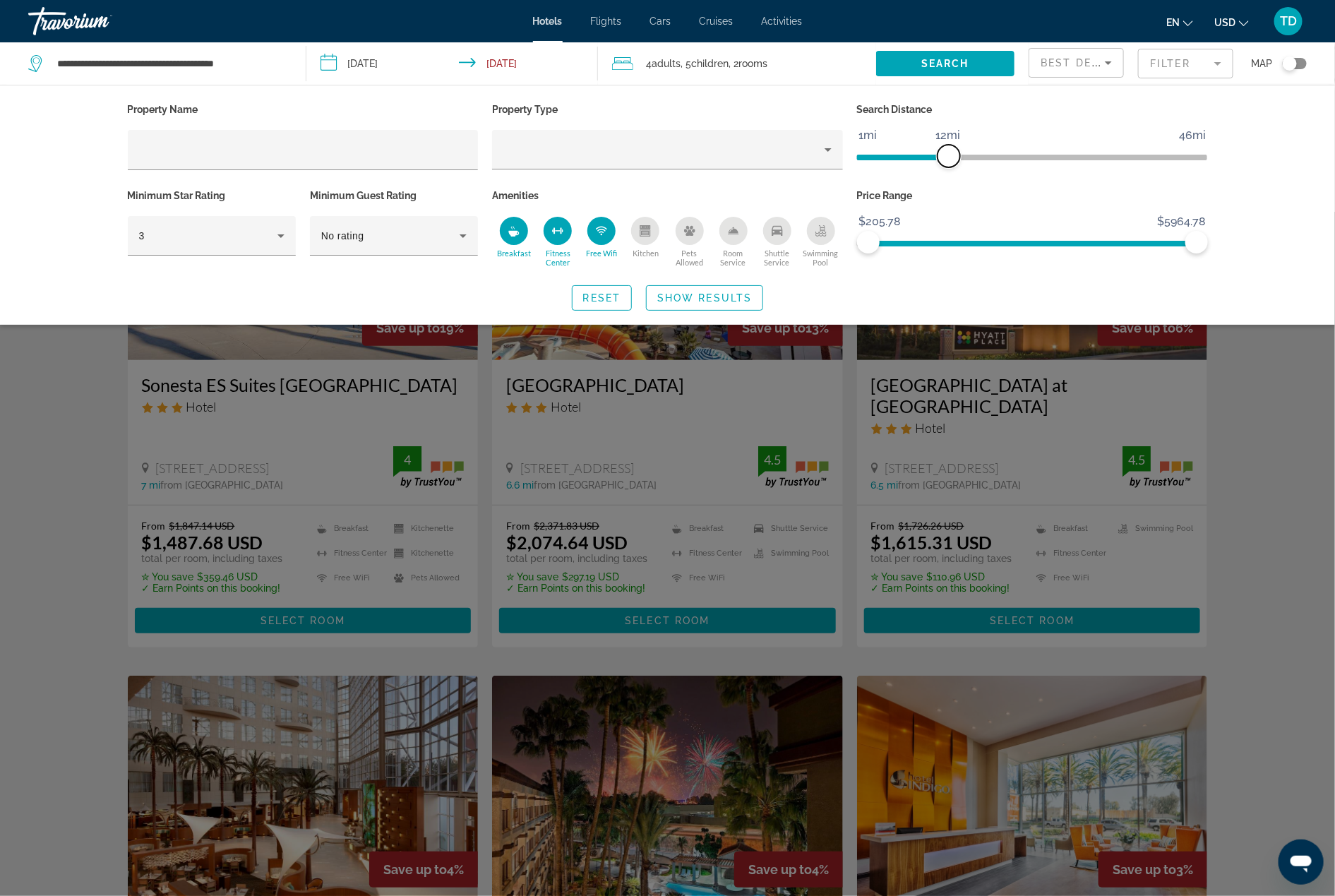
drag, startPoint x: 913, startPoint y: 158, endPoint x: 947, endPoint y: 163, distance: 34.4
click at [947, 163] on span "ngx-slider" at bounding box center [949, 156] width 23 height 23
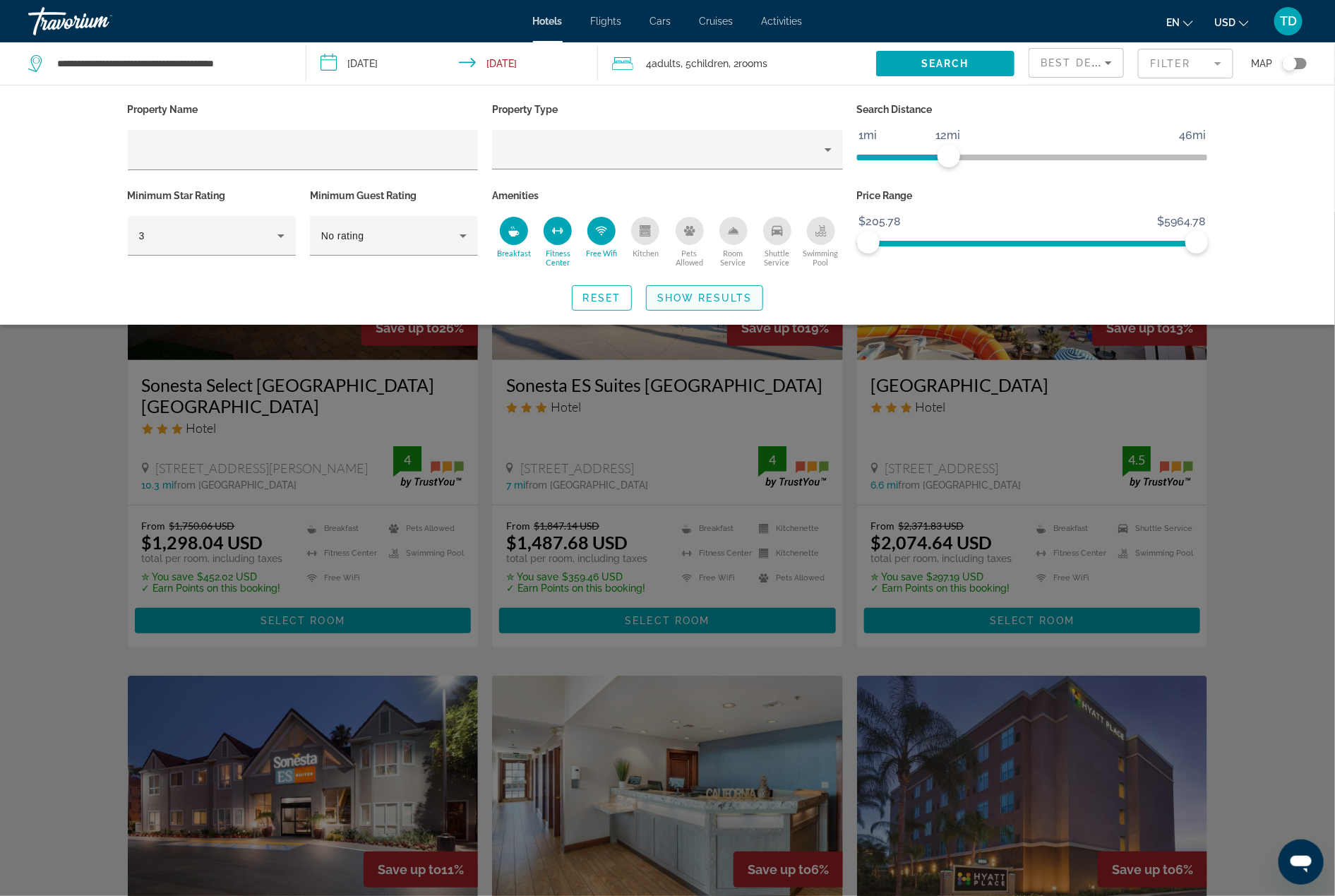
click at [694, 299] on span "Show Results" at bounding box center [704, 298] width 94 height 11
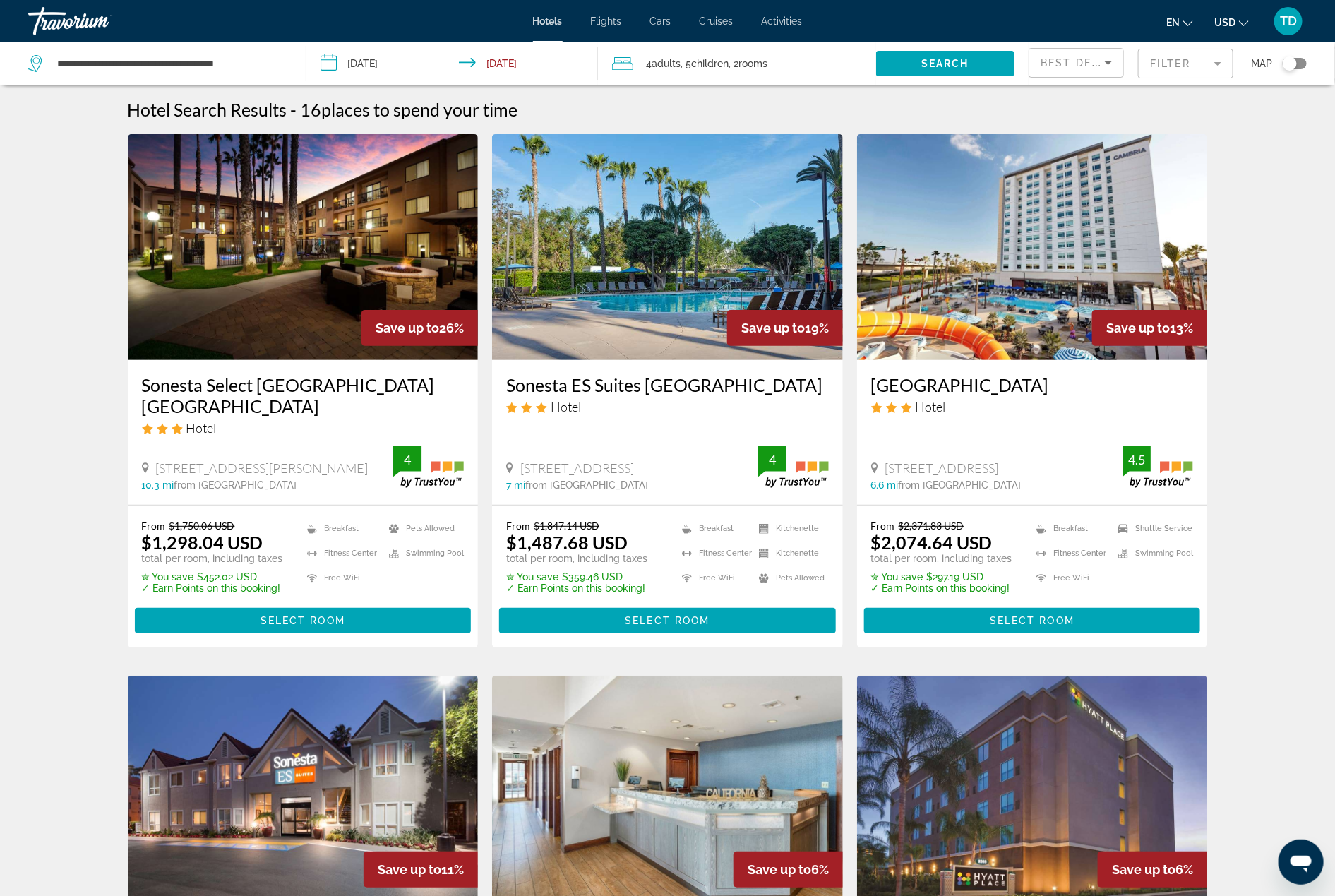
drag, startPoint x: 699, startPoint y: 469, endPoint x: 525, endPoint y: 464, distance: 174.1
click at [525, 464] on span "1855 S Manchester Ave, Anaheim" at bounding box center [577, 467] width 114 height 15
copy span "855 S Manchester Ave, Anaheim"
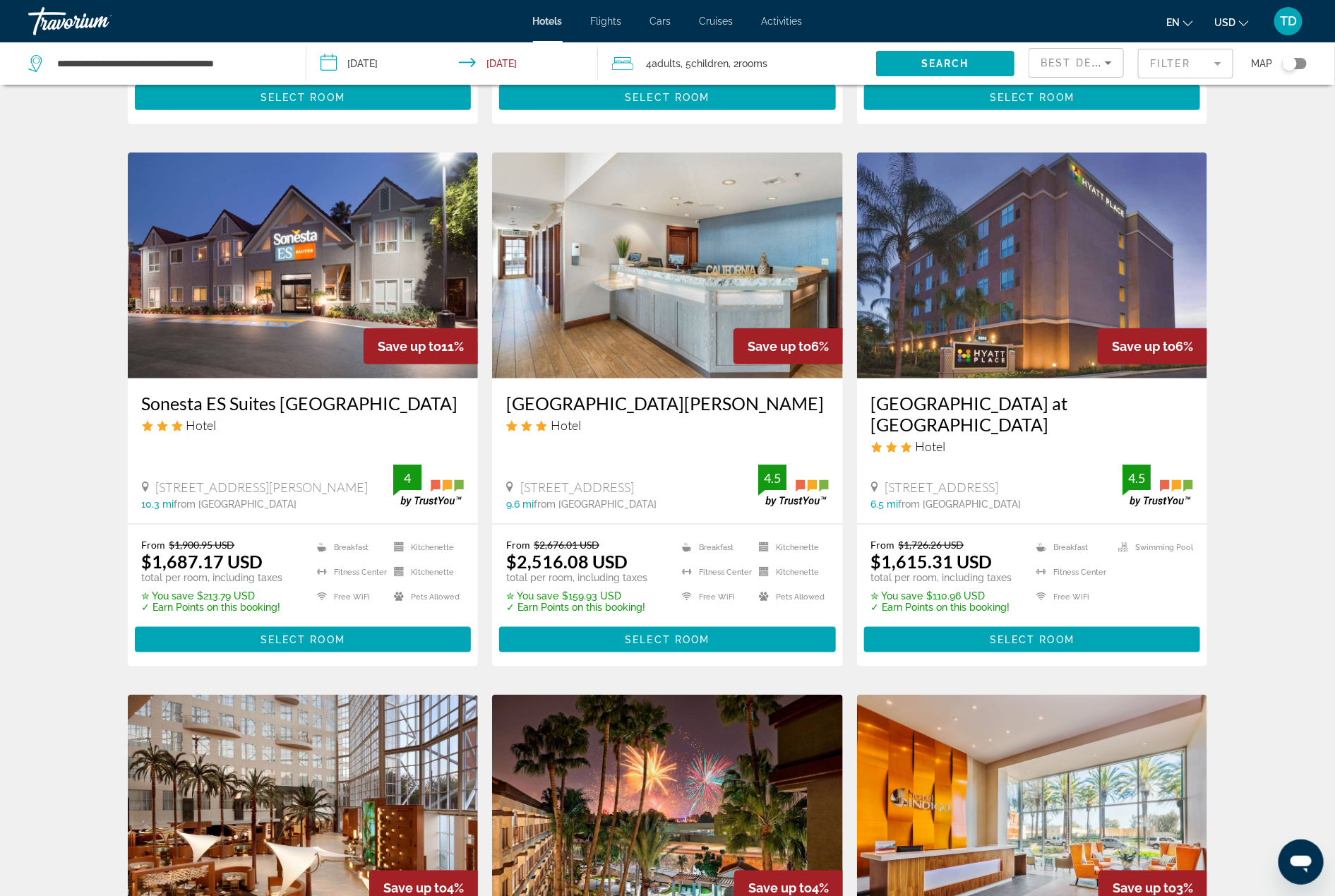
scroll to position [537, 0]
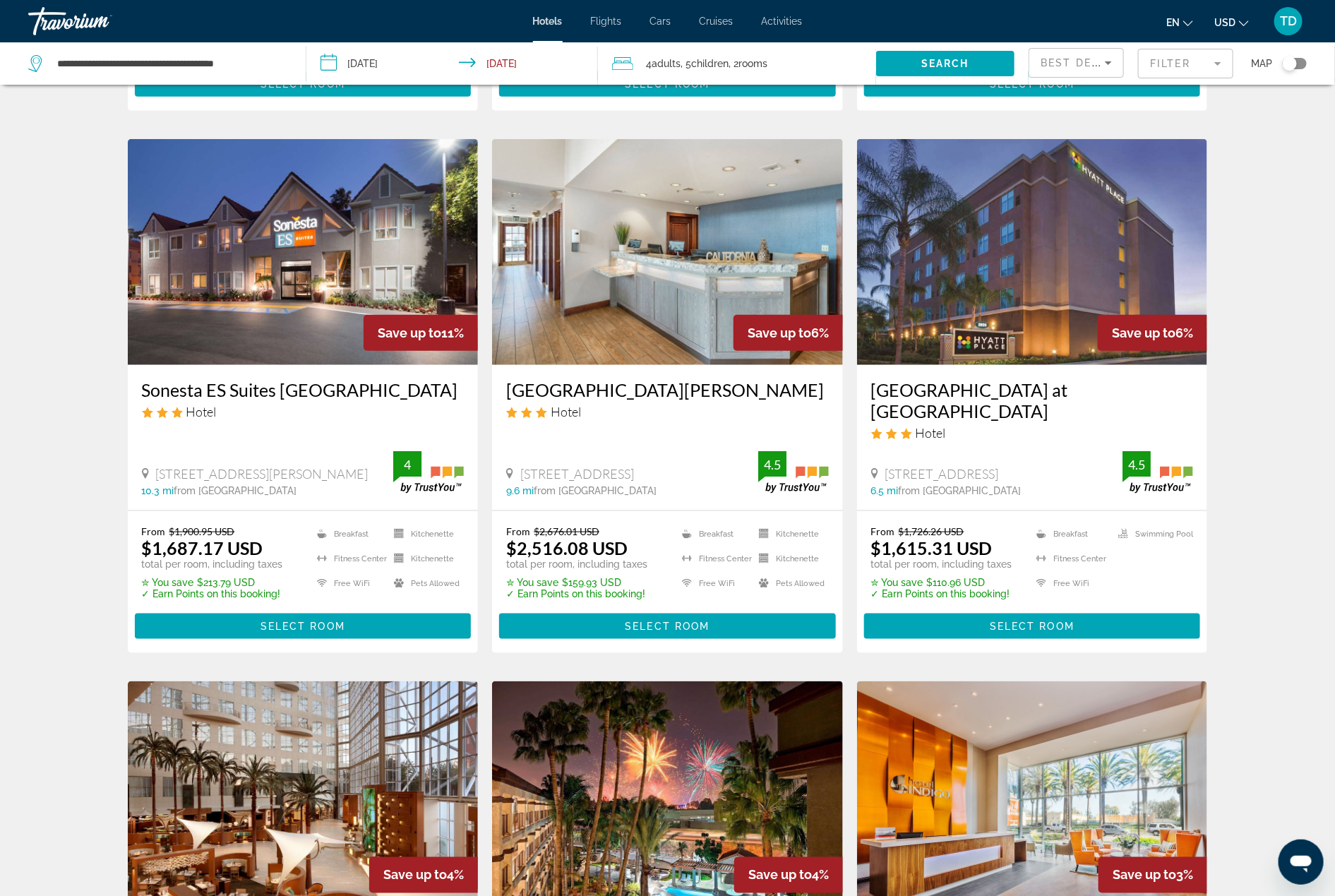
drag, startPoint x: 338, startPoint y: 475, endPoint x: 158, endPoint y: 470, distance: 180.1
click at [158, 470] on div "9930 Slater Ave, Fountain Valley" at bounding box center [268, 473] width 252 height 15
copy span "9930 Slater Ave, Fountain Valley"
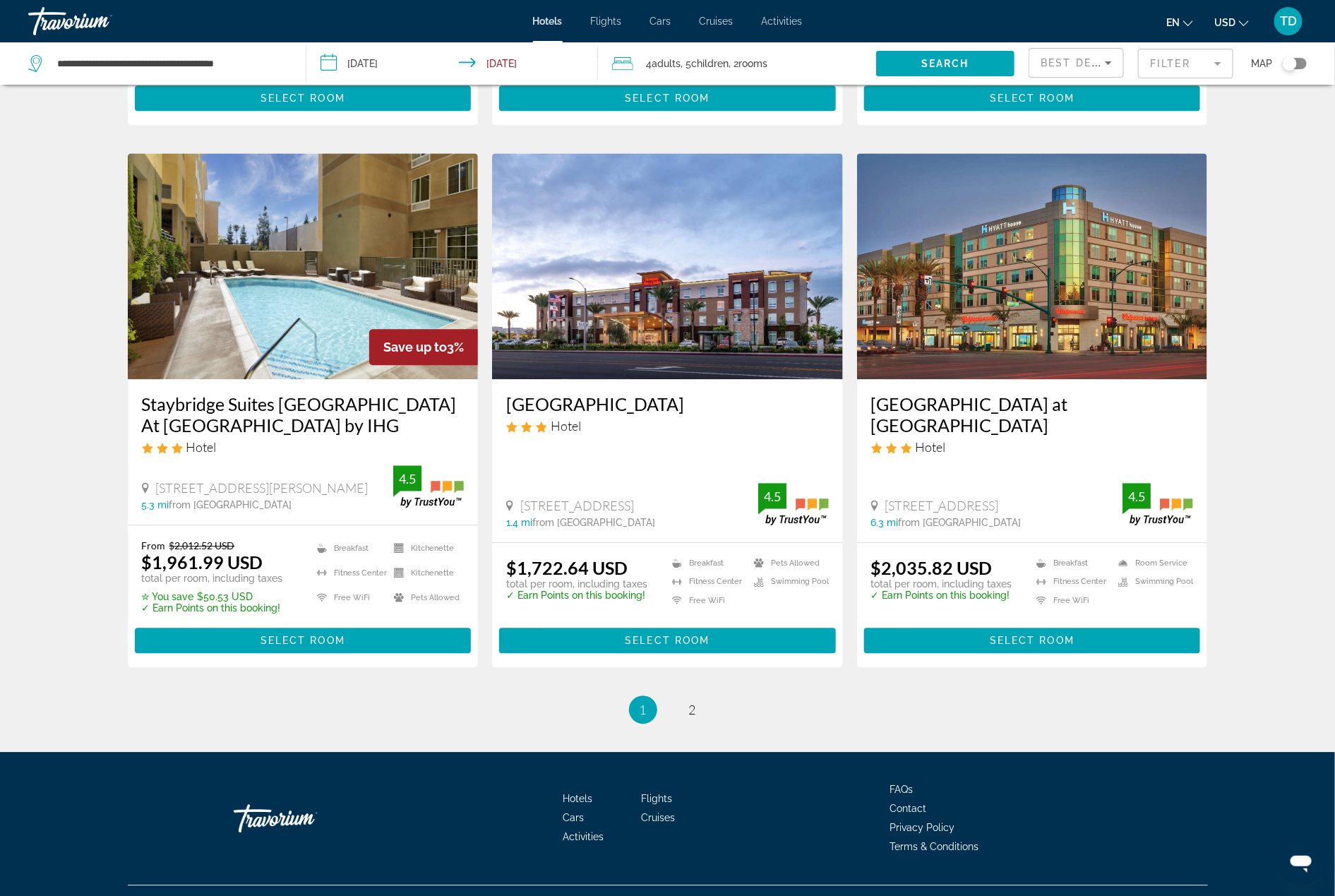
scroll to position [1611, 0]
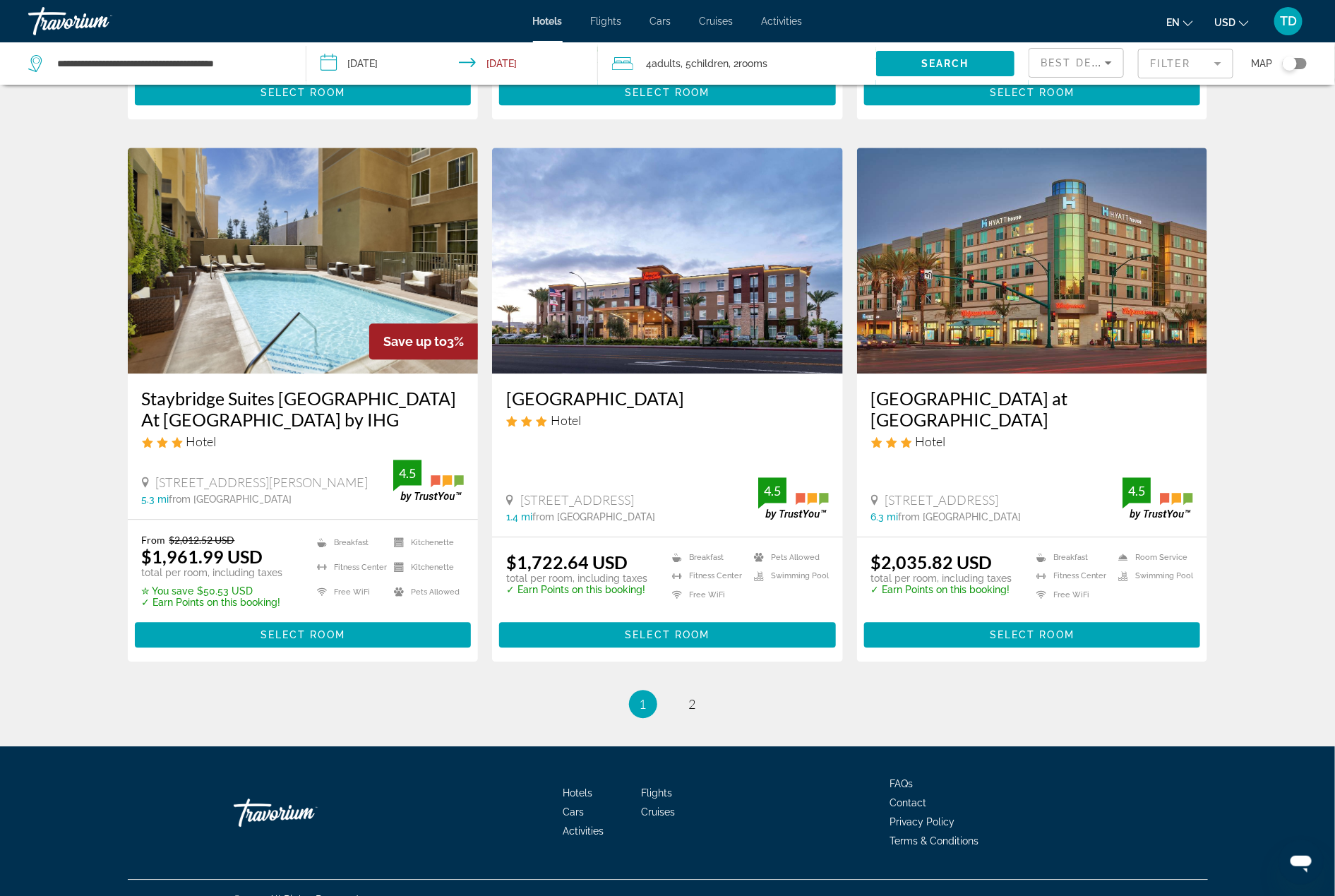
drag, startPoint x: 687, startPoint y: 479, endPoint x: 521, endPoint y: 482, distance: 166.0
click at [521, 492] on span "7307 Artesia Blvd., Buena Park" at bounding box center [577, 499] width 114 height 15
copy span "7307 Artesia Blvd., Buena Park"
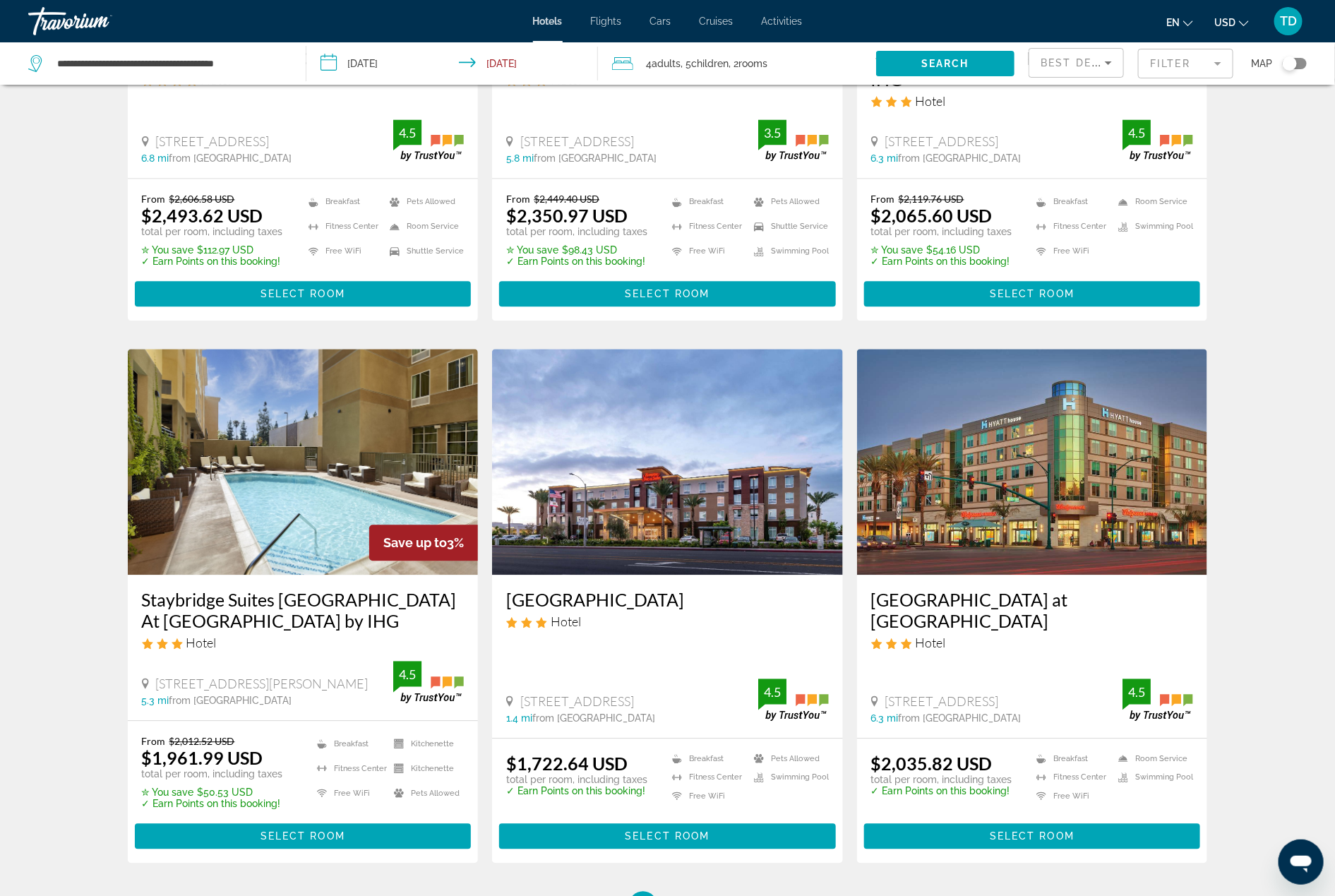
scroll to position [1409, 0]
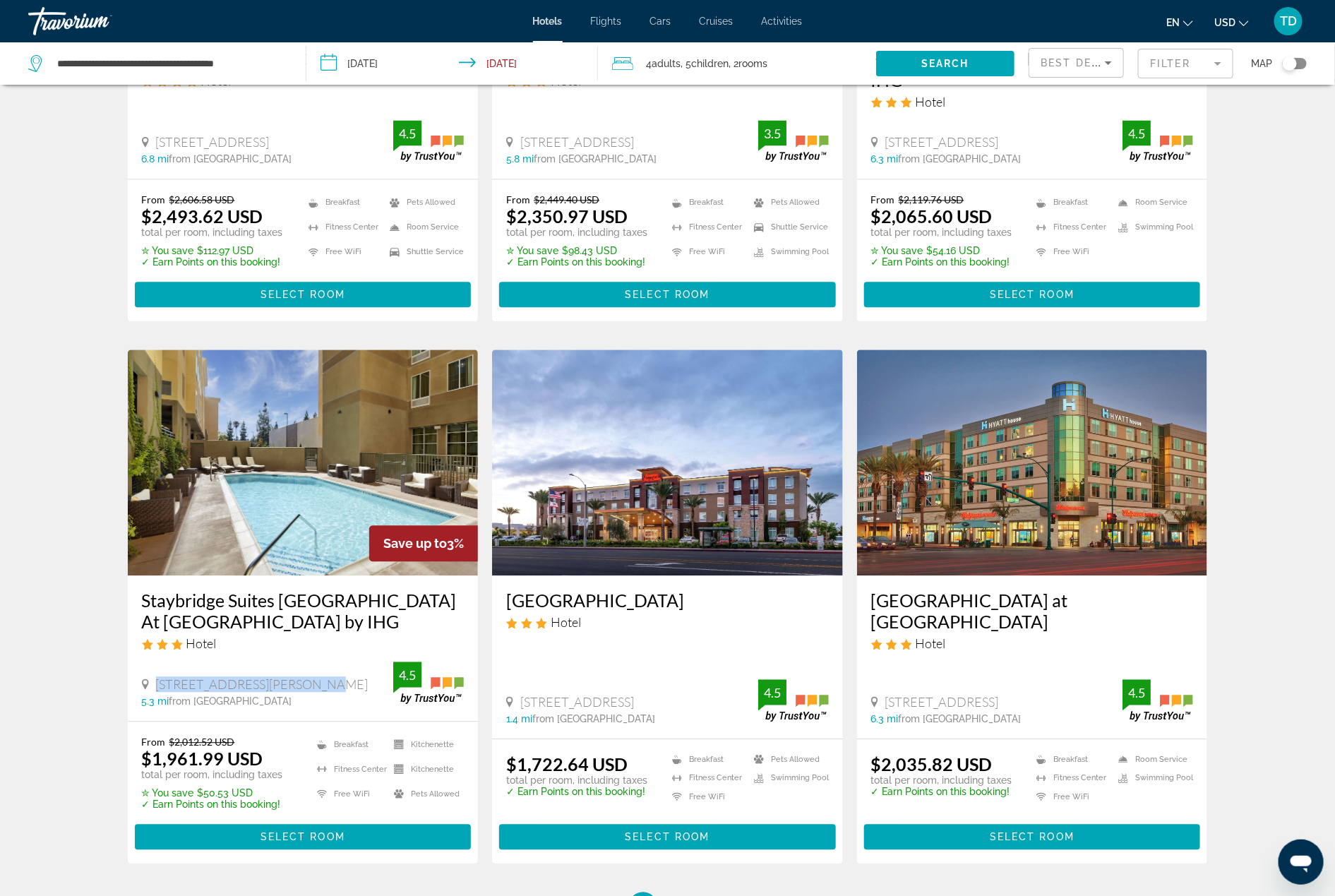
drag, startPoint x: 310, startPoint y: 664, endPoint x: 155, endPoint y: 662, distance: 155.0
click at [155, 676] on div "1050 W. Ball Road, Anaheim" at bounding box center [268, 684] width 252 height 15
copy span "1050 W. Ball Road, Anaheim"
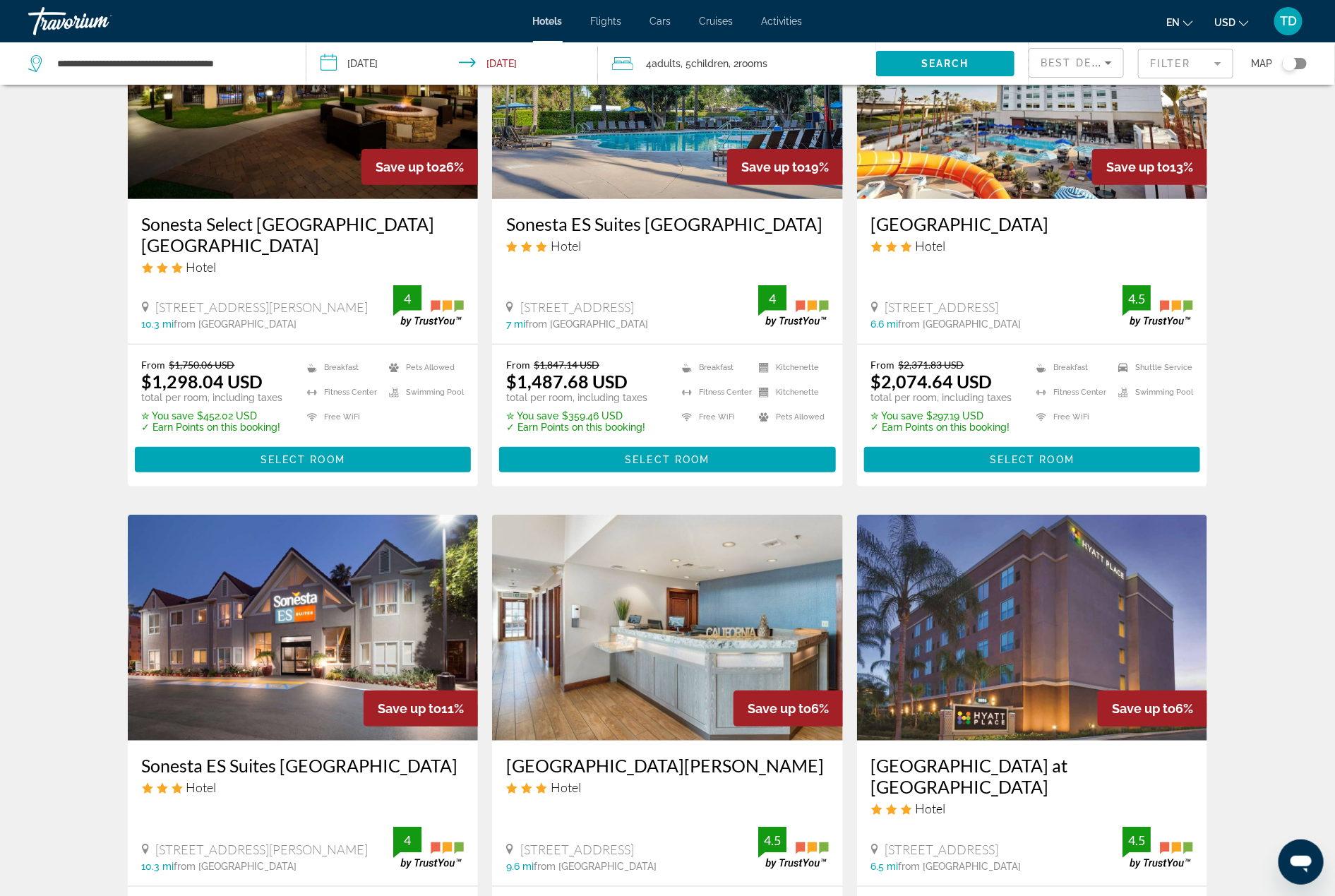
scroll to position [0, 0]
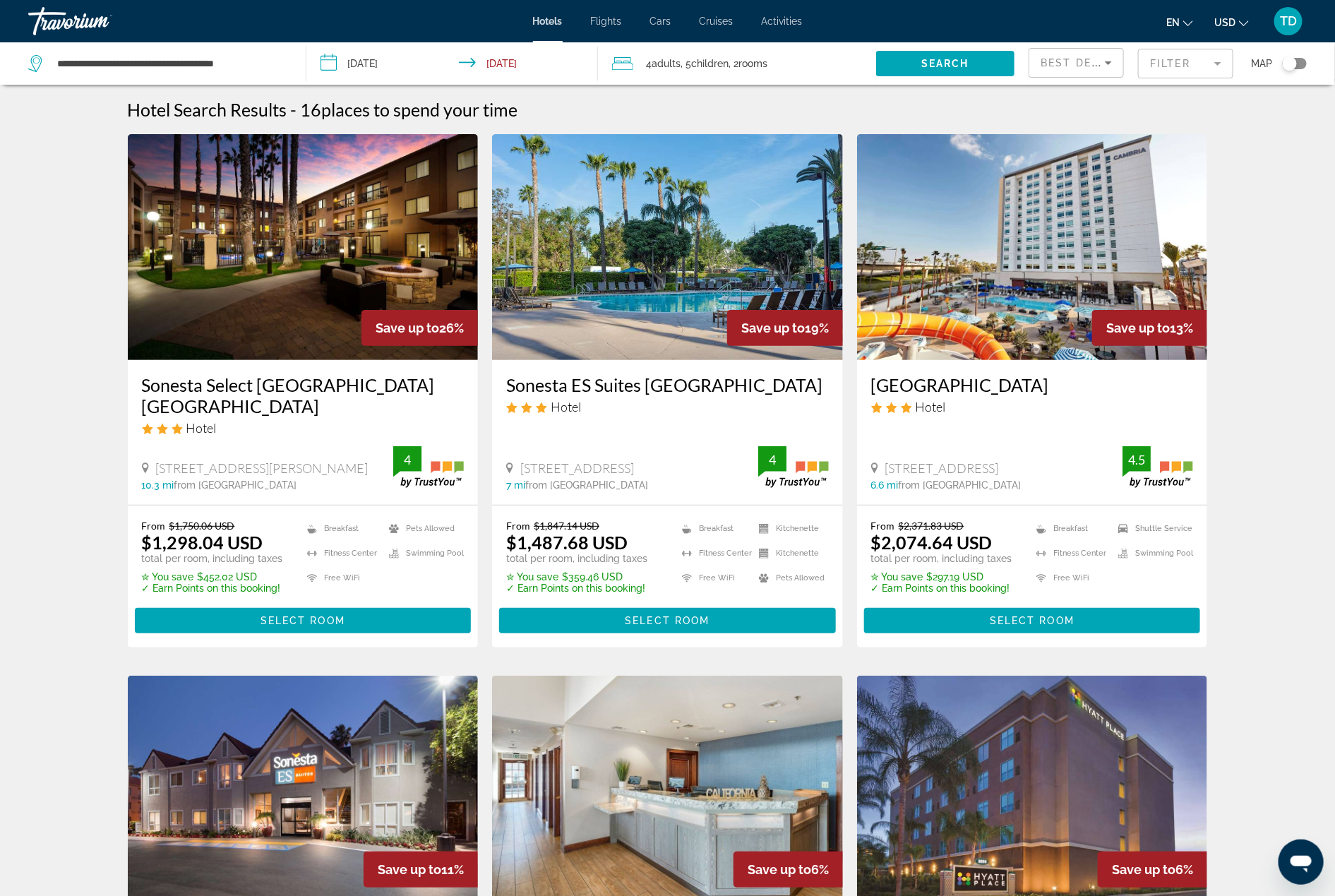
click at [1106, 61] on icon "Sort by" at bounding box center [1108, 62] width 17 height 17
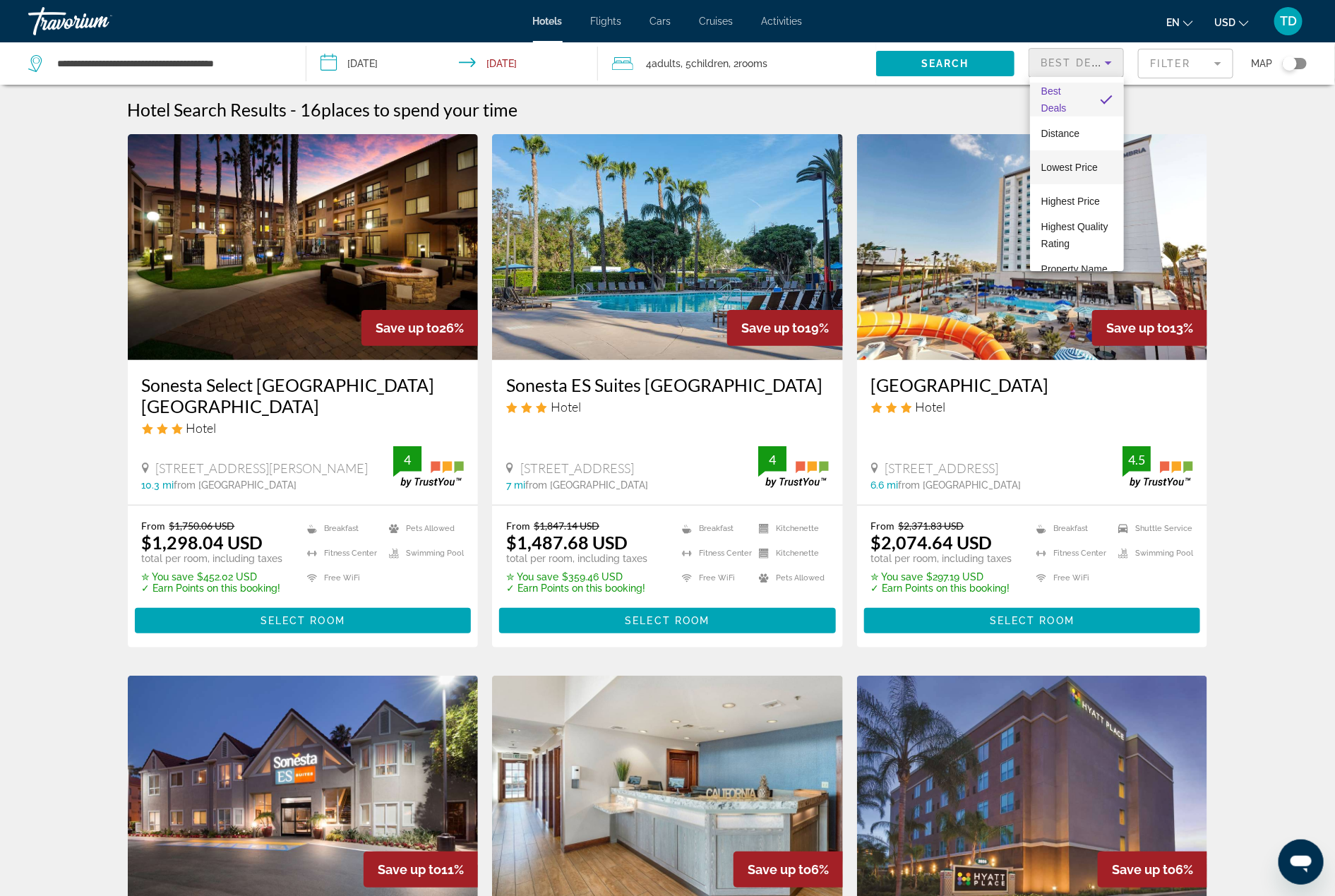
click at [1081, 168] on span "Lowest Price" at bounding box center [1070, 167] width 57 height 11
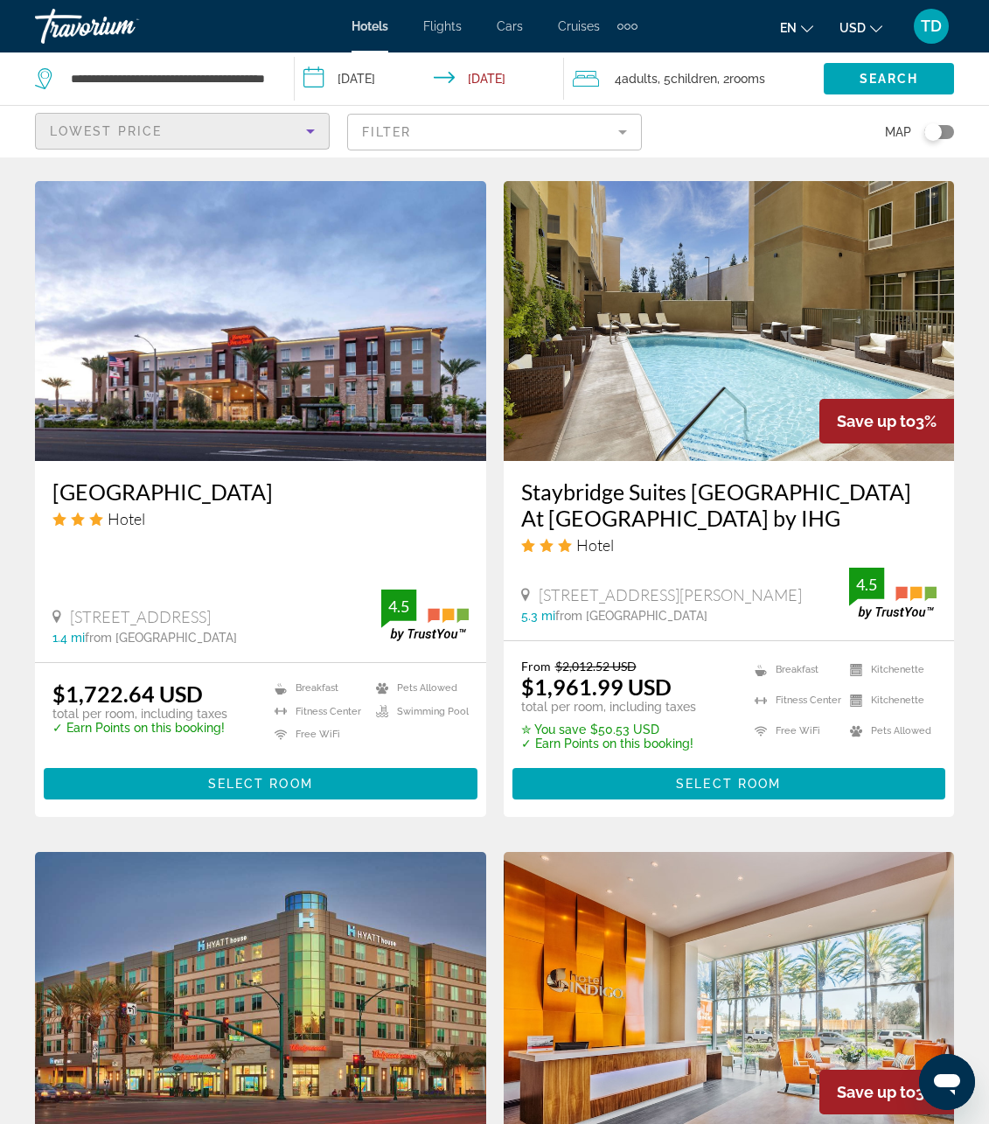
scroll to position [1378, 0]
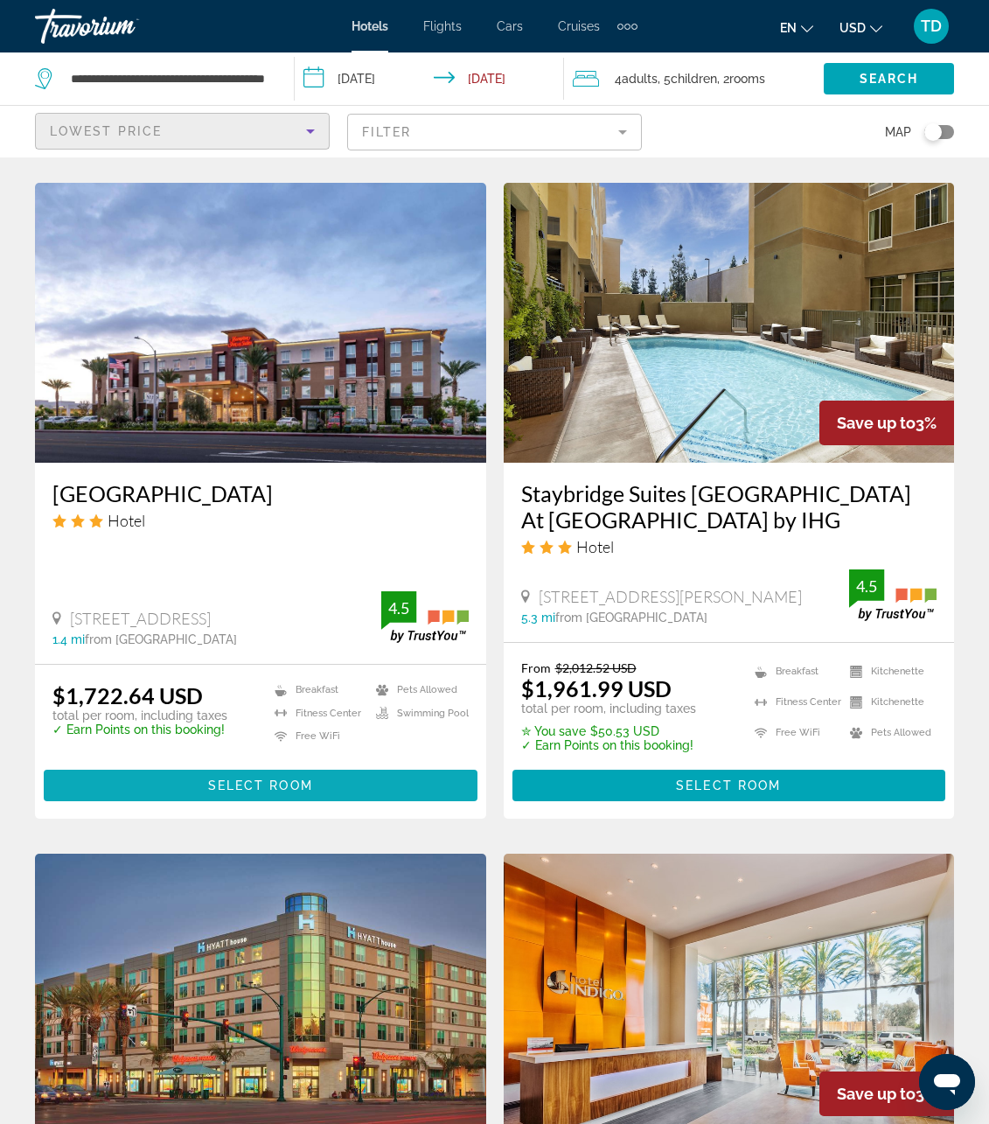
click at [389, 777] on span "Main content" at bounding box center [261, 785] width 434 height 42
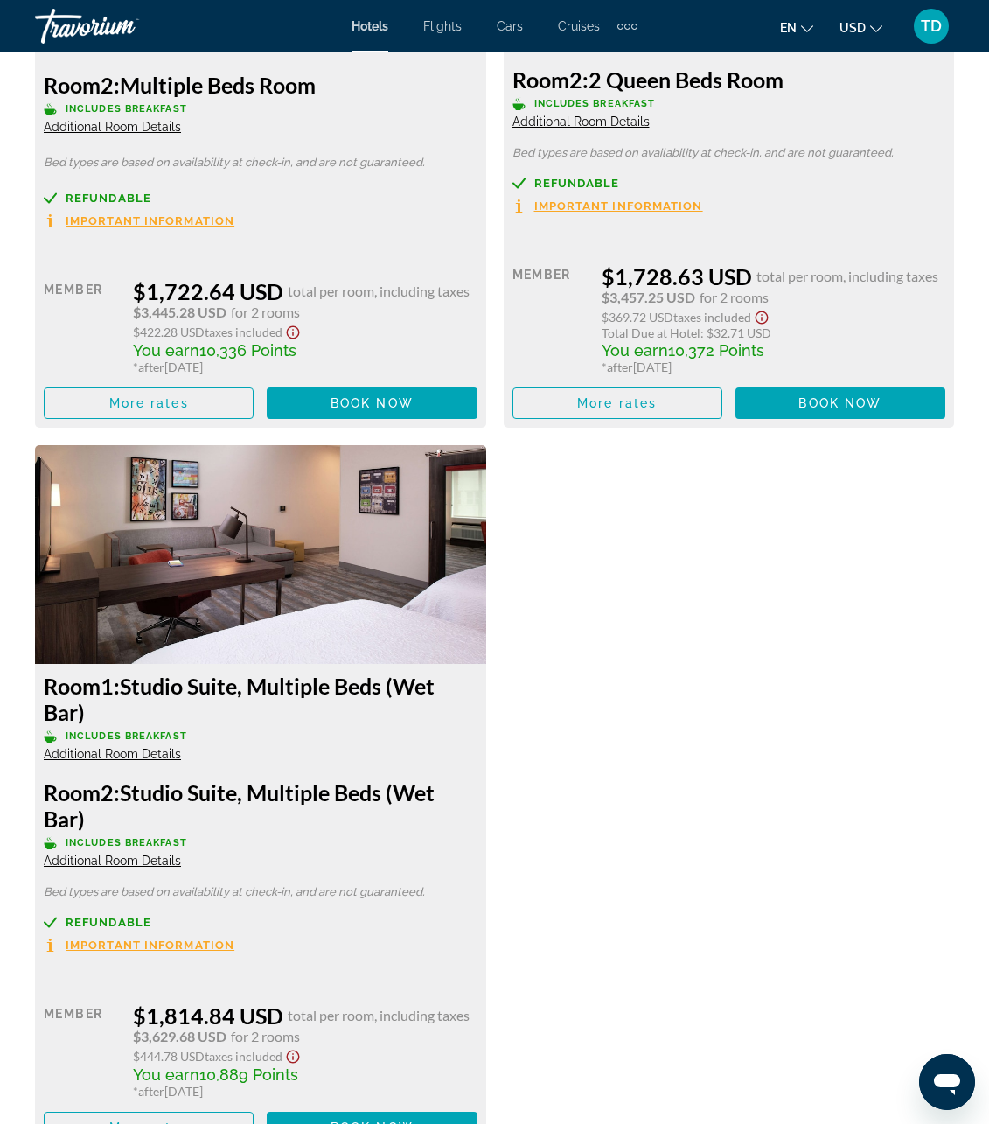
scroll to position [3027, 0]
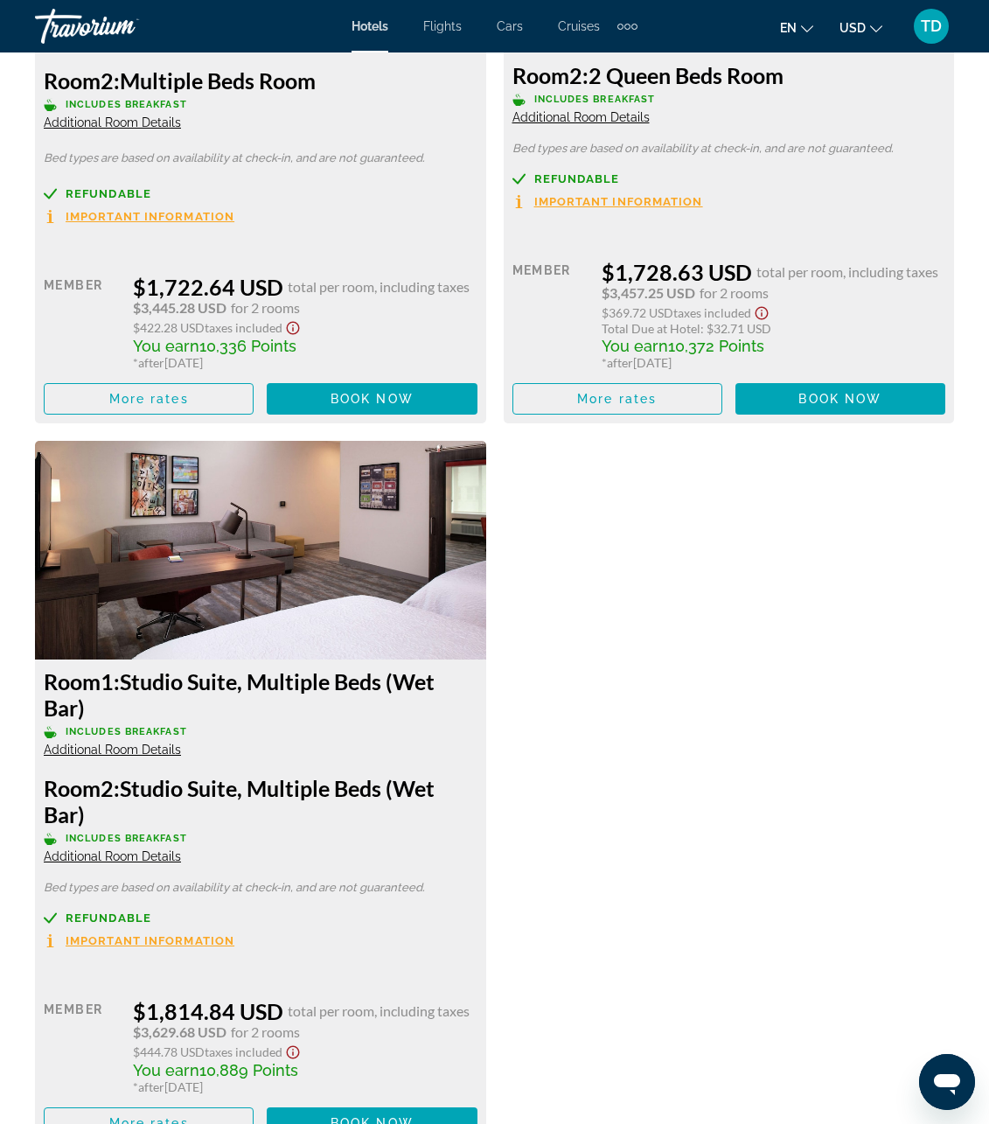
click at [138, 752] on span "Additional Room Details" at bounding box center [112, 749] width 137 height 14
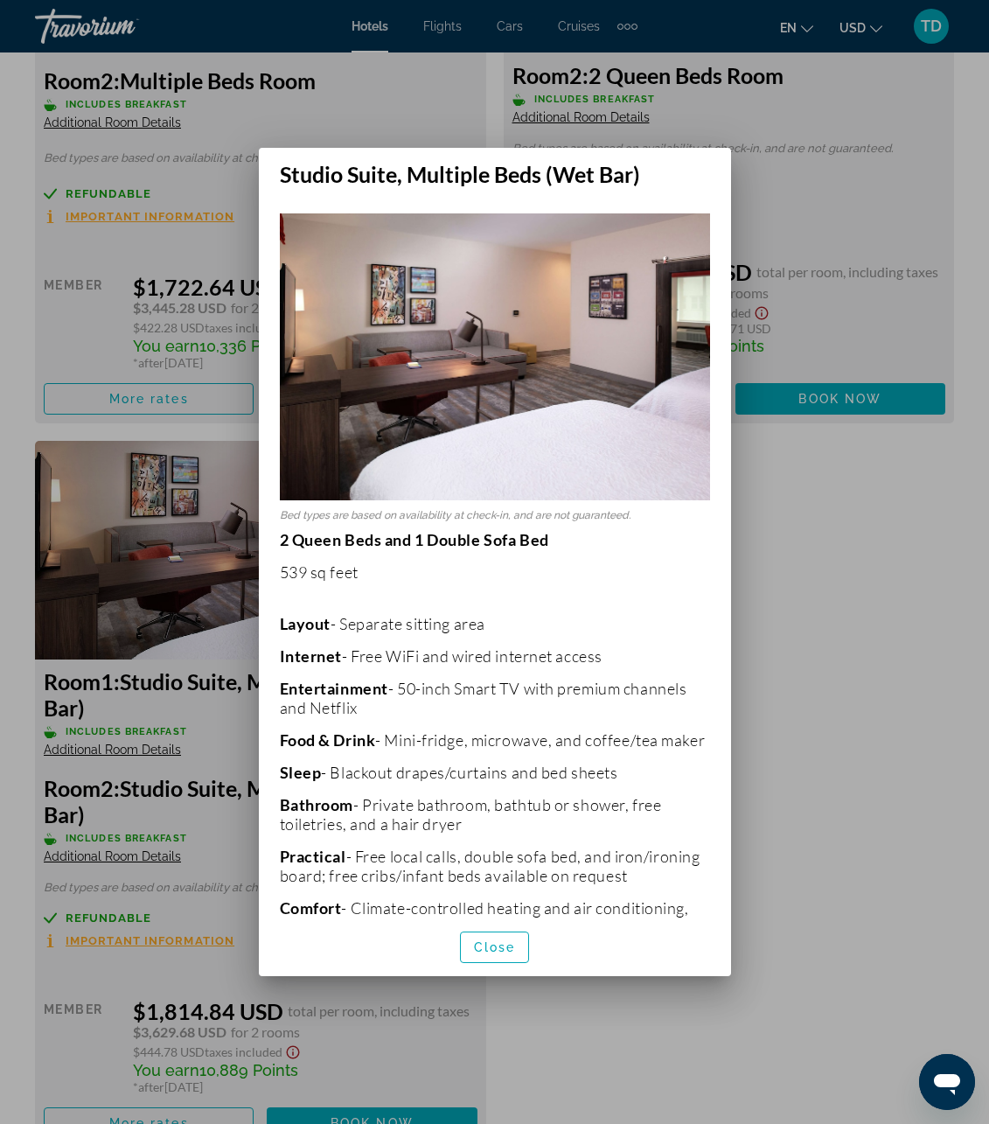
click at [219, 755] on div at bounding box center [494, 562] width 989 height 1124
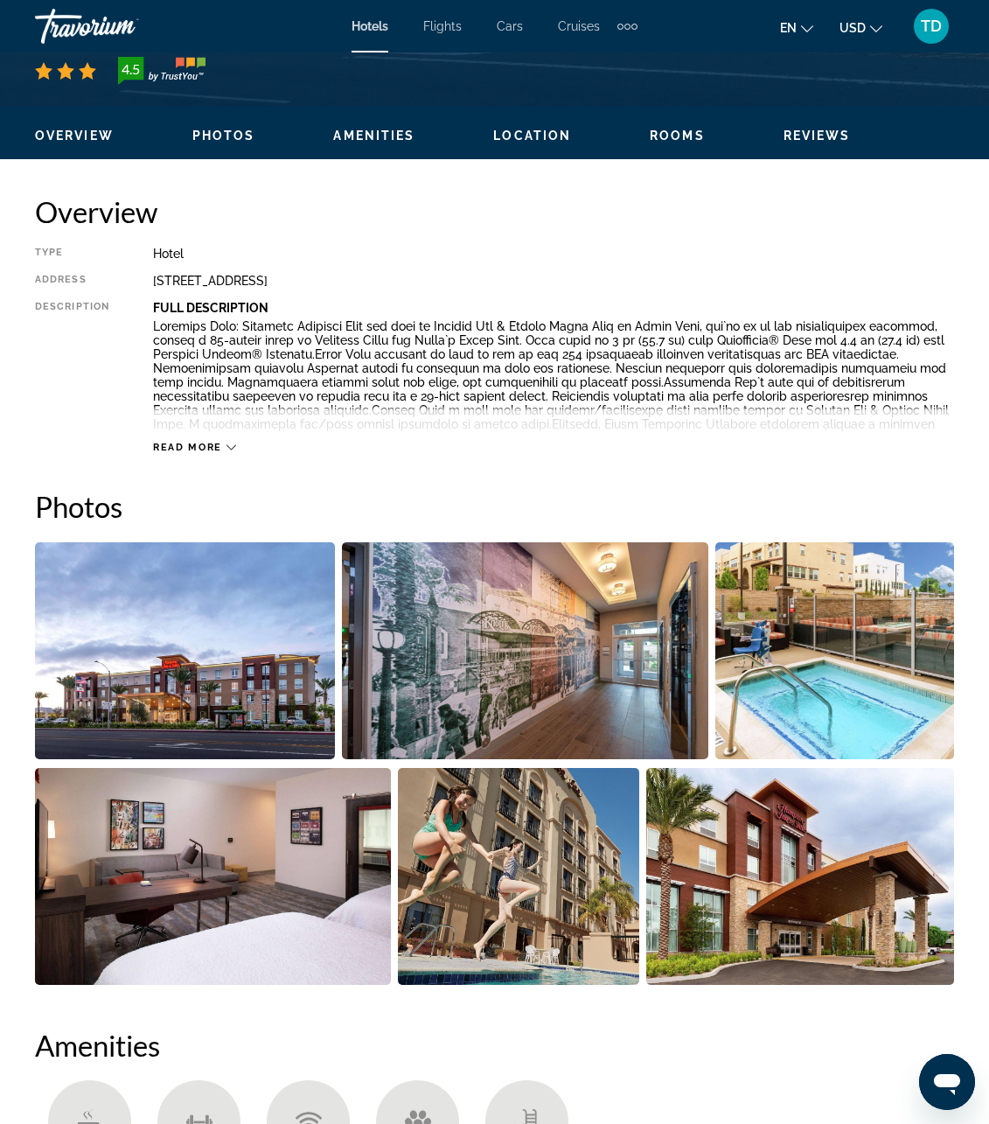
scroll to position [742, 0]
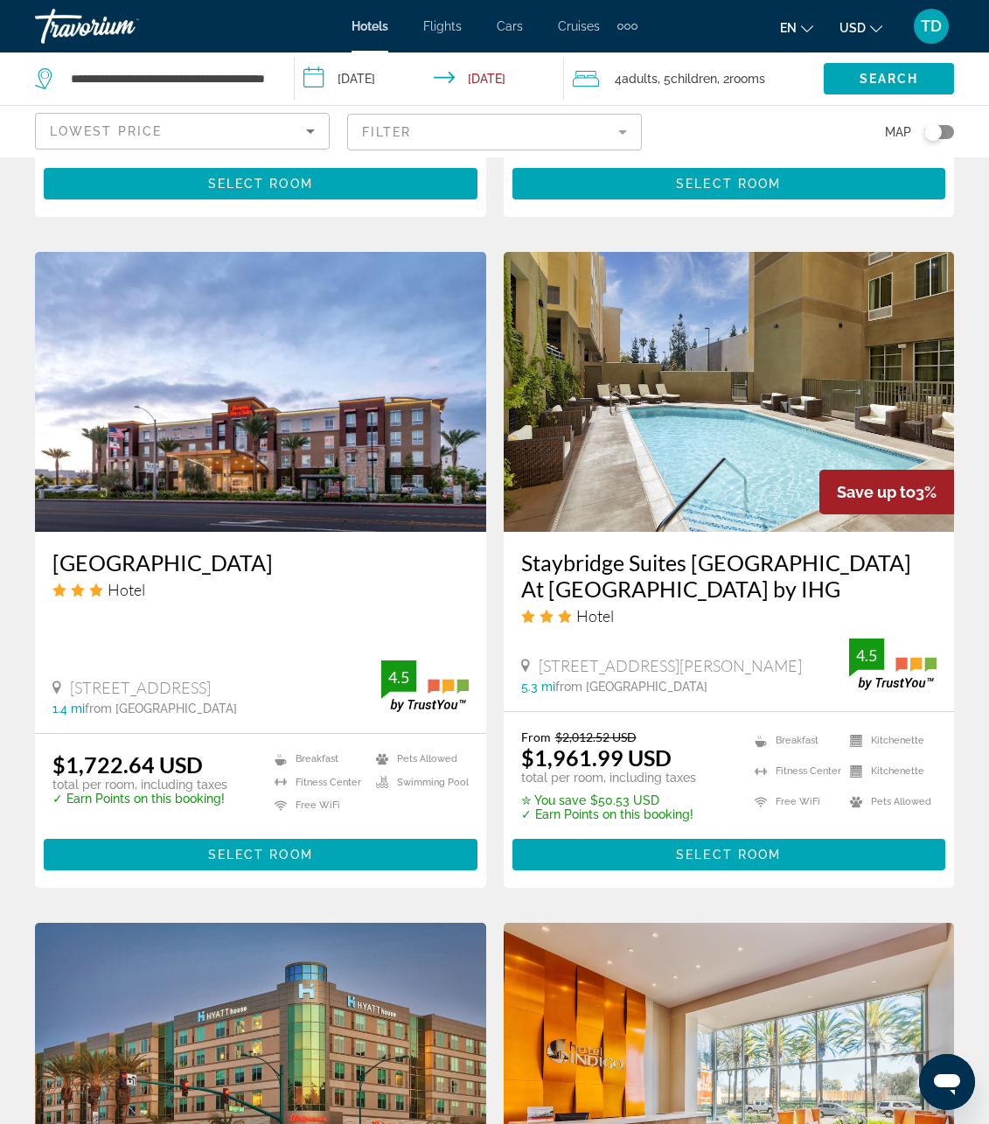
scroll to position [1312, 0]
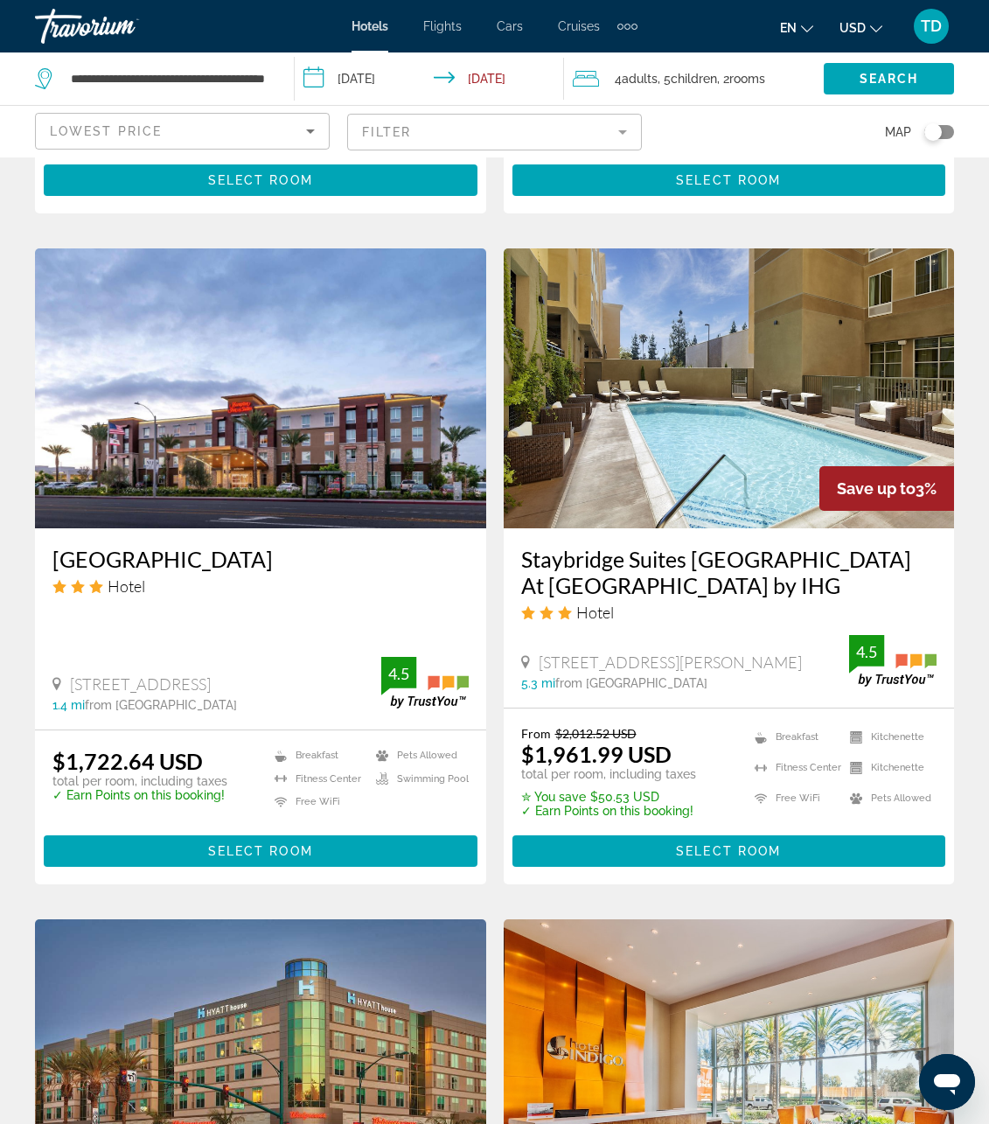
drag, startPoint x: 282, startPoint y: 685, endPoint x: 71, endPoint y: 681, distance: 210.8
click at [71, 681] on div "7307 Artesia Blvd., Buena Park" at bounding box center [216, 683] width 329 height 19
copy span "7307 Artesia Blvd., Buena Park"
click at [193, 65] on div "**********" at bounding box center [155, 78] width 241 height 52
click at [197, 77] on input "**********" at bounding box center [168, 79] width 198 height 26
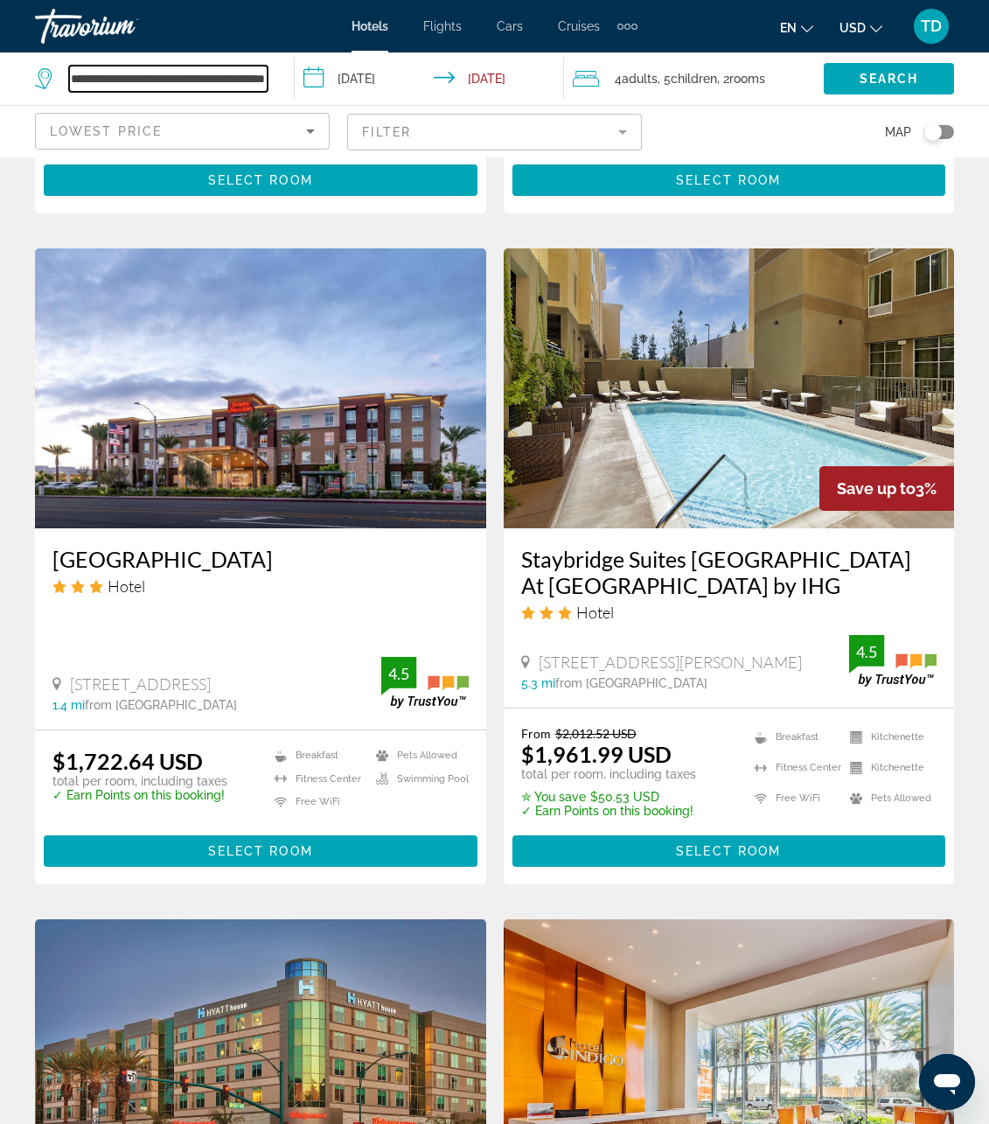
click at [197, 77] on input "**********" at bounding box center [168, 79] width 198 height 26
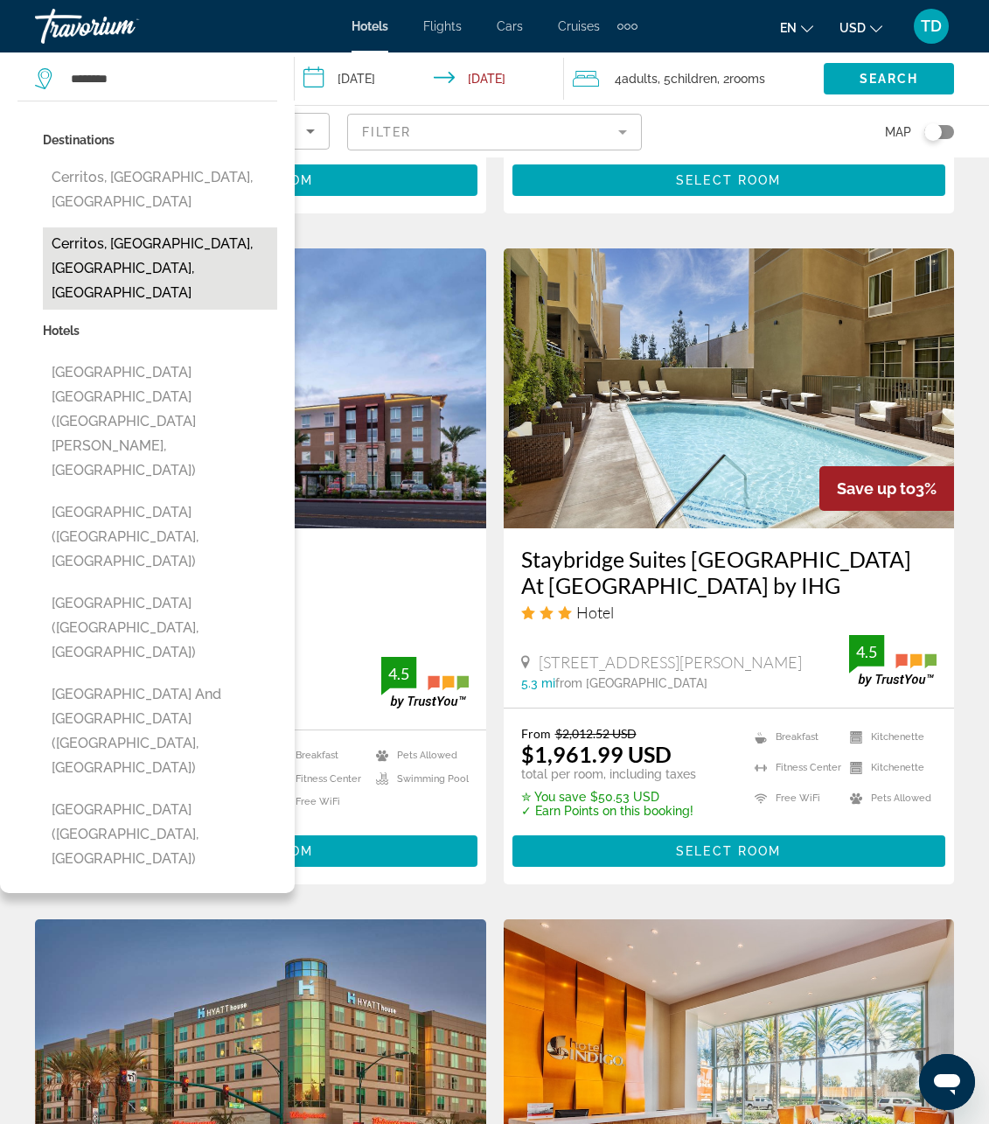
click at [195, 238] on button "Cerritos, Los Angeles, CA, United States" at bounding box center [160, 268] width 234 height 82
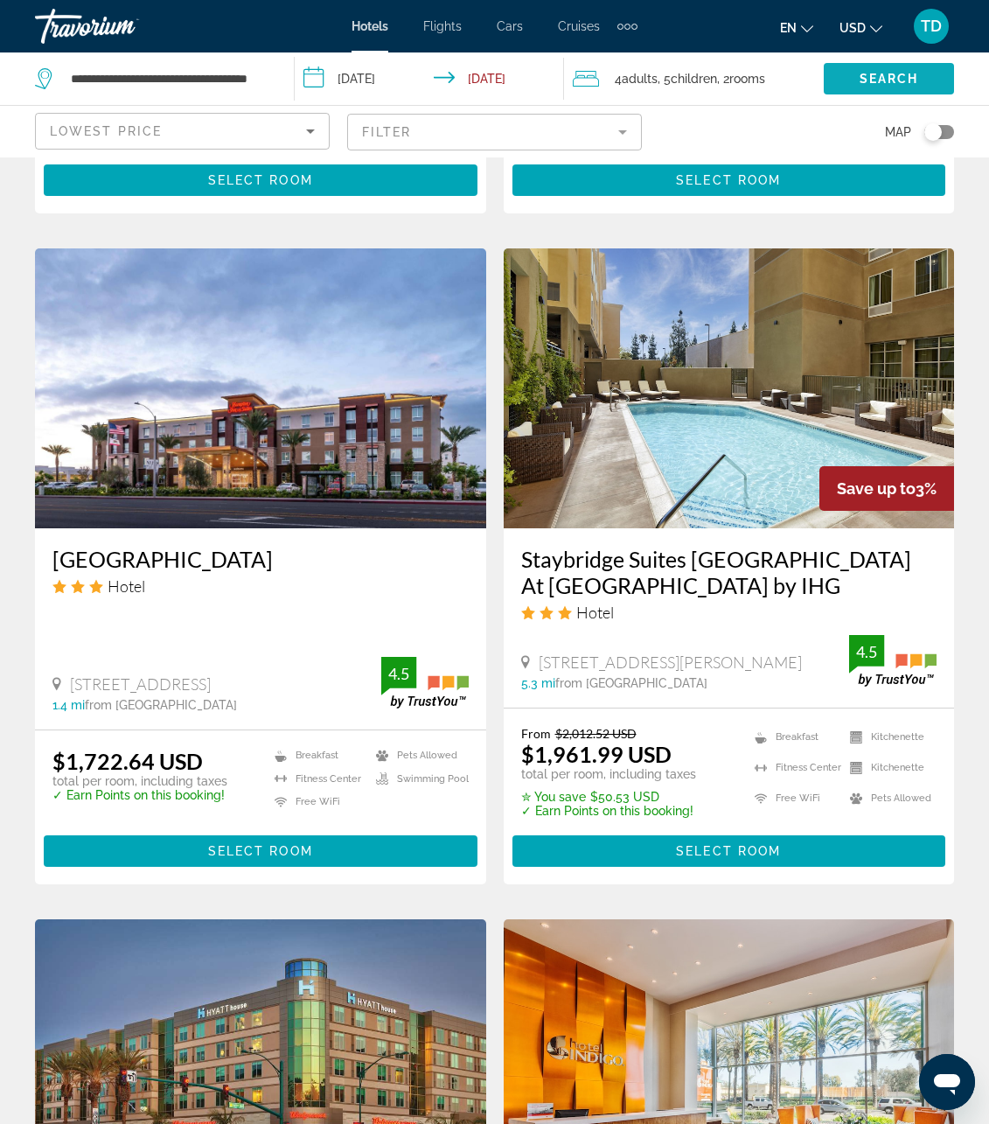
click at [886, 81] on span "Search" at bounding box center [888, 79] width 59 height 14
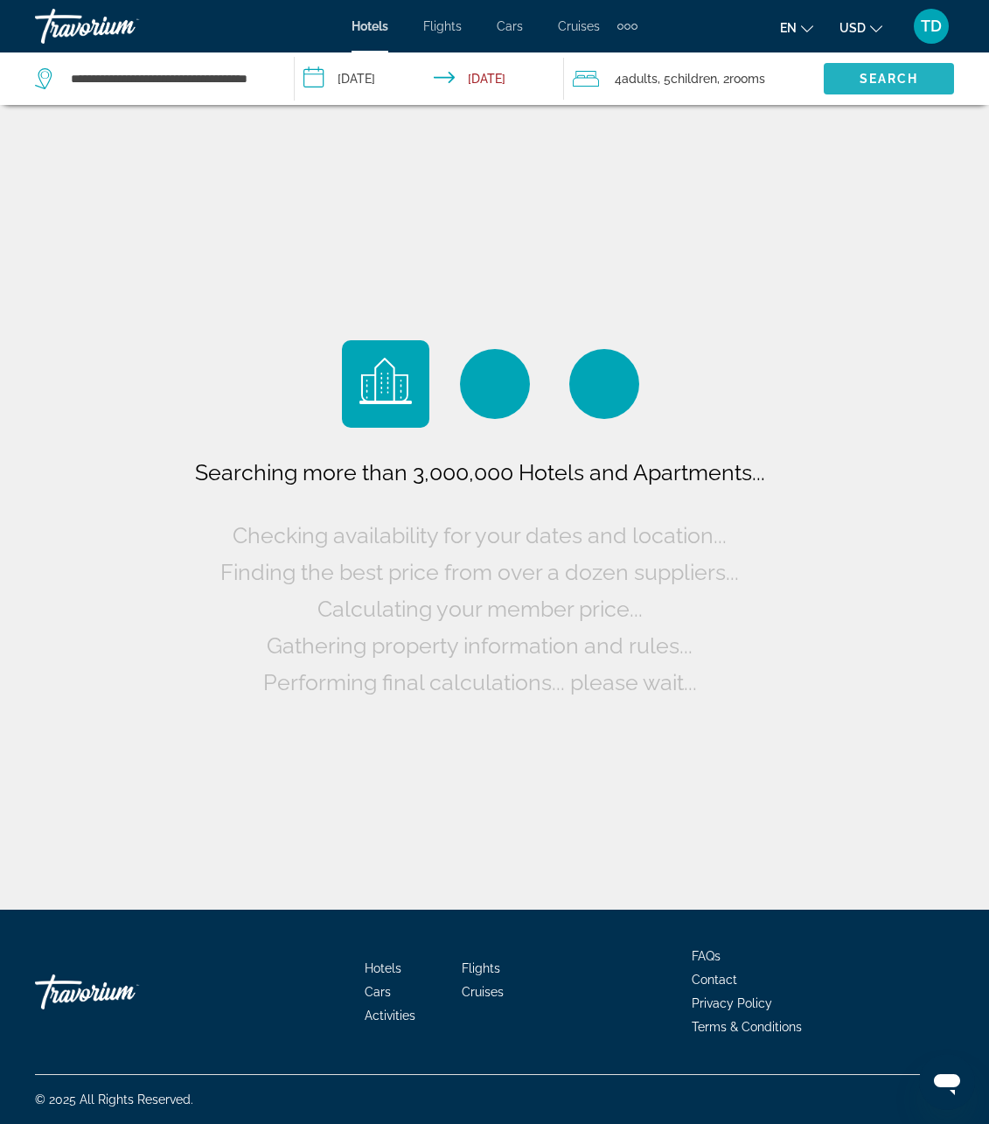
scroll to position [0, 0]
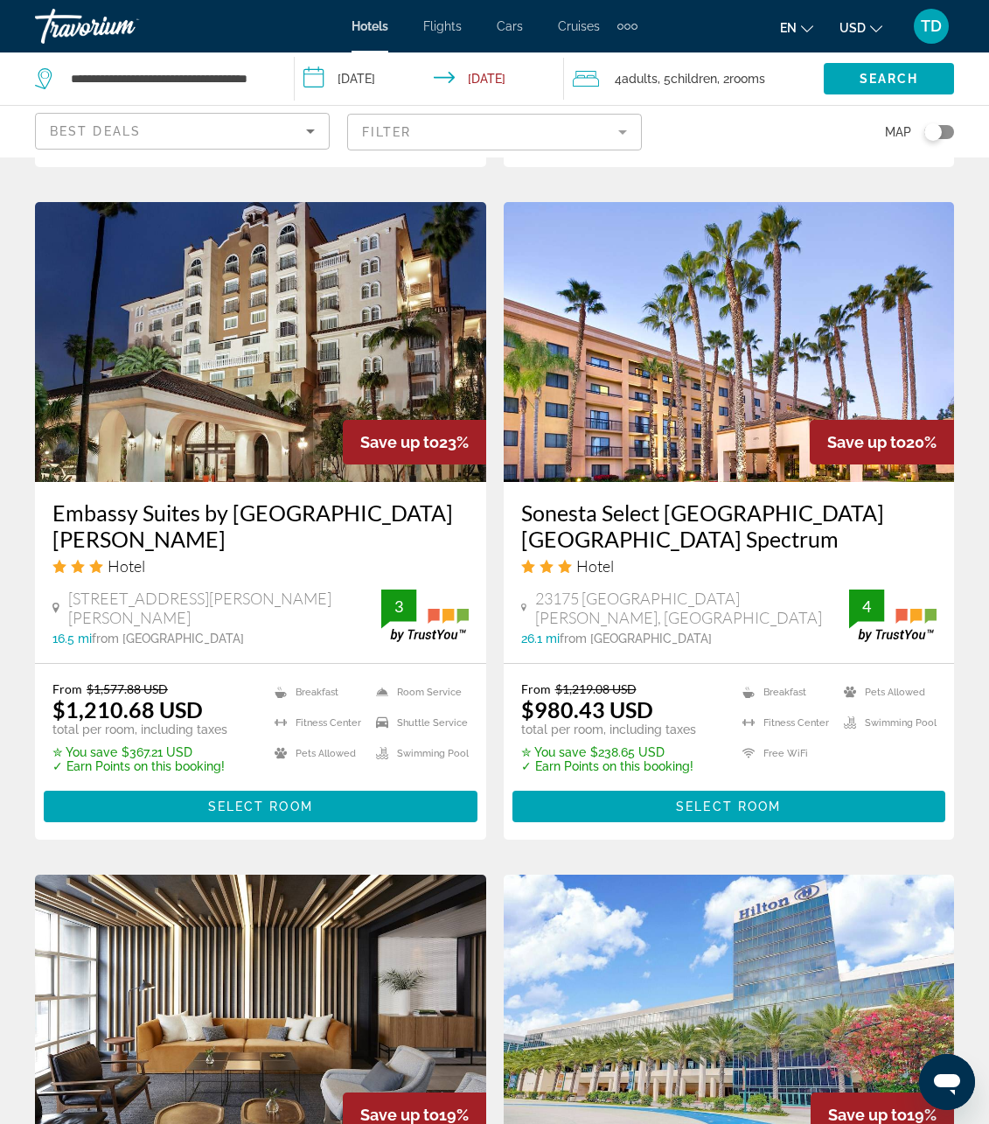
scroll to position [1354, 0]
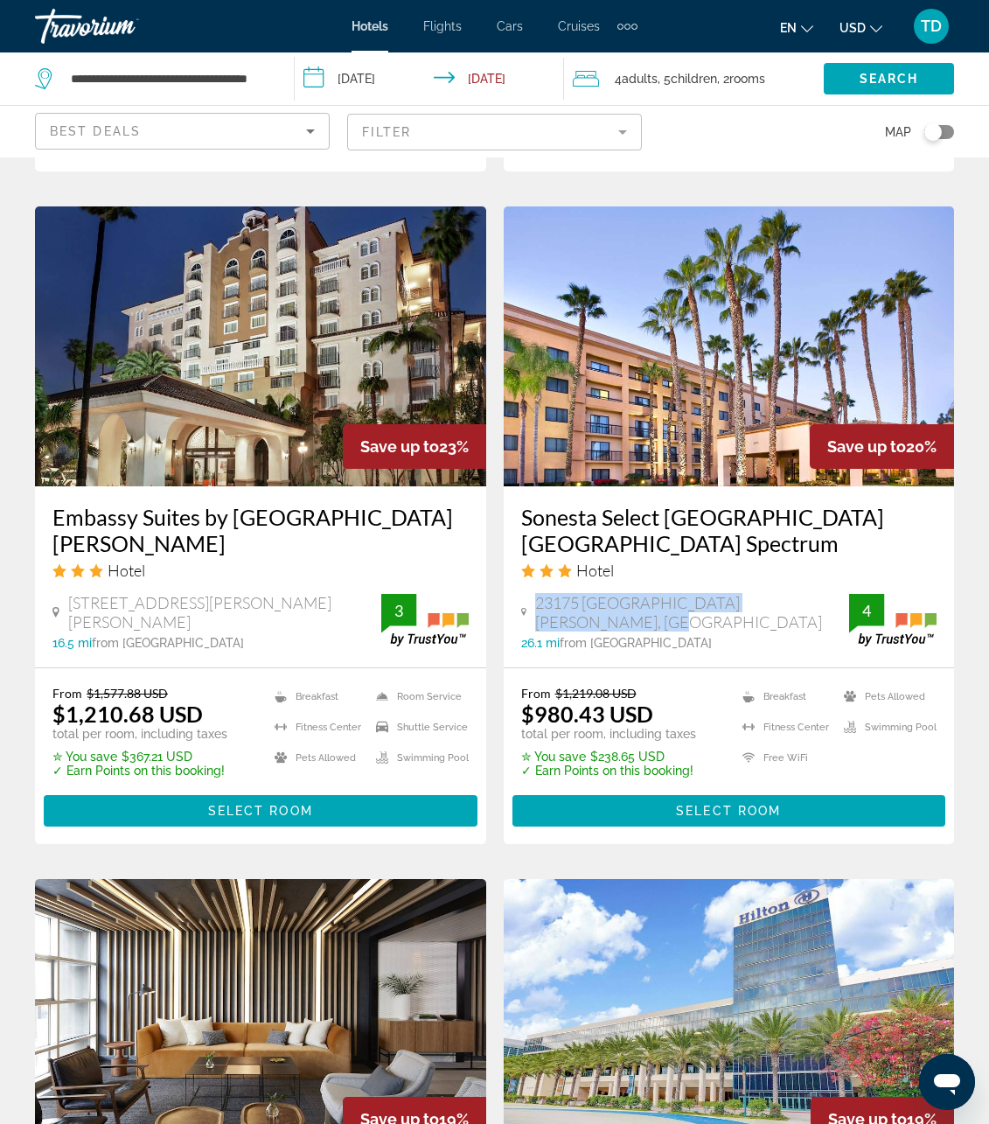
drag, startPoint x: 821, startPoint y: 619, endPoint x: 533, endPoint y: 616, distance: 287.7
click at [533, 616] on div "23175 Avenida De La Carlota, Laguna Hills" at bounding box center [685, 612] width 329 height 38
copy span "23175 Avenida De La Carlota, Laguna Hills"
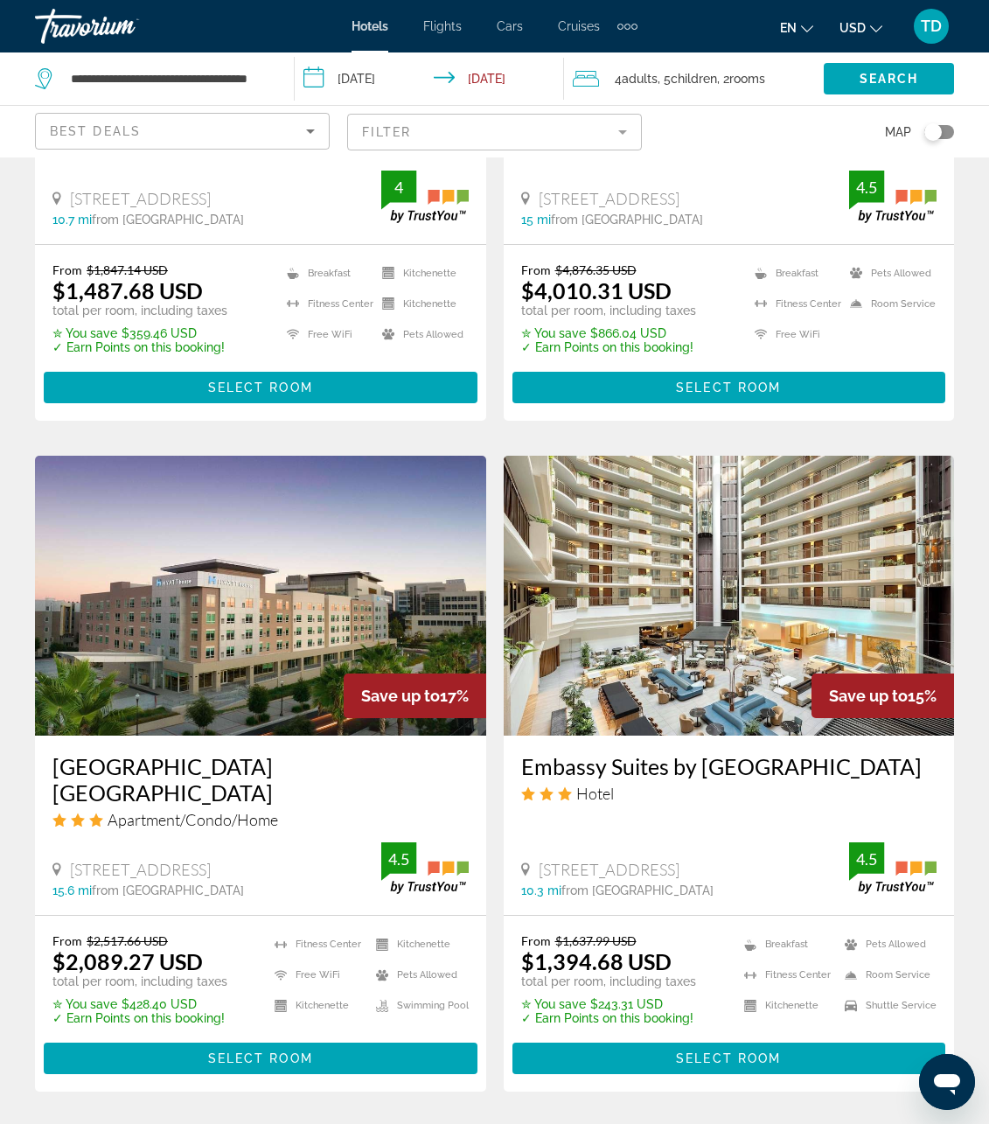
scroll to position [3095, 0]
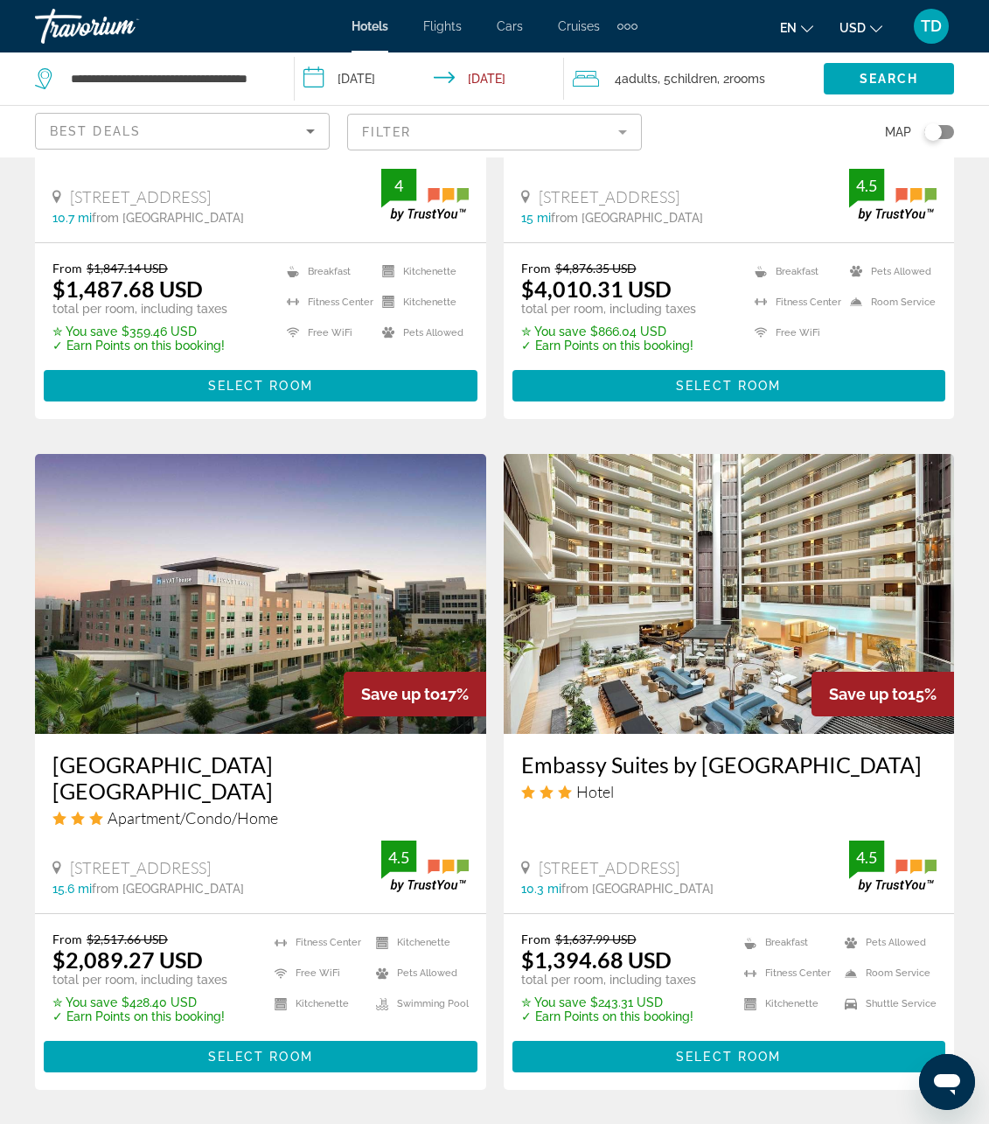
drag, startPoint x: 769, startPoint y: 839, endPoint x: 539, endPoint y: 836, distance: 230.0
click at [539, 858] on span "11767 Harbor Blvd, Garden Grove" at bounding box center [609, 867] width 141 height 19
copy span "11767 Harbor Blvd, Garden Grove"
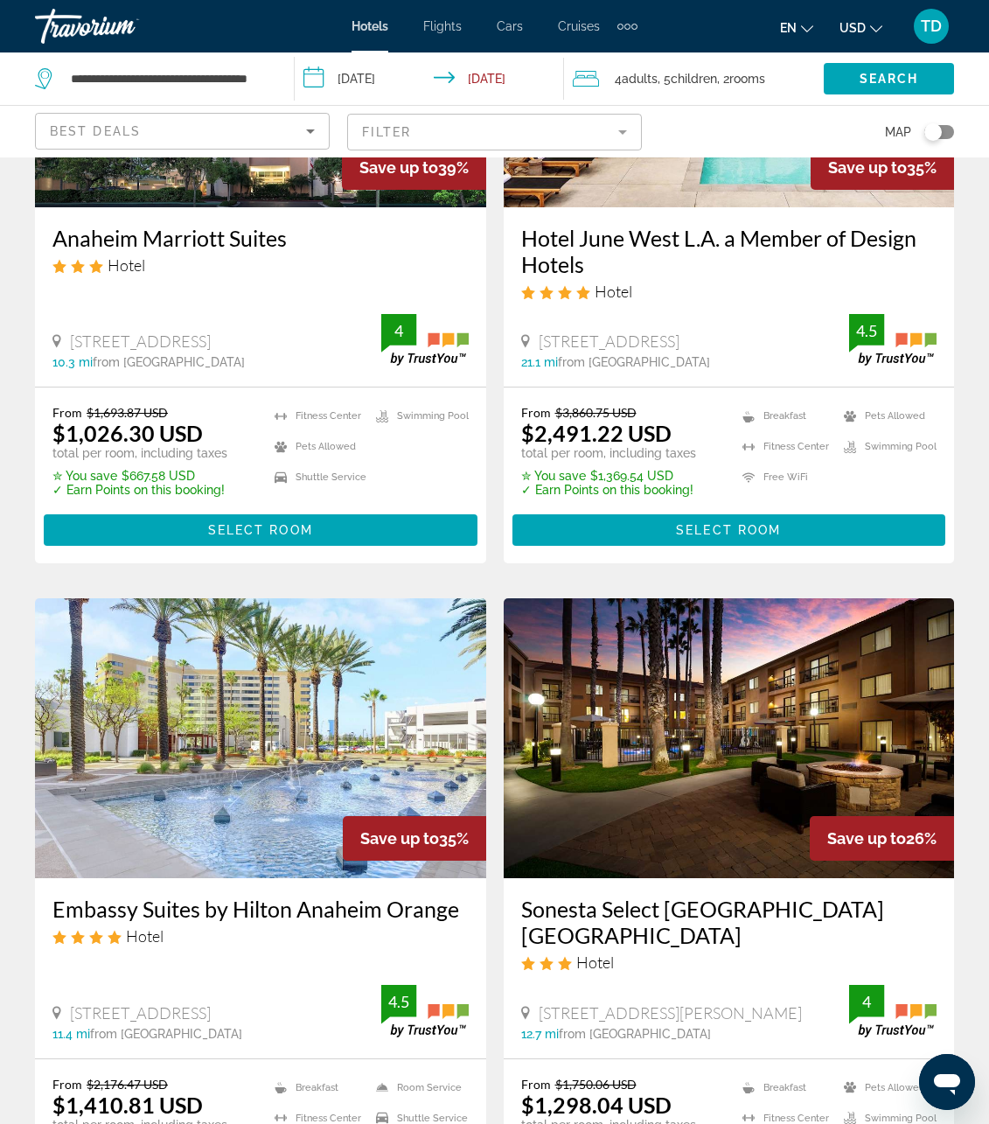
scroll to position [0, 0]
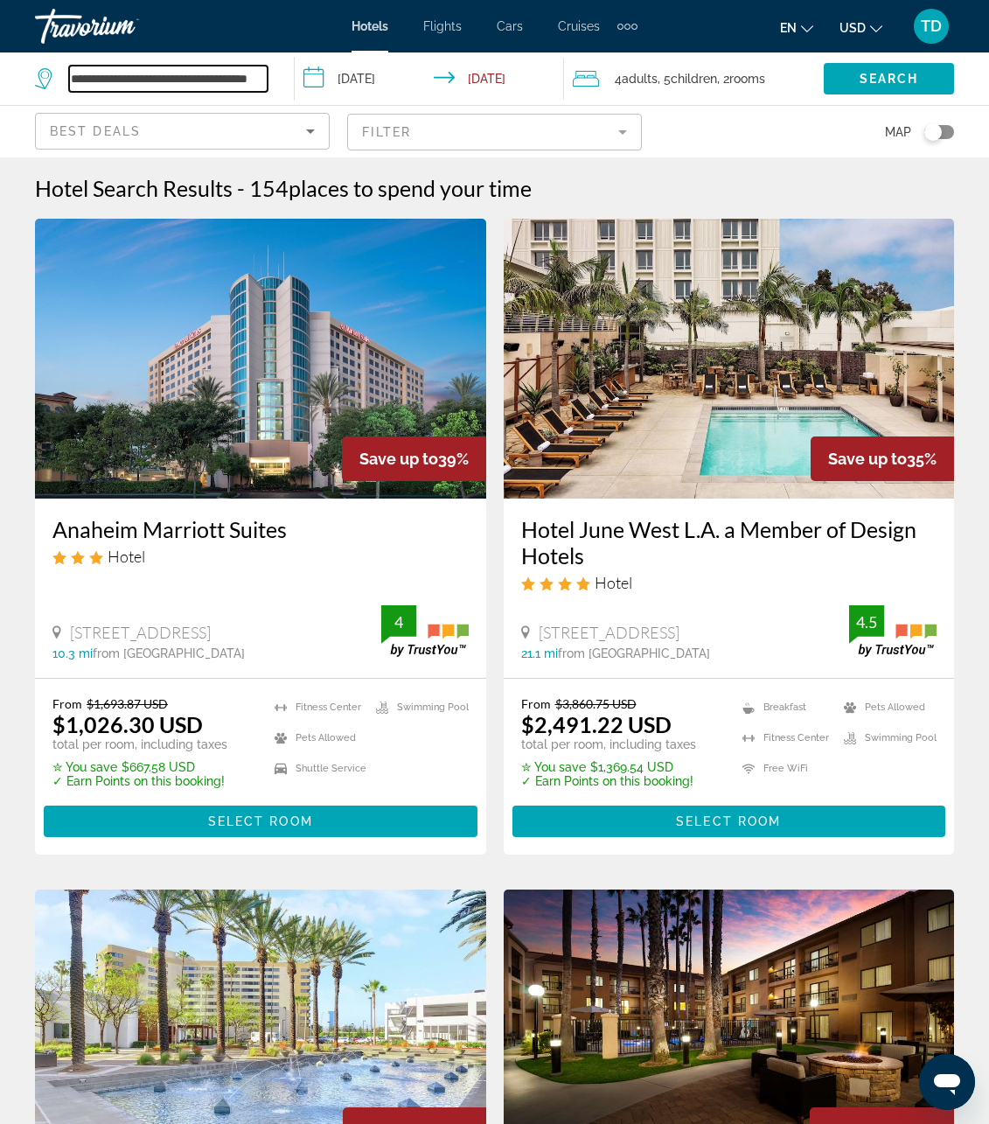
click at [184, 84] on input "**********" at bounding box center [168, 79] width 198 height 26
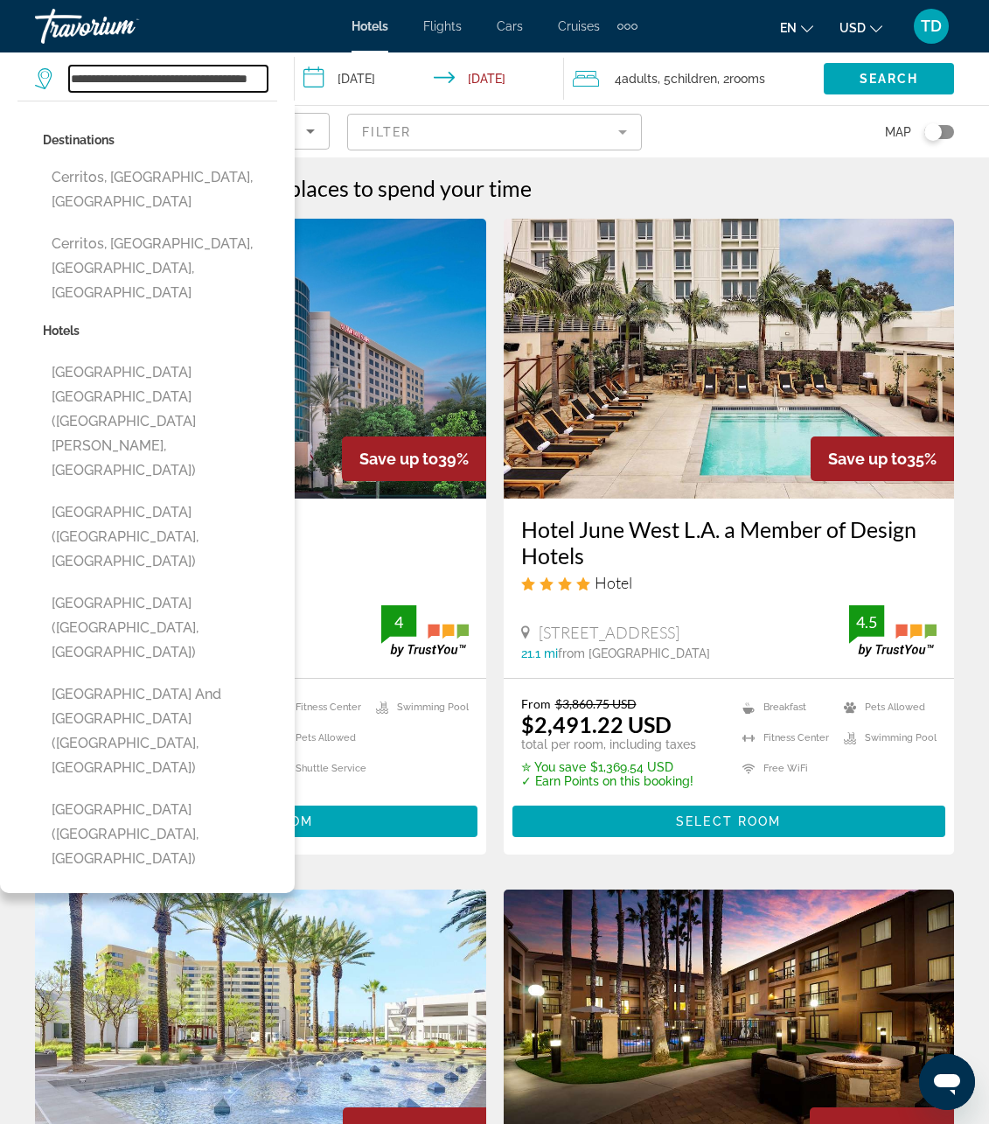
click at [184, 84] on input "**********" at bounding box center [168, 79] width 198 height 26
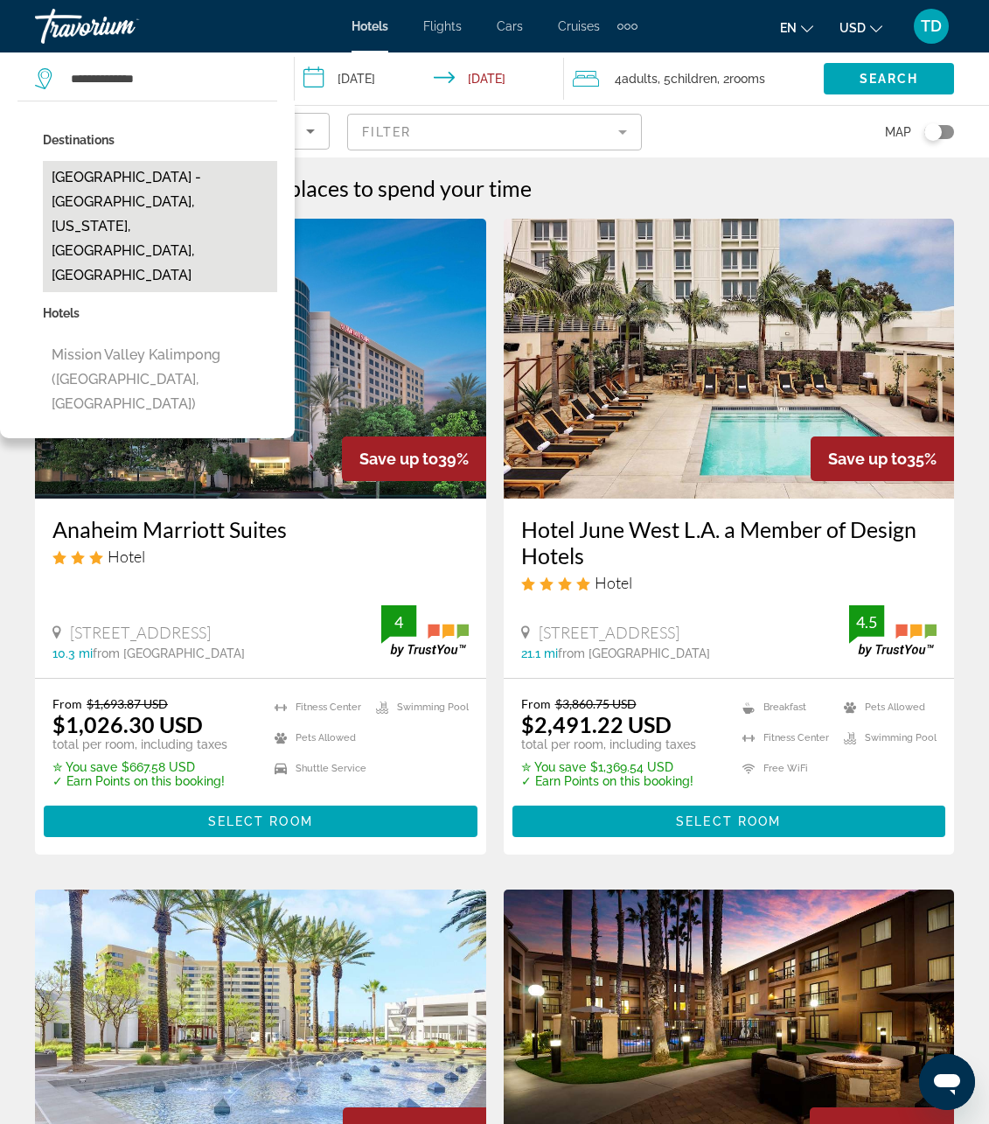
click at [238, 205] on button "Mission Valley - Old Town, California, CA, United States" at bounding box center [160, 226] width 234 height 131
type input "**********"
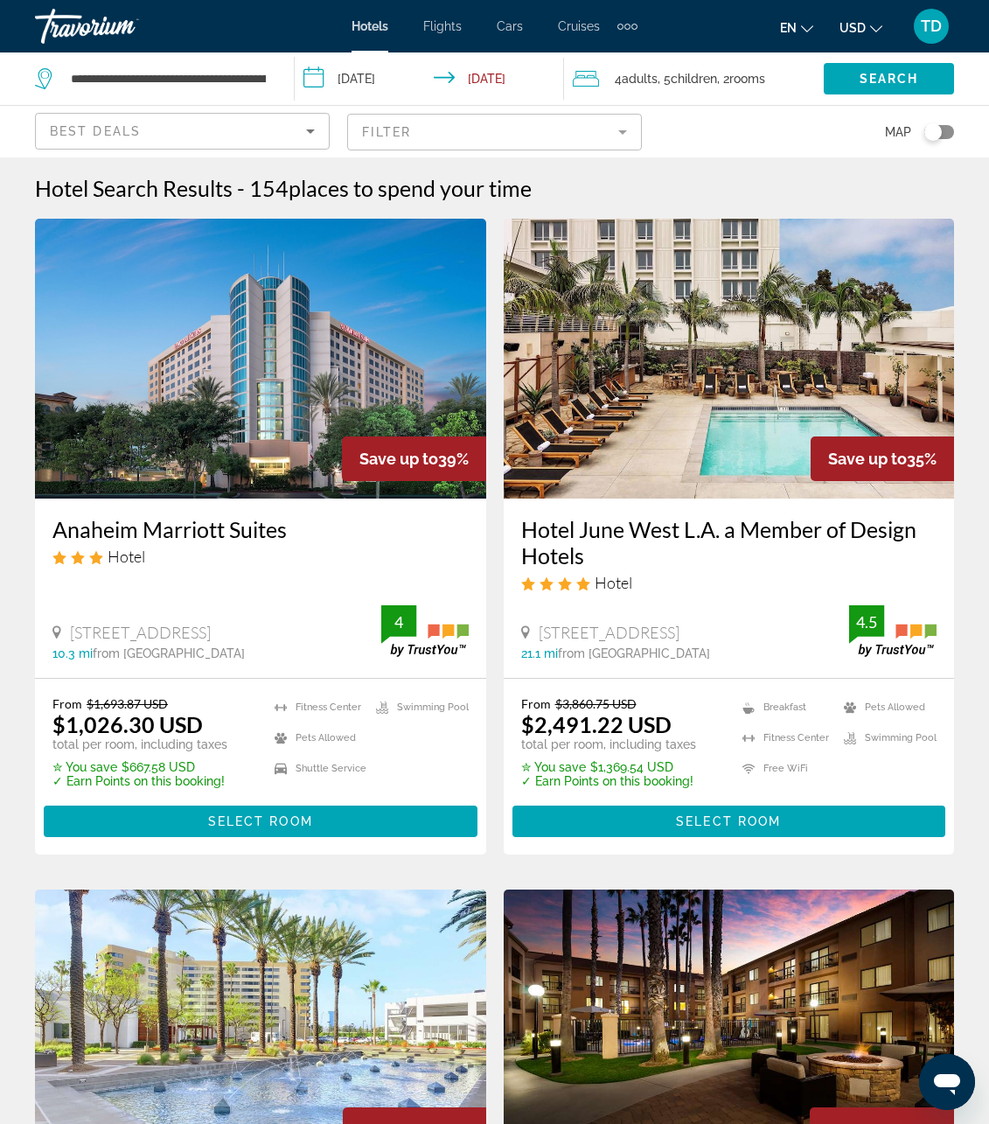
click at [489, 73] on input "**********" at bounding box center [432, 81] width 275 height 58
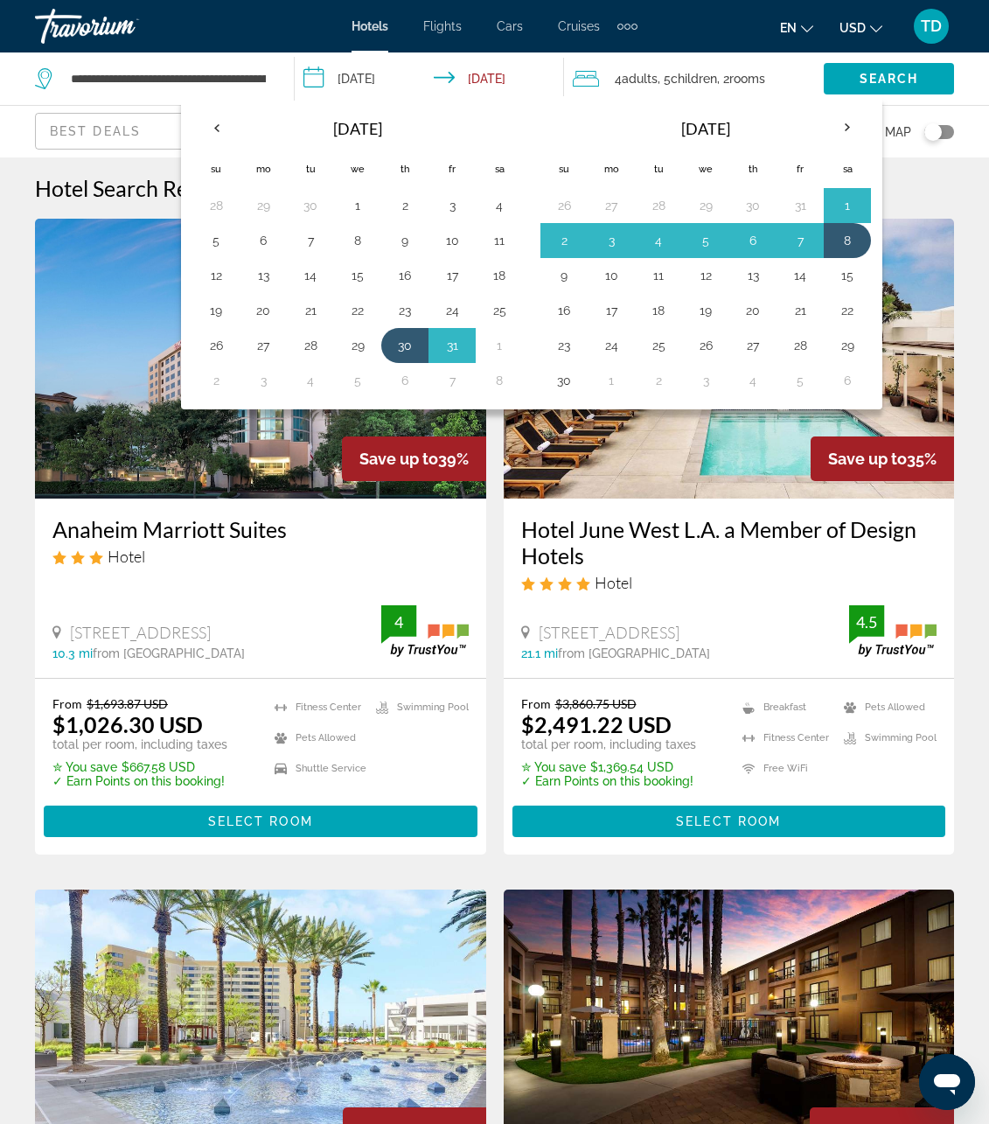
click at [679, 642] on span "8639 Lincoln Blvd., Los Angeles" at bounding box center [609, 632] width 141 height 19
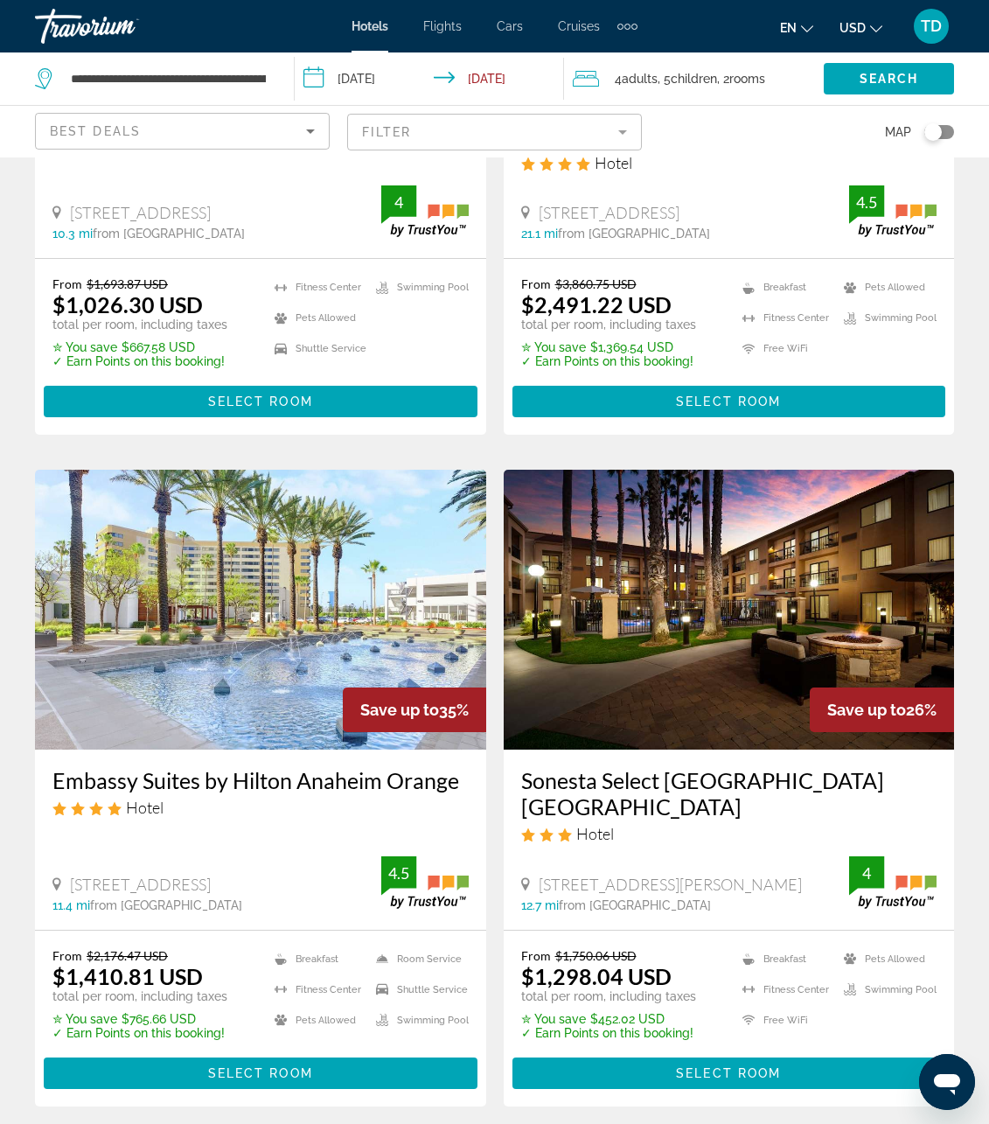
scroll to position [425, 0]
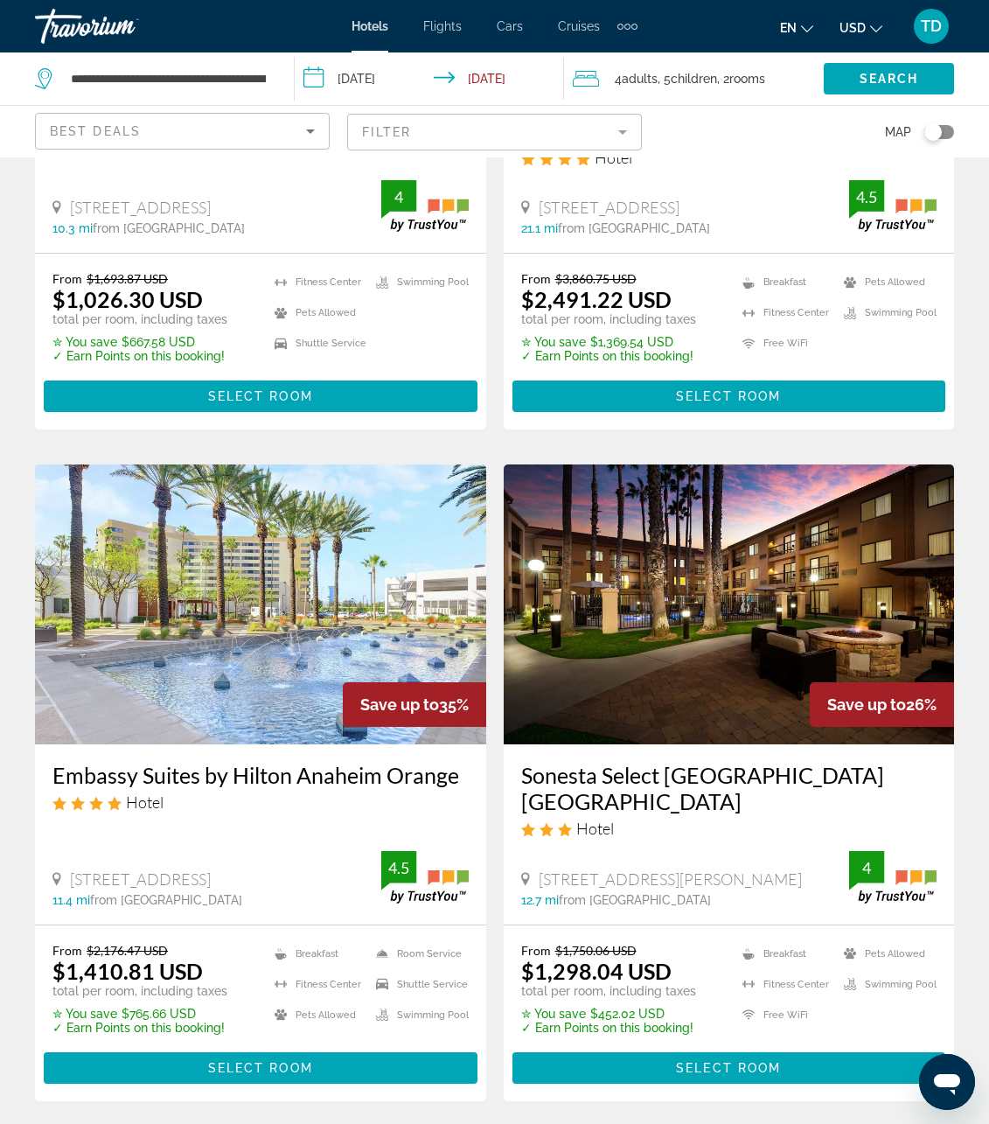
drag, startPoint x: 290, startPoint y: 875, endPoint x: 134, endPoint y: 854, distance: 157.9
click at [134, 855] on div "400 N State College Blvd, Orange 11.4 mi from Cerritos city center from hotel 4…" at bounding box center [260, 878] width 416 height 55
click at [301, 871] on div "400 N State College Blvd, Orange" at bounding box center [216, 878] width 329 height 19
